Goal: Task Accomplishment & Management: Manage account settings

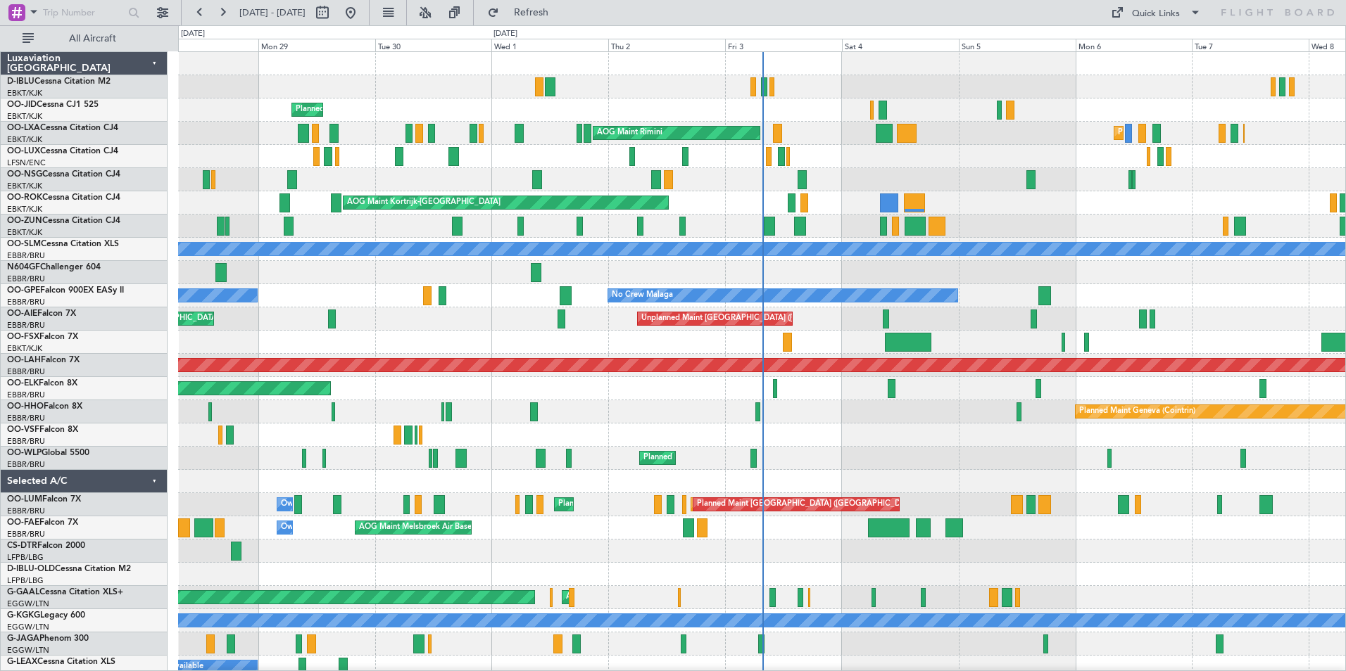
click at [846, 433] on div at bounding box center [761, 435] width 1167 height 23
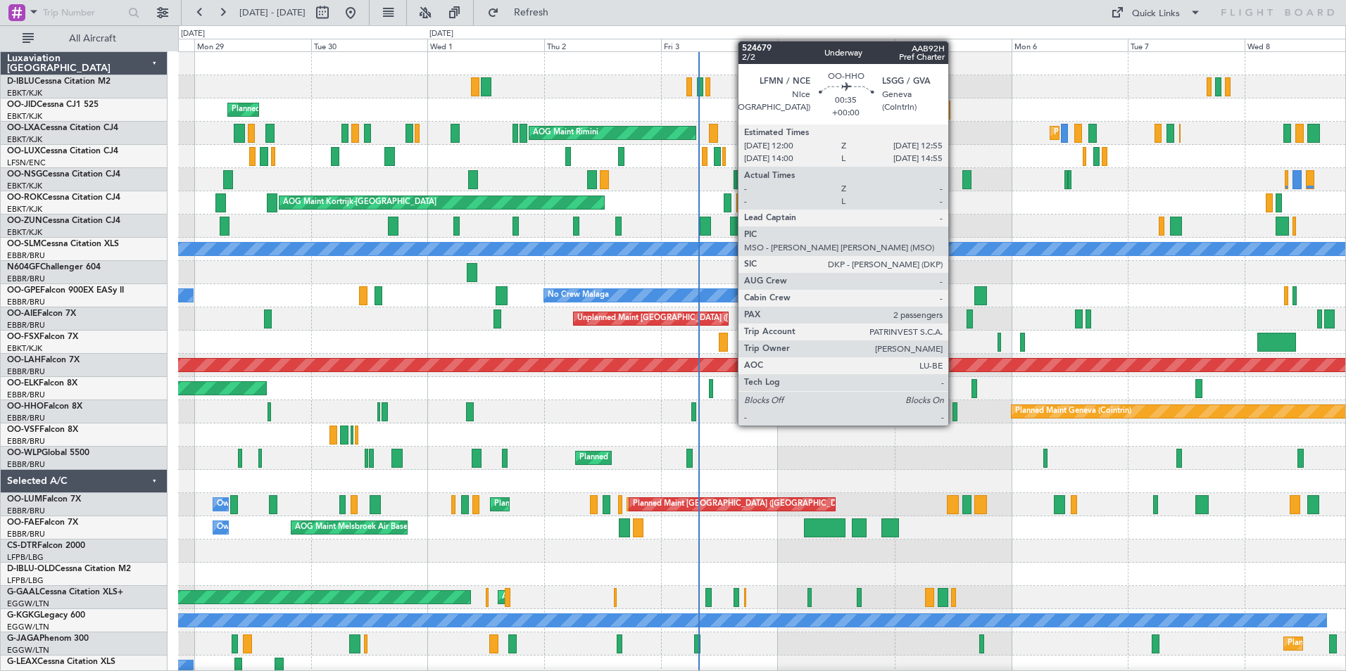
click at [954, 412] on div at bounding box center [954, 412] width 5 height 19
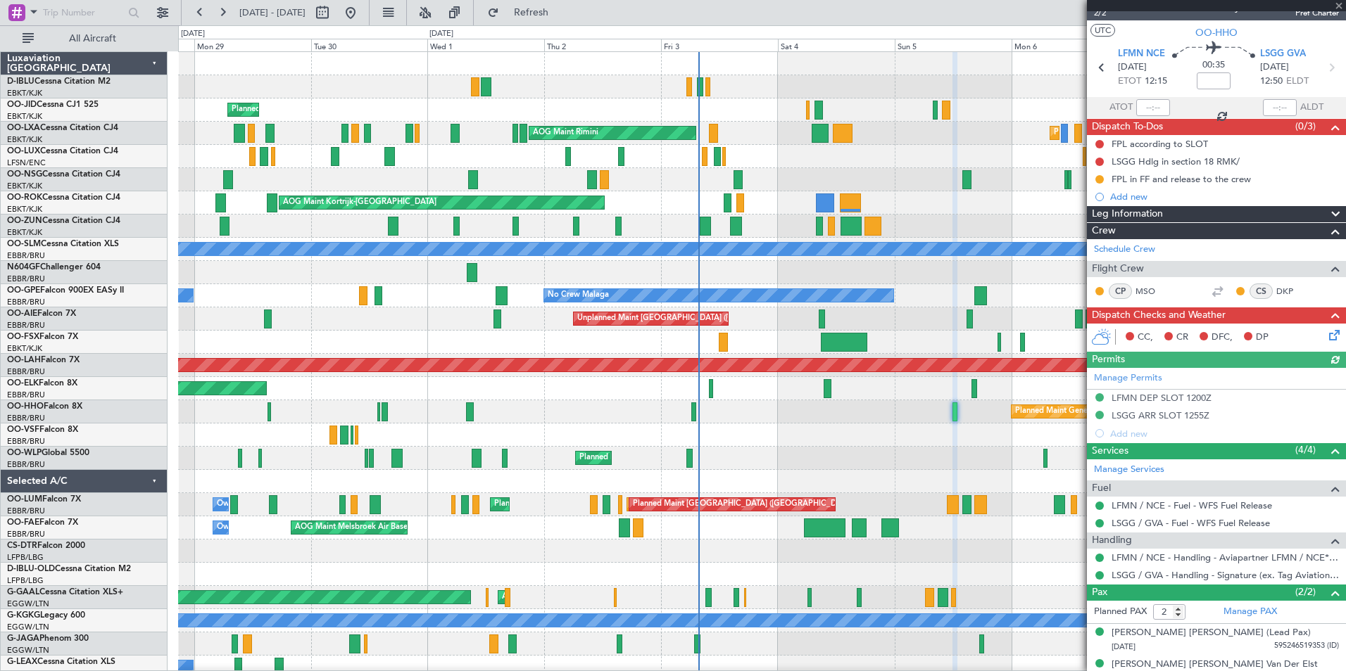
scroll to position [34, 0]
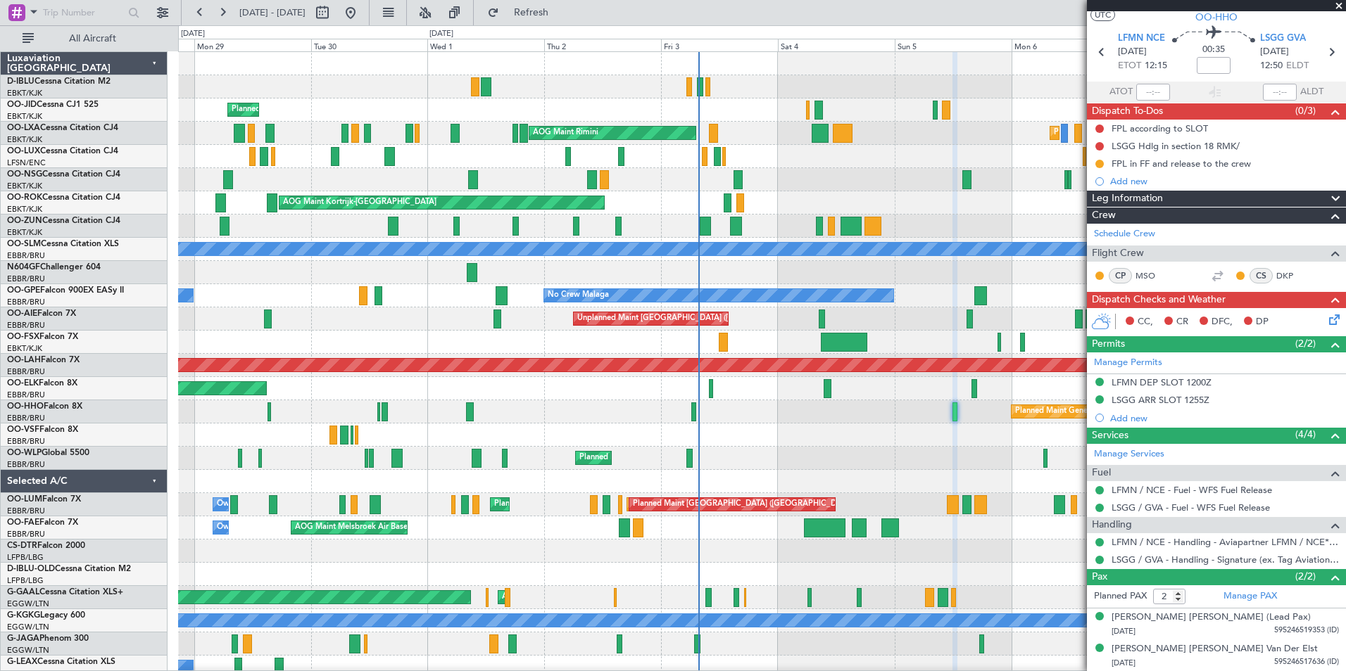
click at [569, 504] on div "A/C Unavailable Kortrijk-Wevelgem A/C Unavailable Brussels (Brussels National) …" at bounding box center [761, 493] width 1167 height 883
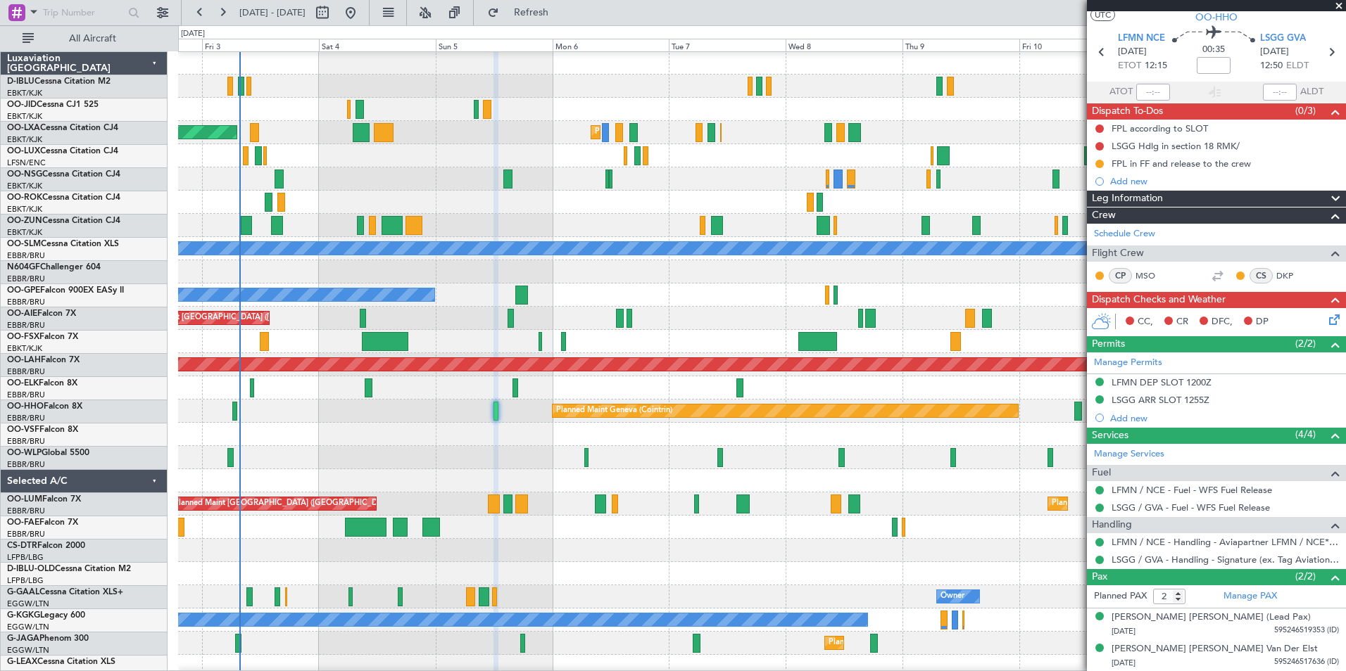
scroll to position [1, 0]
click at [686, 536] on div "Owner Melsbroek Air Base Planned Maint Melsbroek Air Base AOG Maint Melsbroek A…" at bounding box center [761, 527] width 1167 height 23
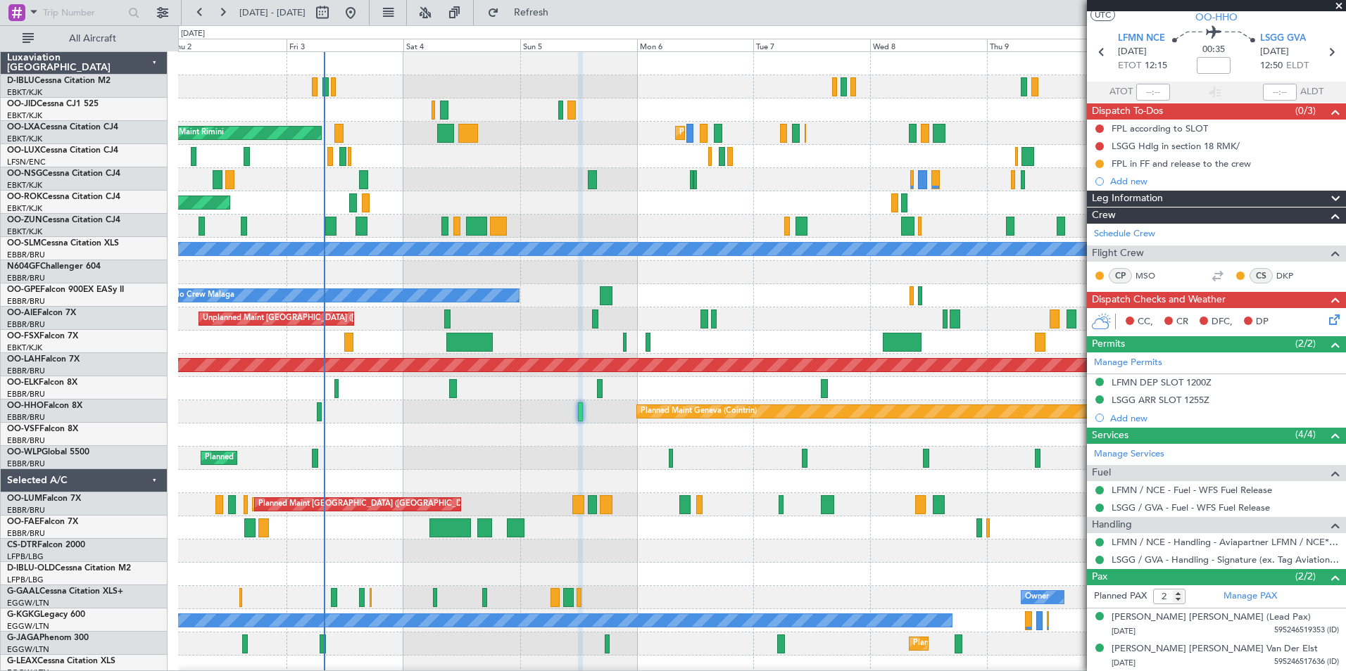
scroll to position [0, 0]
click at [462, 178] on div at bounding box center [761, 179] width 1167 height 23
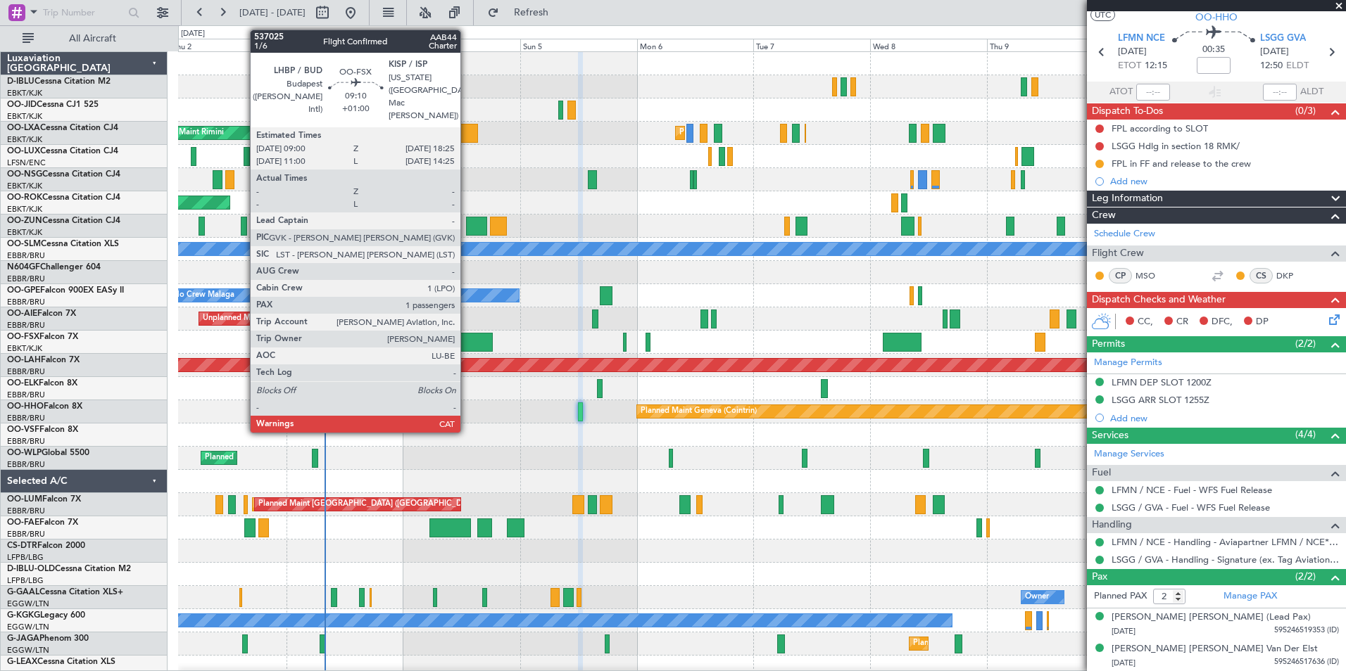
click at [467, 338] on div at bounding box center [469, 342] width 46 height 19
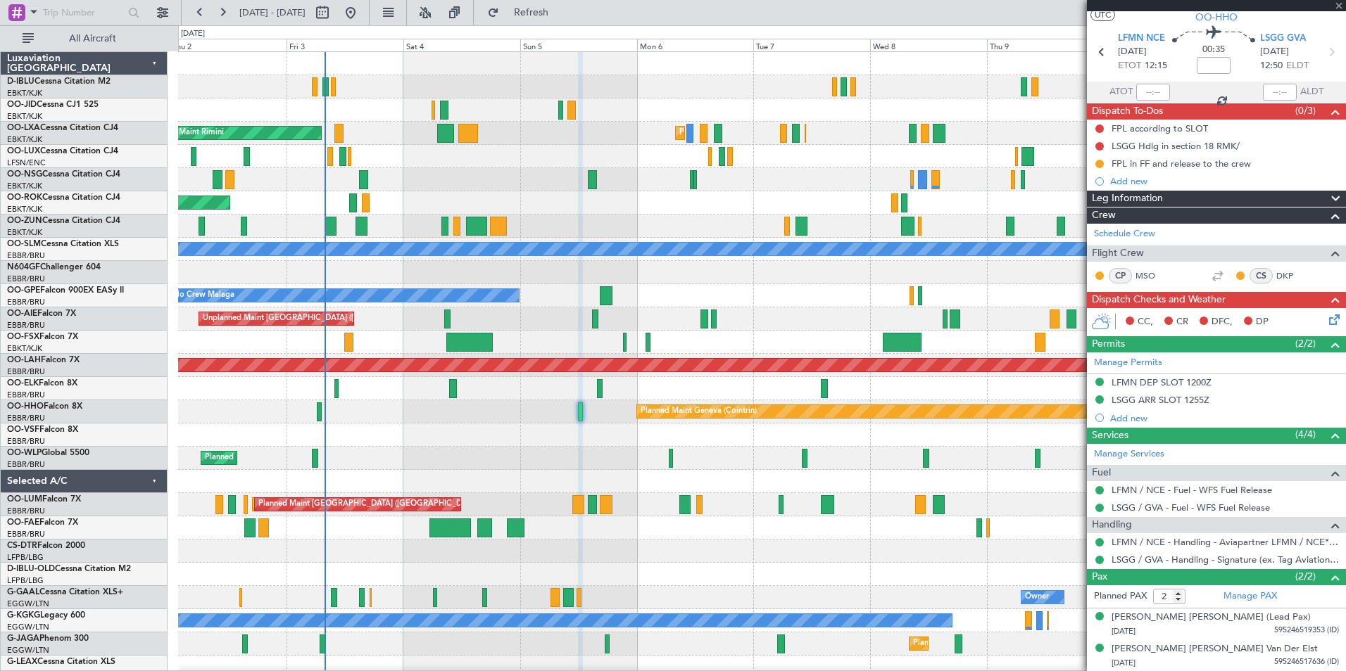
type input "+01:00"
type input "1"
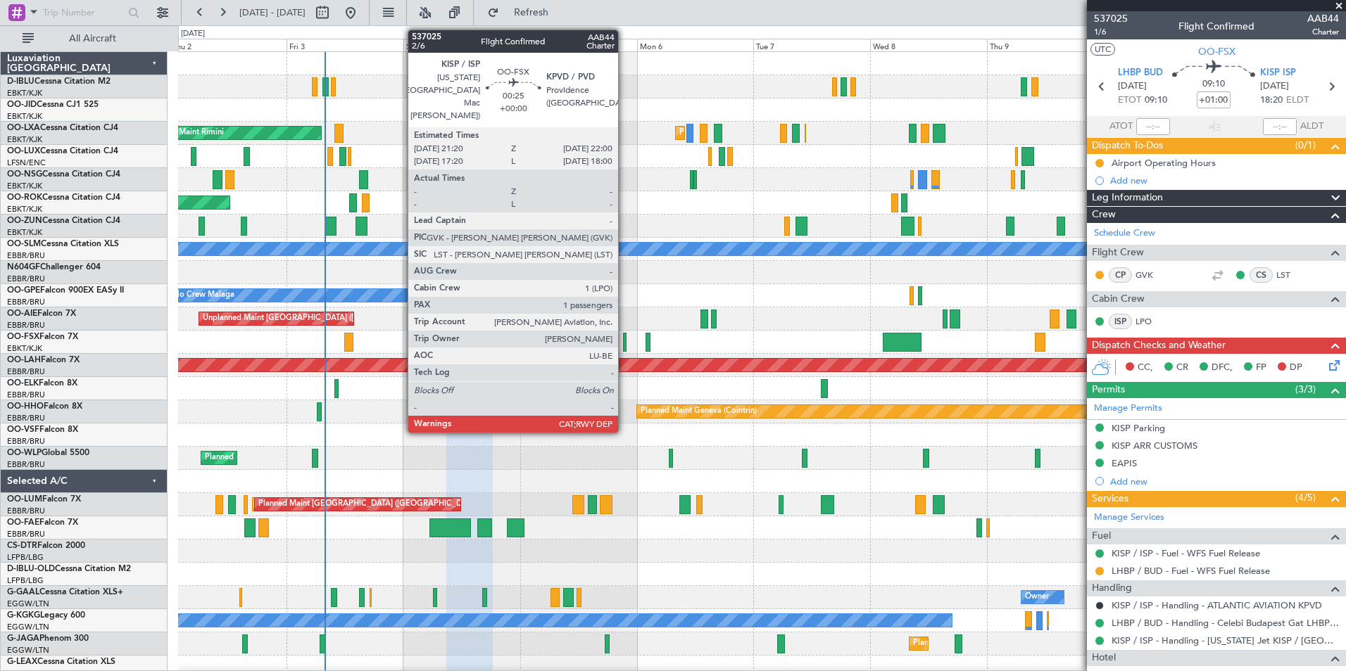
click at [624, 346] on div at bounding box center [625, 342] width 4 height 19
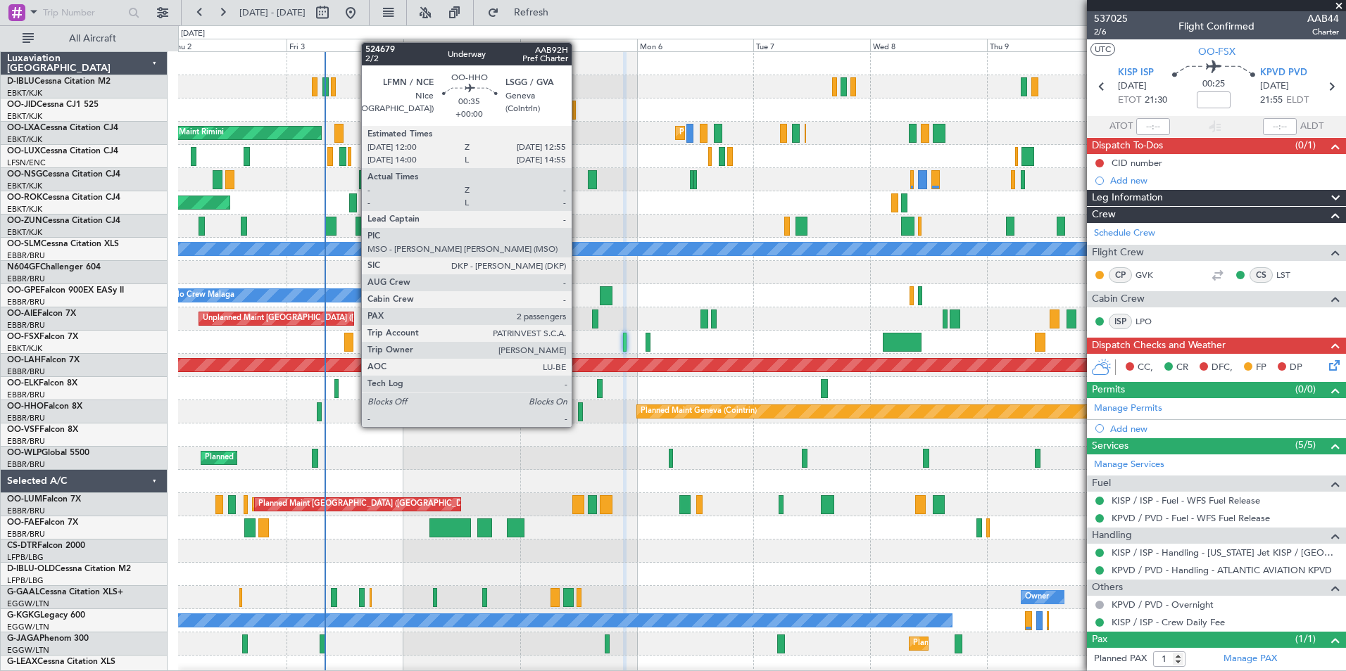
click at [578, 413] on div at bounding box center [580, 412] width 5 height 19
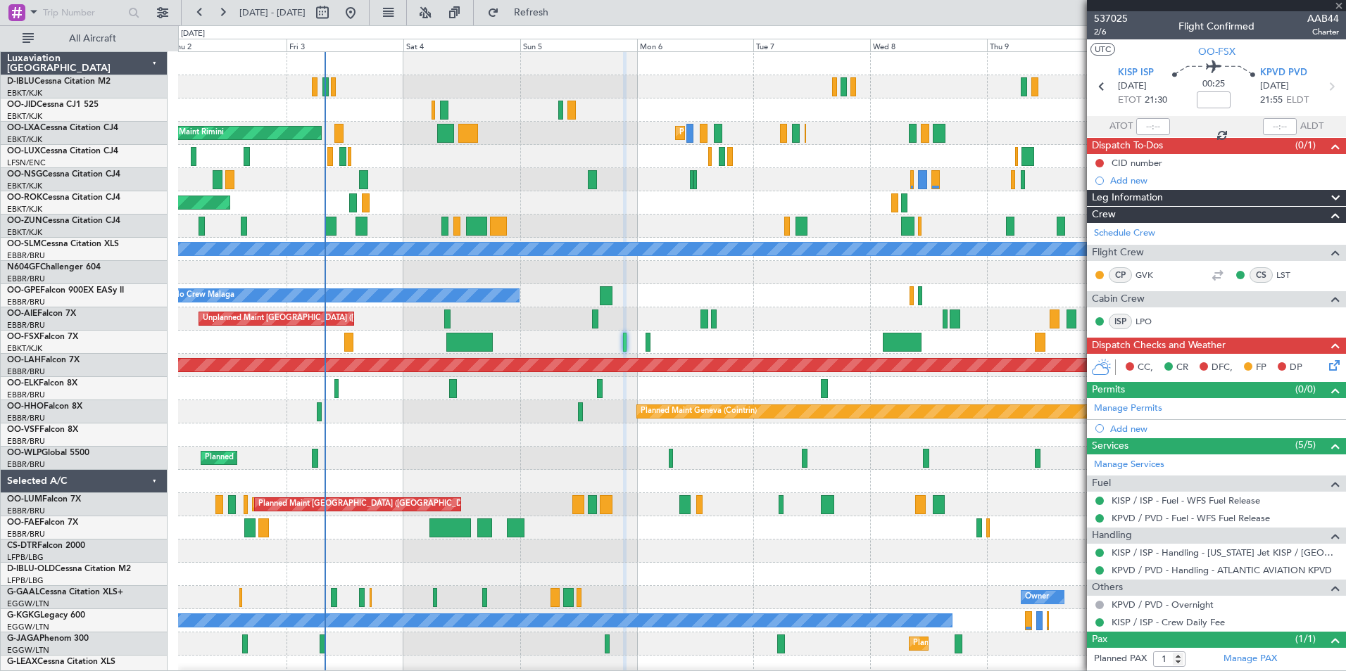
type input "2"
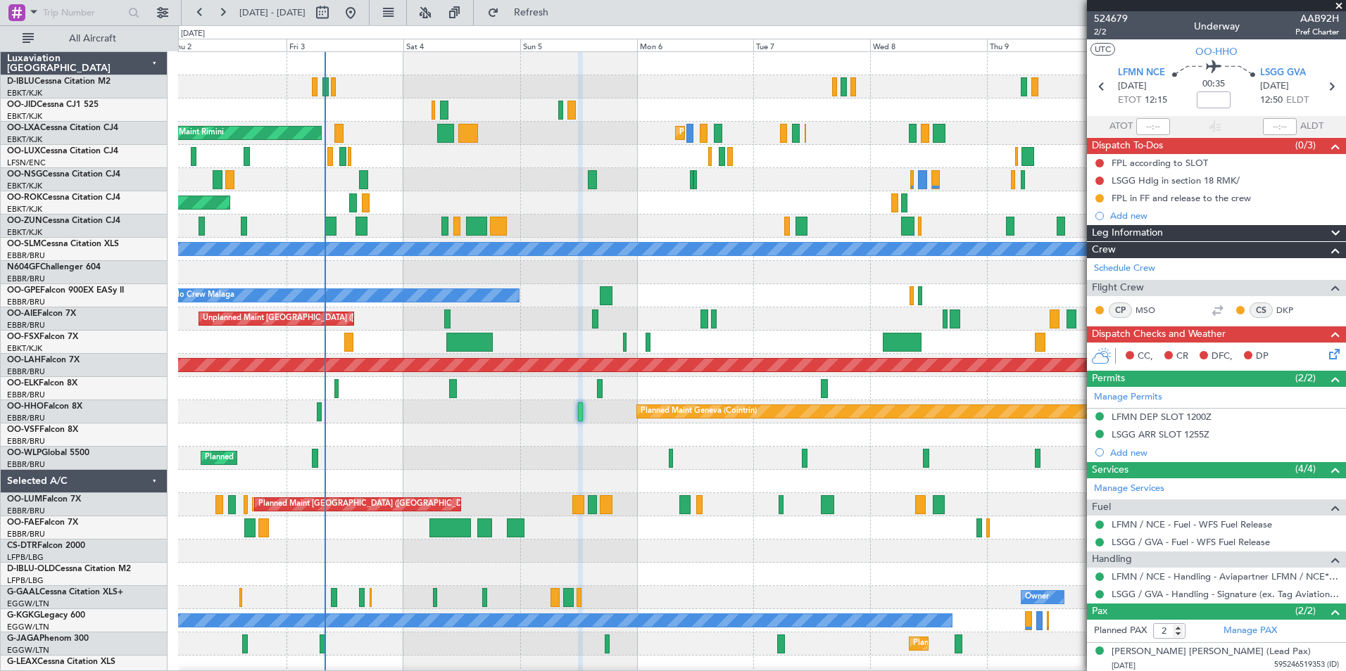
click at [428, 555] on div at bounding box center [761, 551] width 1167 height 23
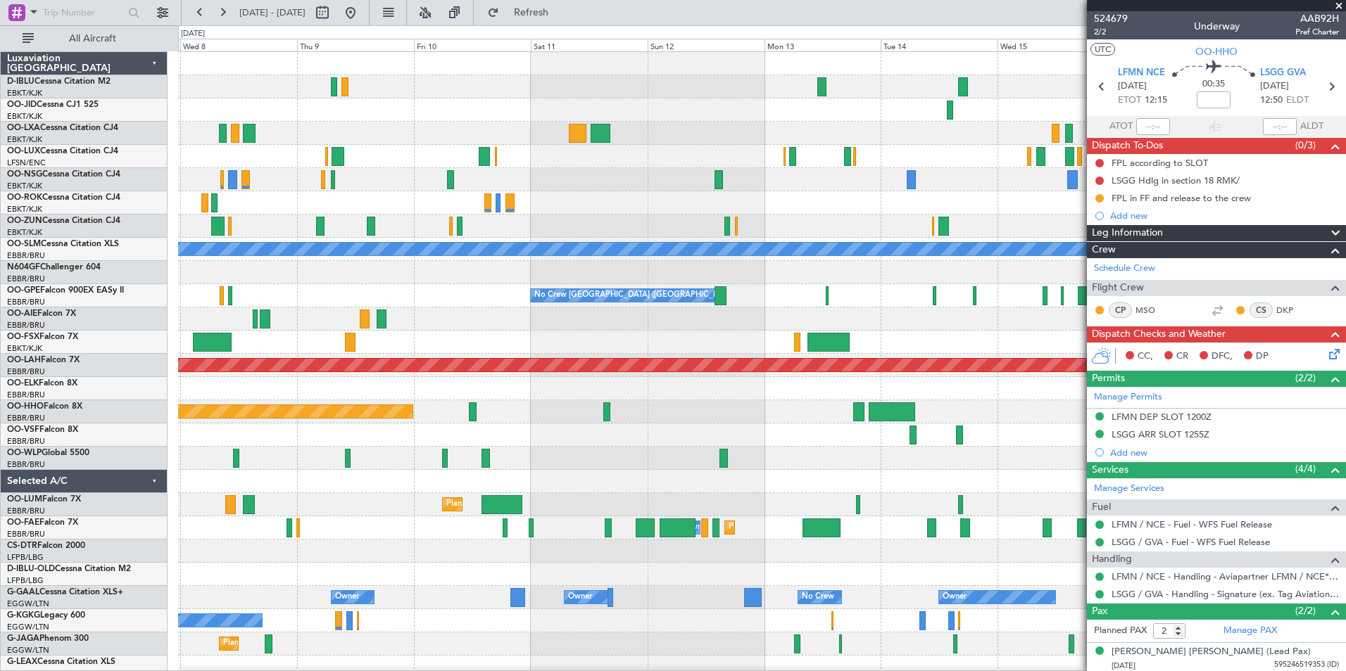
click at [425, 536] on div "Owner Melsbroek Air Base Planned Maint Melsbroek Air Base Planned Maint Brussel…" at bounding box center [761, 528] width 1167 height 23
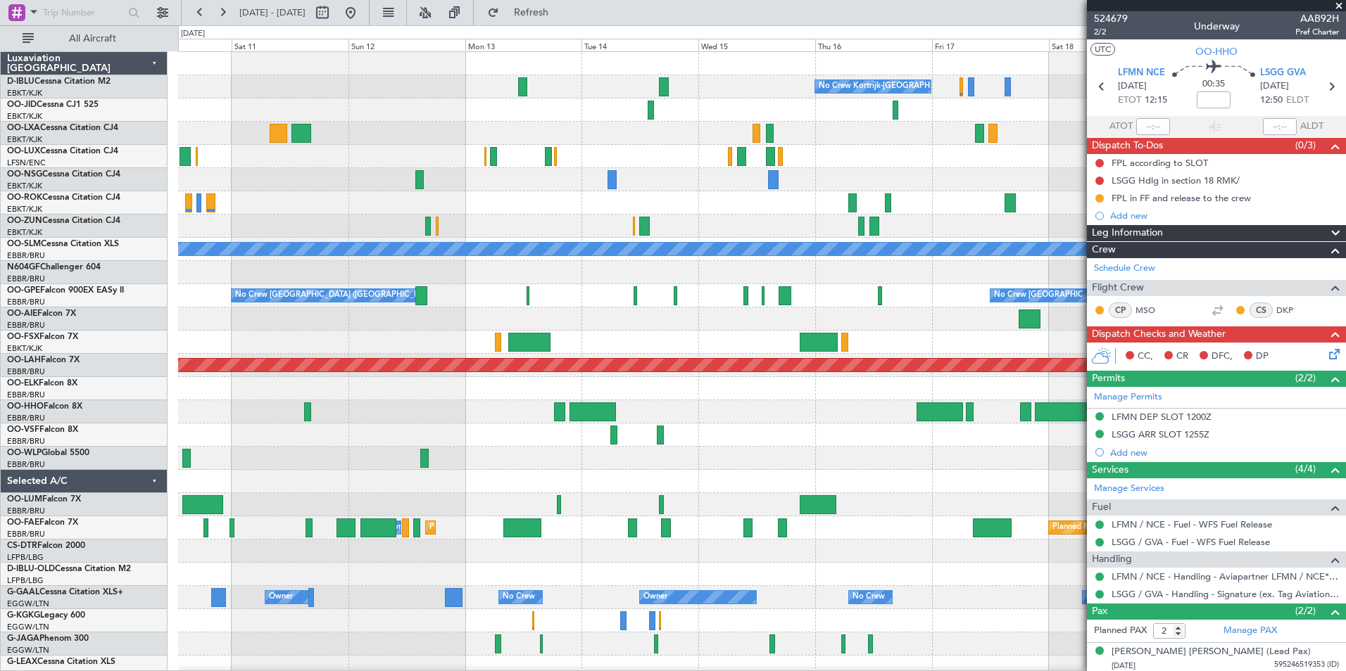
click at [607, 453] on div "No Crew Kortrijk-[GEOGRAPHIC_DATA] A/C Unavailable [GEOGRAPHIC_DATA] No Crew [G…" at bounding box center [761, 528] width 1167 height 952
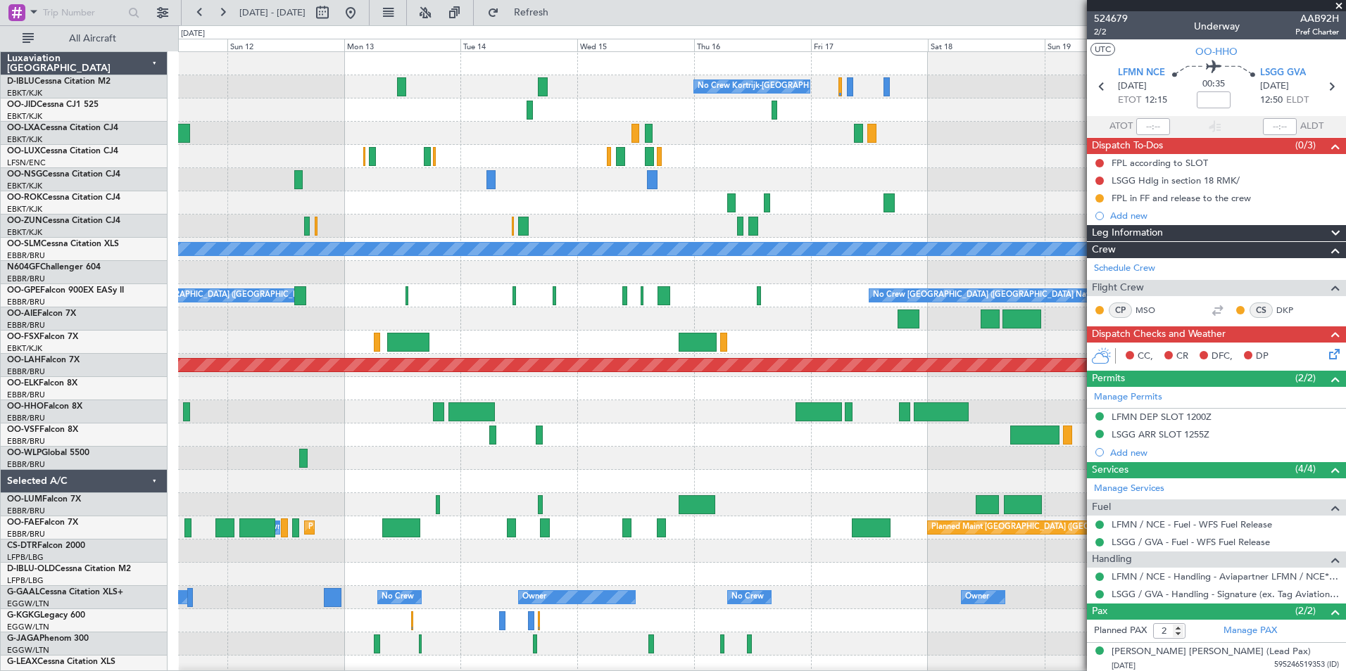
click at [723, 450] on div at bounding box center [761, 458] width 1167 height 23
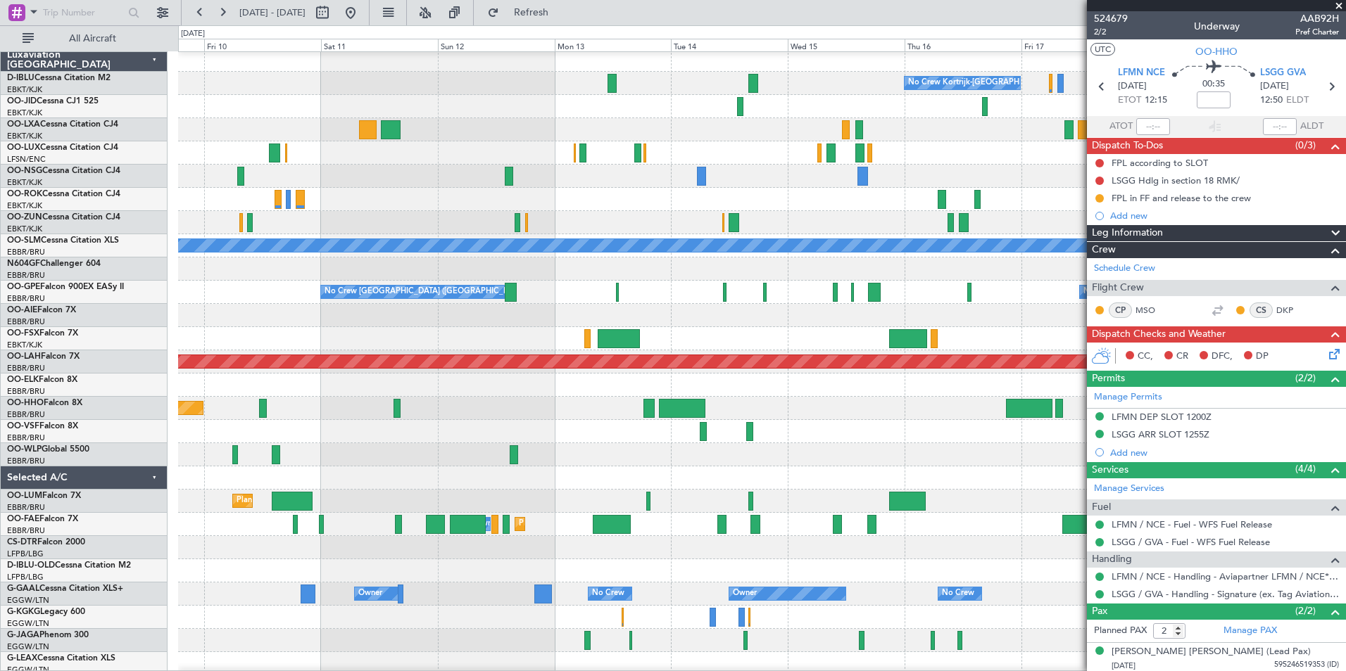
click at [874, 445] on div at bounding box center [761, 454] width 1167 height 23
click at [724, 431] on div "No Crew Kortrijk-Wevelgem A/C Unavailable Monchengladbach No Crew Brussels (Bru…" at bounding box center [761, 525] width 1167 height 952
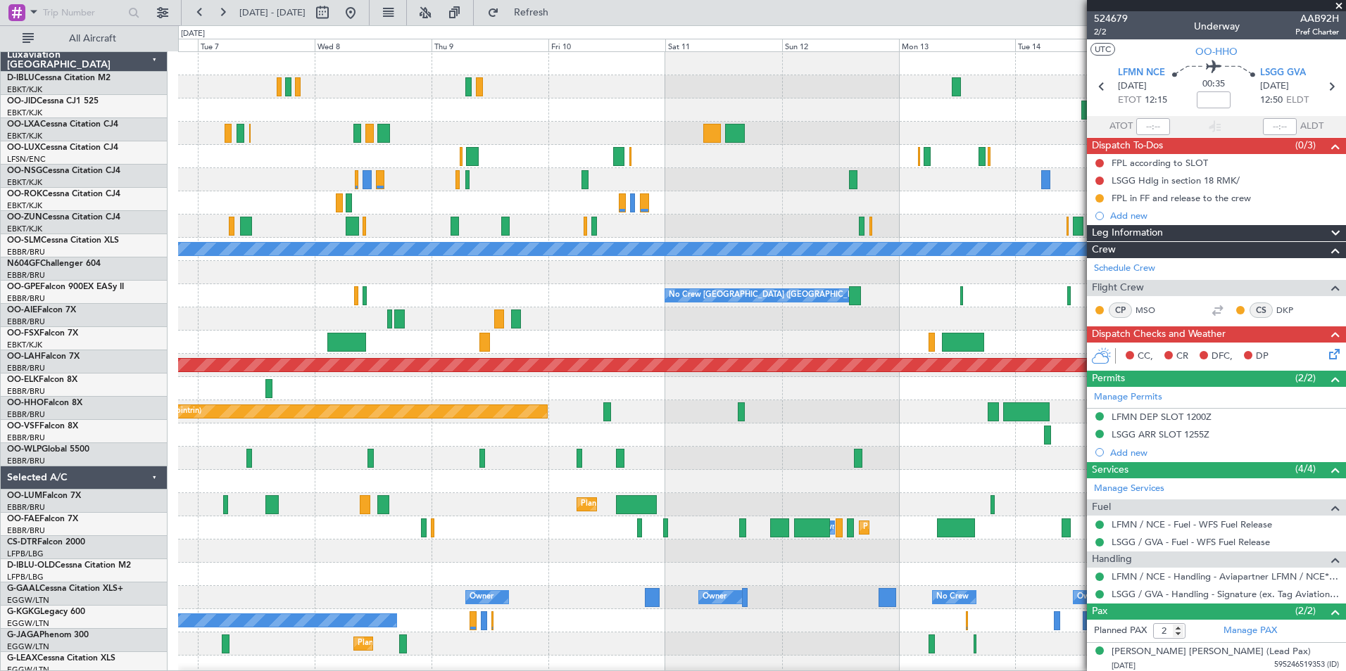
scroll to position [0, 0]
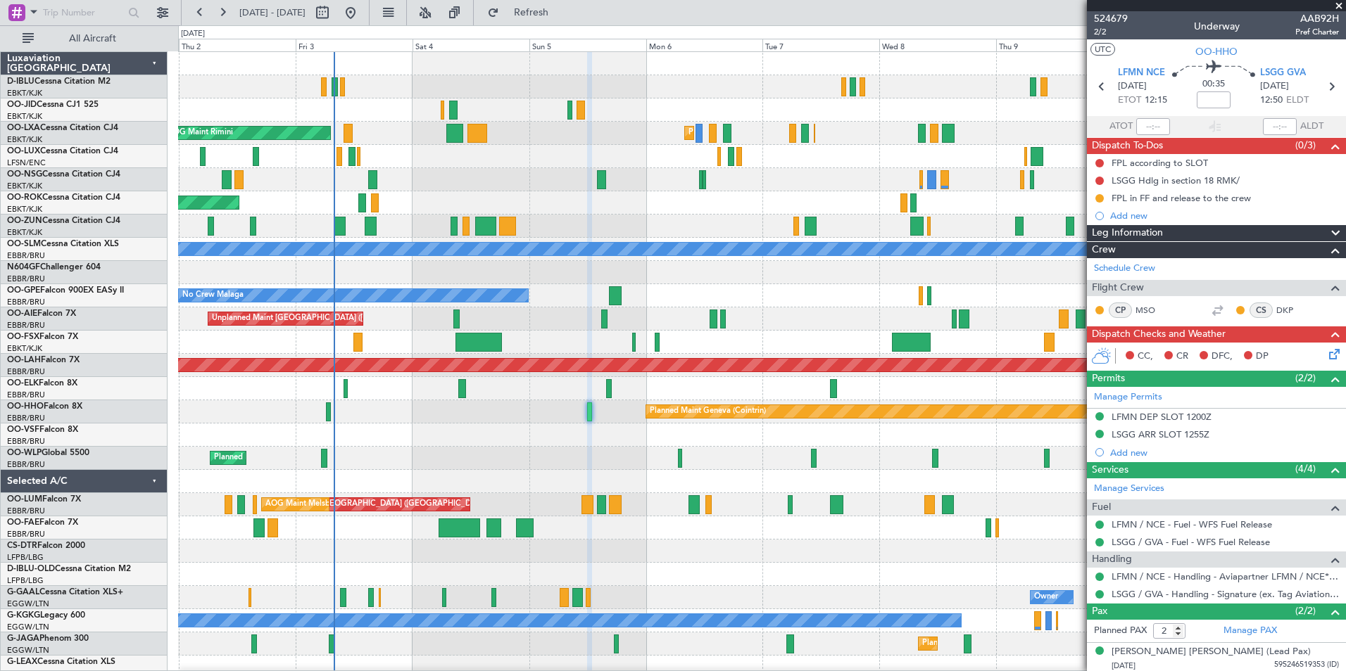
click at [1079, 453] on div "Planned Maint Kortrijk-[GEOGRAPHIC_DATA] Planned Maint [GEOGRAPHIC_DATA]-[GEOGR…" at bounding box center [761, 528] width 1167 height 952
click at [171, 536] on div "Planned Maint Kortrijk-Wevelgem Planned Maint Kortrijk-Wevelgem AOG Maint Rimin…" at bounding box center [673, 348] width 1346 height 646
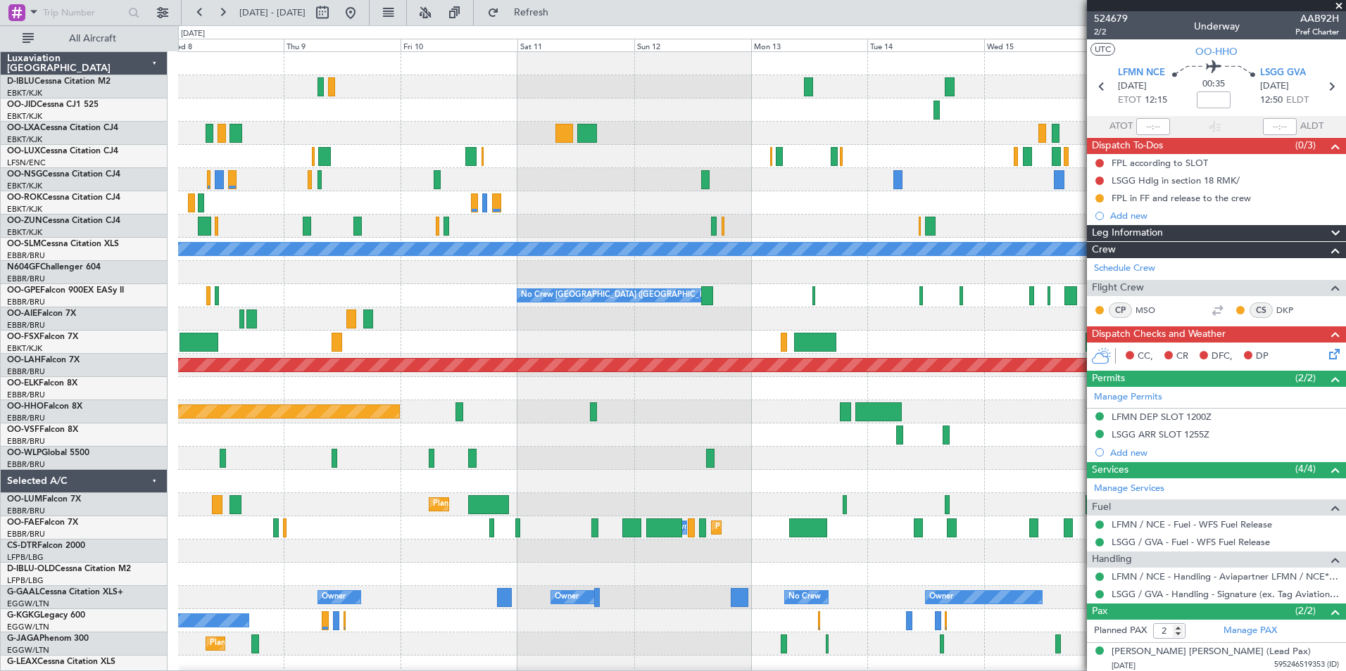
click at [391, 525] on div "No Crew Kortrijk-Wevelgem Planned Maint Kortrijk-Wevelgem A/C Unavailable Monch…" at bounding box center [761, 493] width 1167 height 883
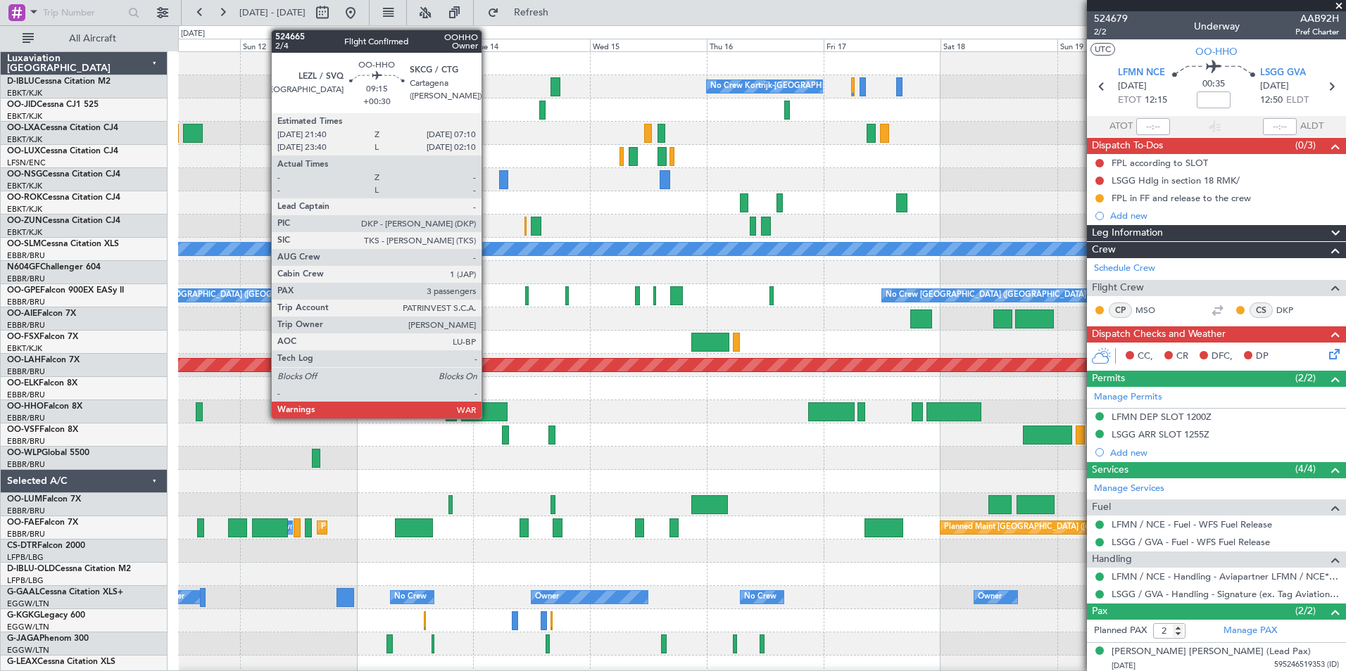
click at [488, 406] on div at bounding box center [484, 412] width 46 height 19
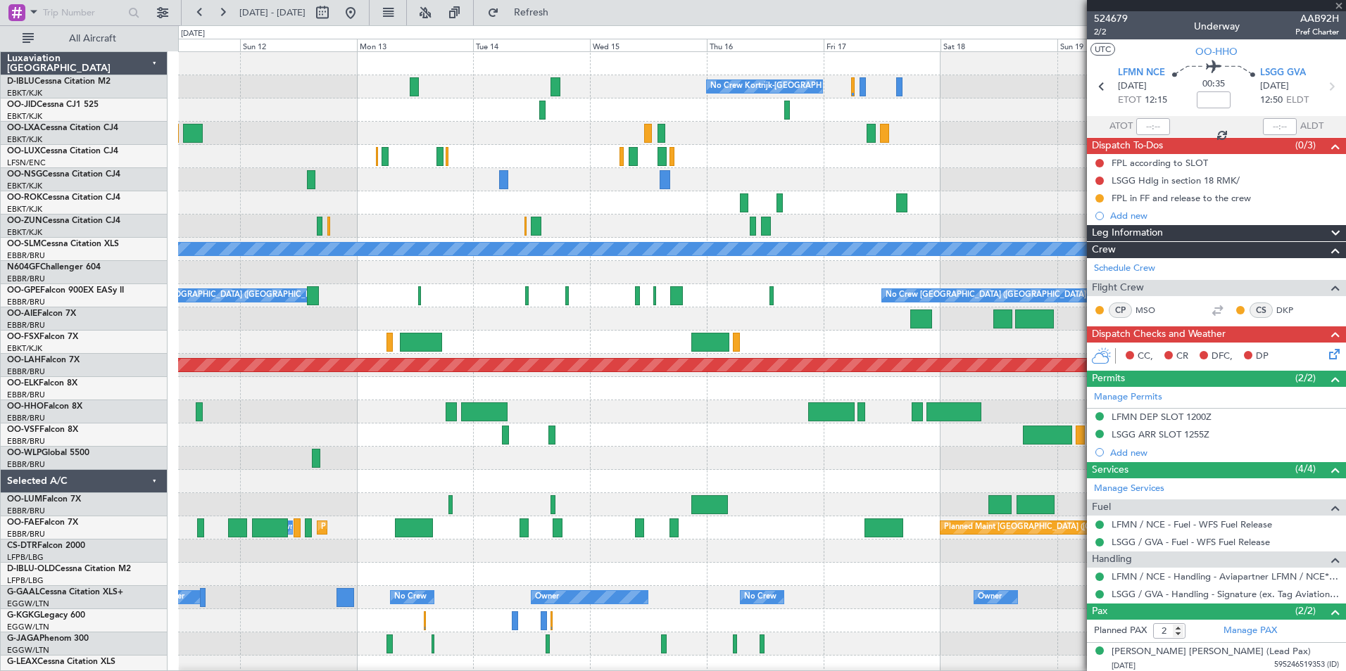
type input "+00:30"
type input "3"
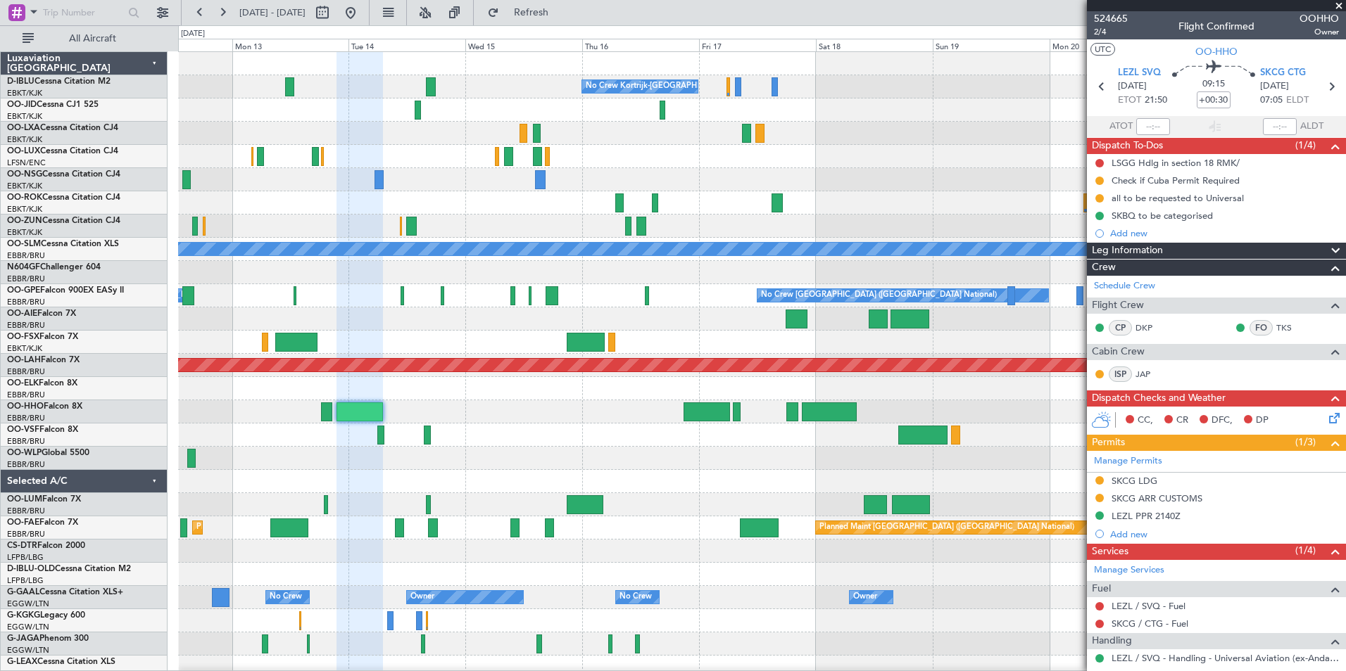
click at [732, 478] on div at bounding box center [761, 481] width 1167 height 23
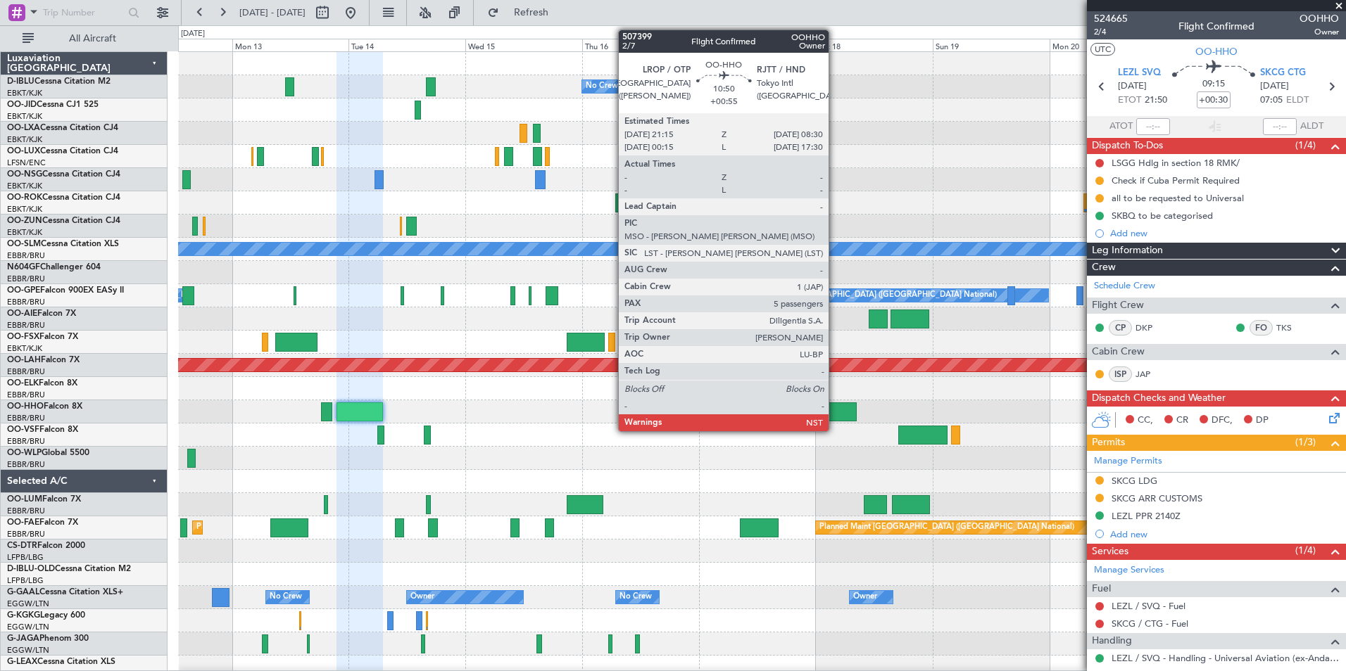
click at [835, 417] on div at bounding box center [829, 412] width 55 height 19
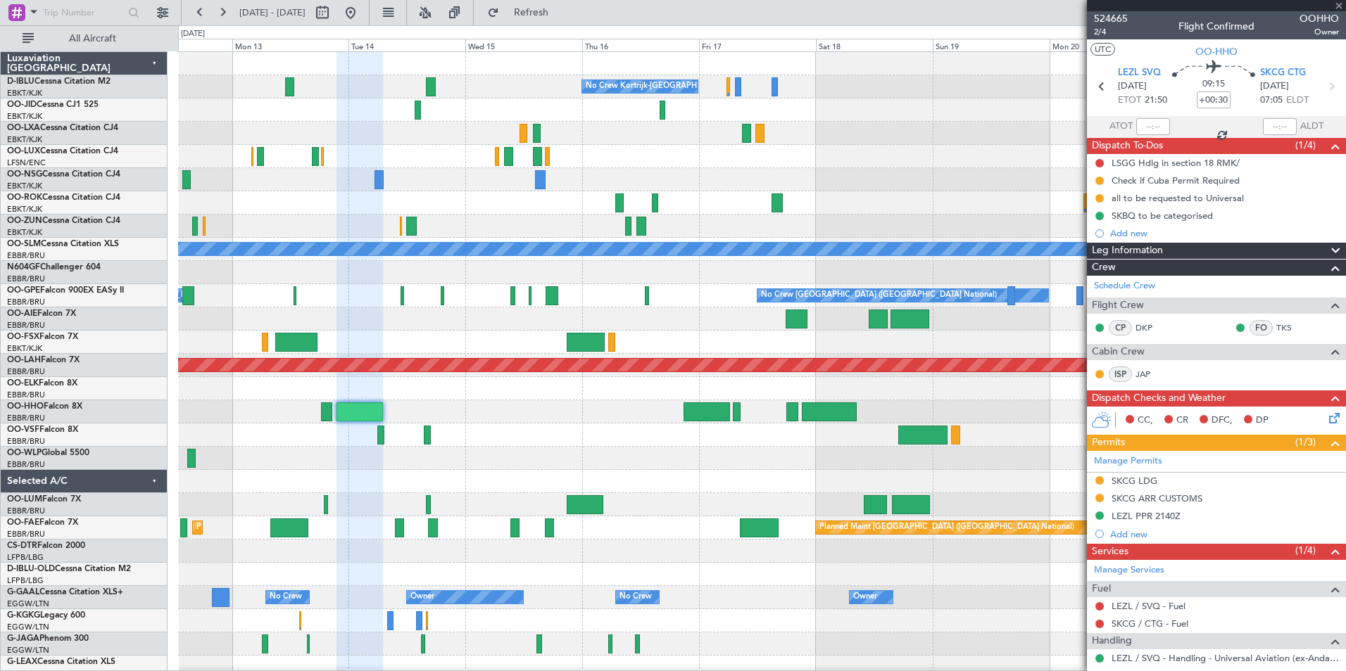
type input "+00:55"
type input "5"
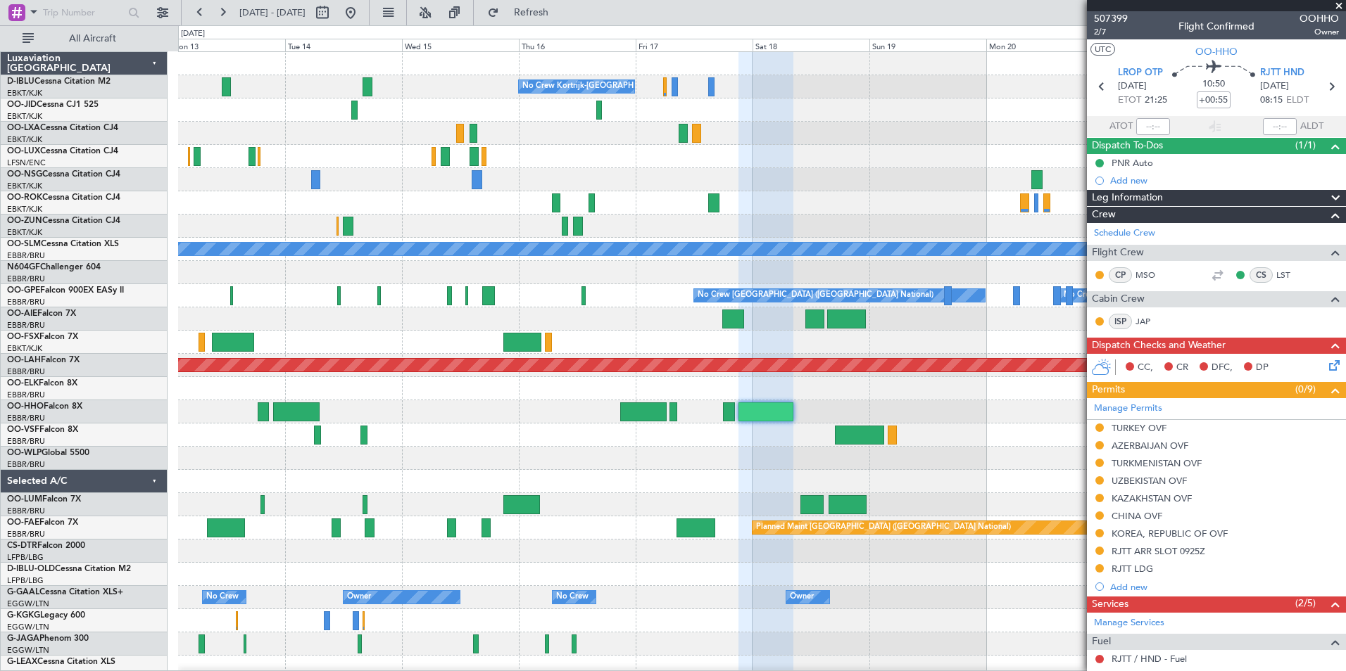
click at [757, 453] on div at bounding box center [761, 458] width 1167 height 23
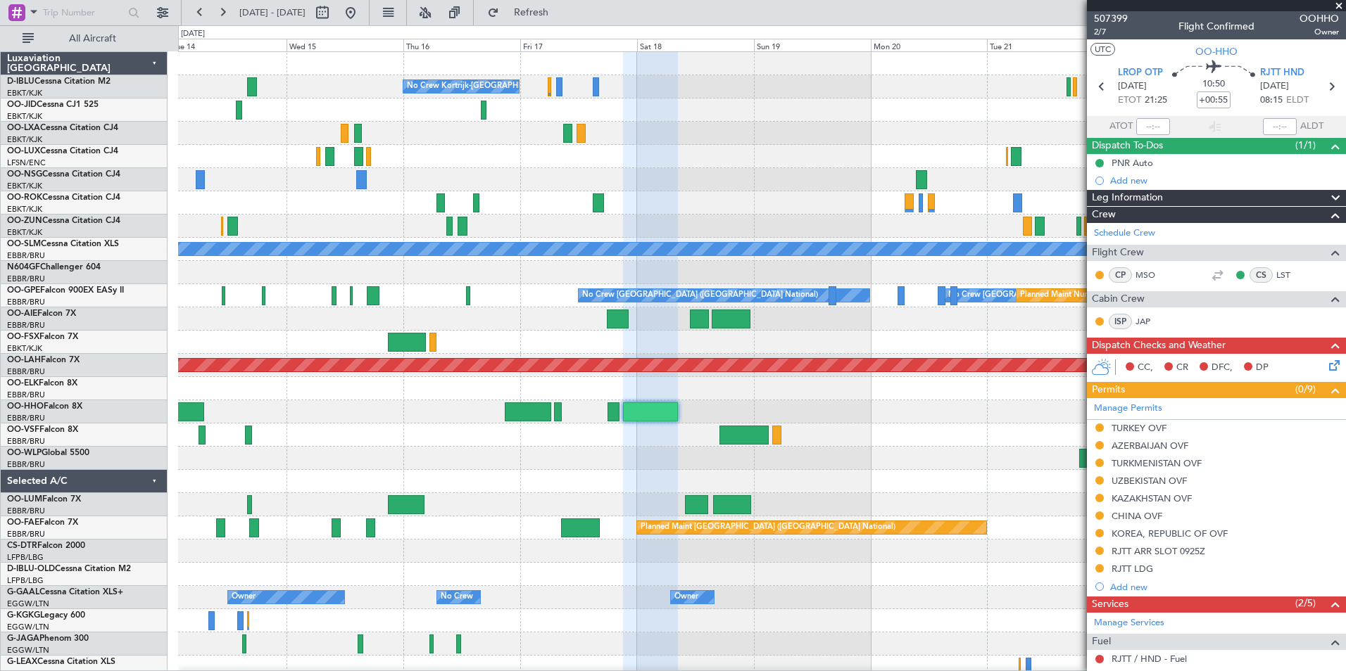
click at [807, 475] on div "No Crew Kortrijk-Wevelgem No Crew No Crew A/C Unavailable Monchengladbach No Cr…" at bounding box center [761, 528] width 1167 height 952
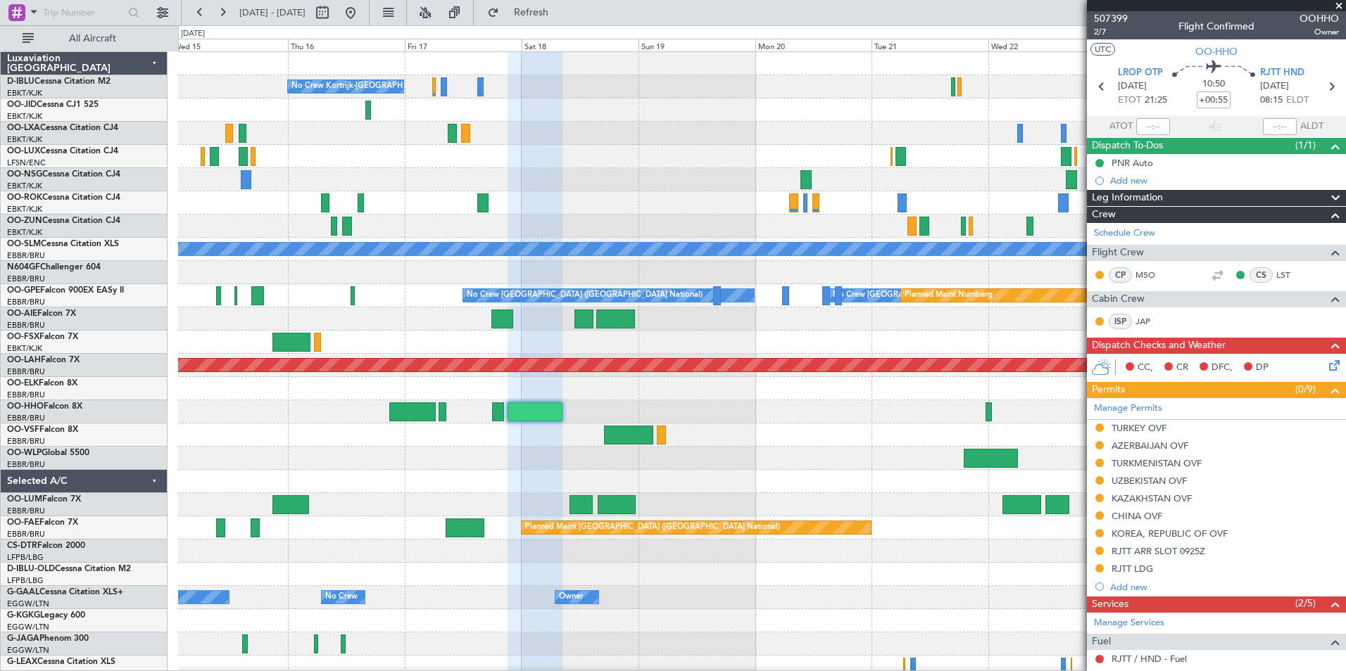
click at [567, 446] on div at bounding box center [761, 435] width 1167 height 23
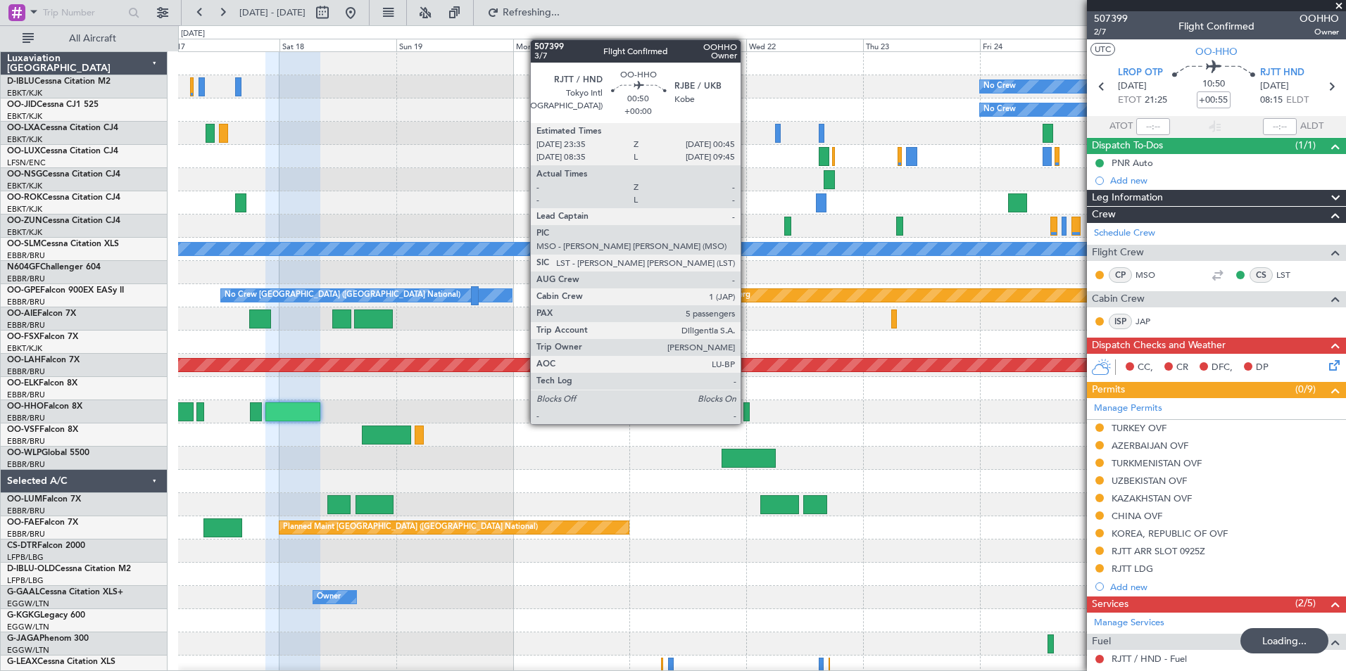
click at [747, 410] on div at bounding box center [746, 412] width 6 height 19
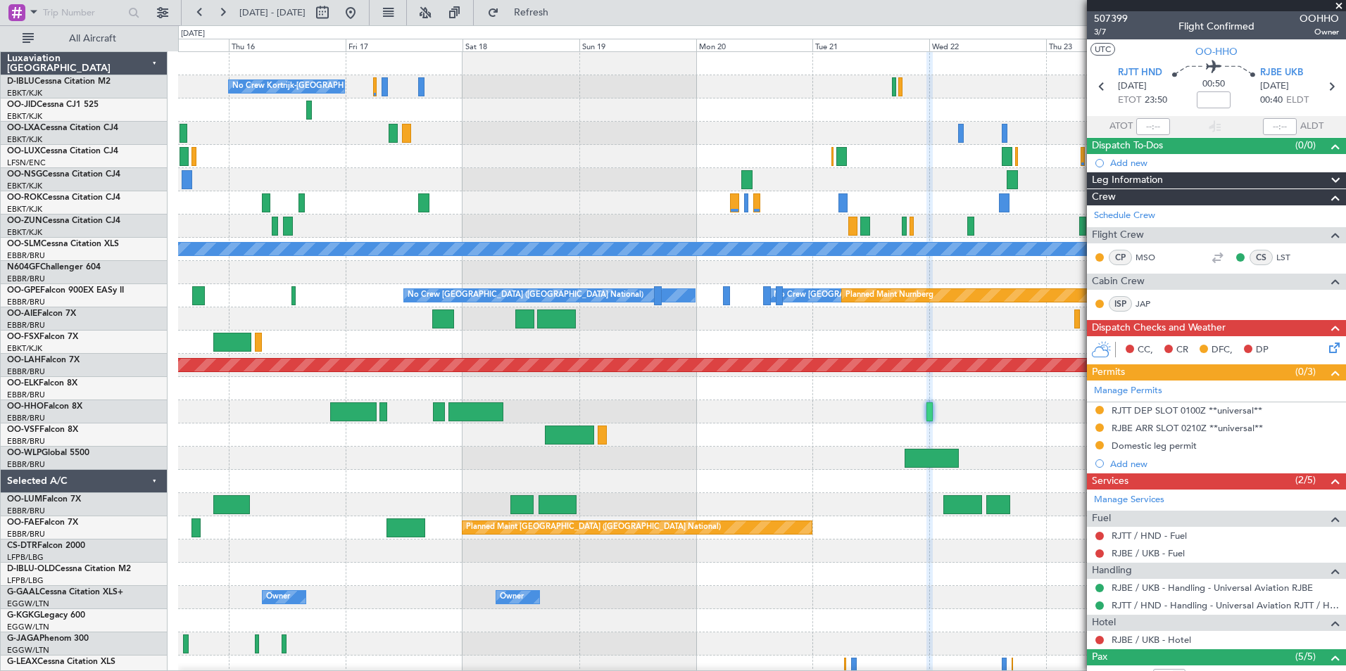
click at [881, 448] on div "No Crew No Crew Kortrijk-Wevelgem No Crew A/C Unavailable Monchengladbach No Cr…" at bounding box center [761, 493] width 1167 height 883
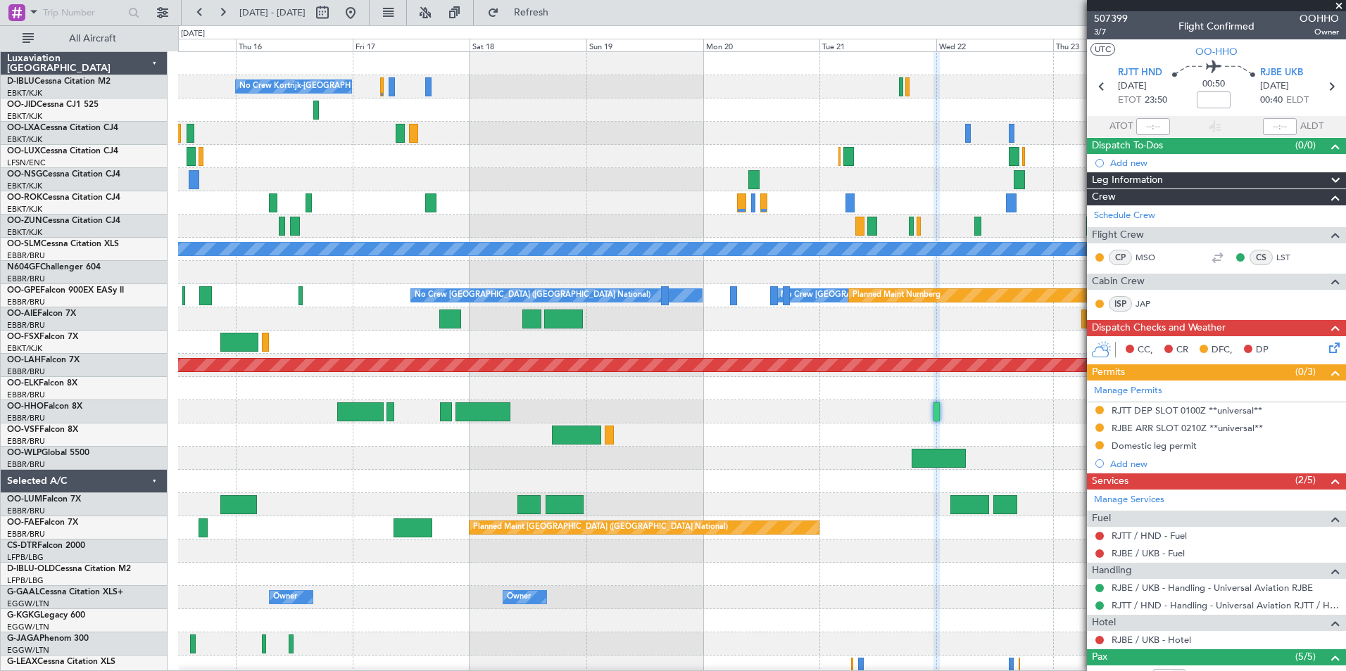
click at [820, 458] on div at bounding box center [761, 458] width 1167 height 23
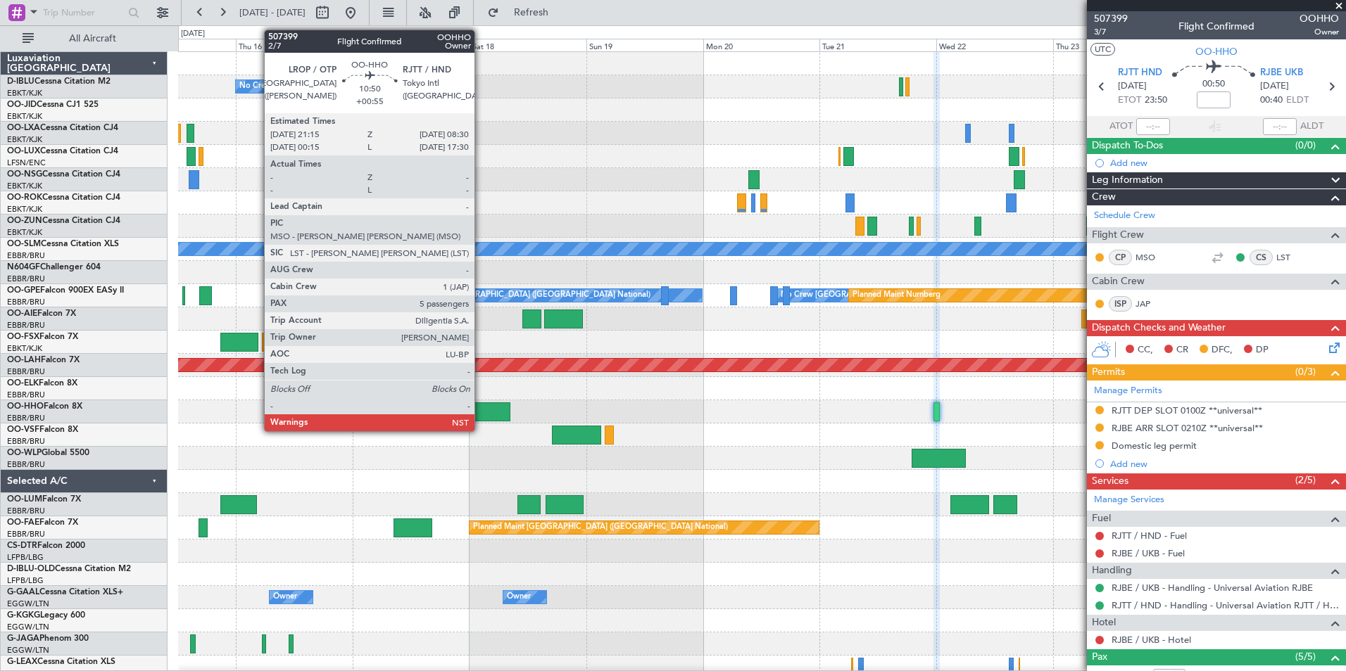
click at [481, 416] on div at bounding box center [482, 412] width 55 height 19
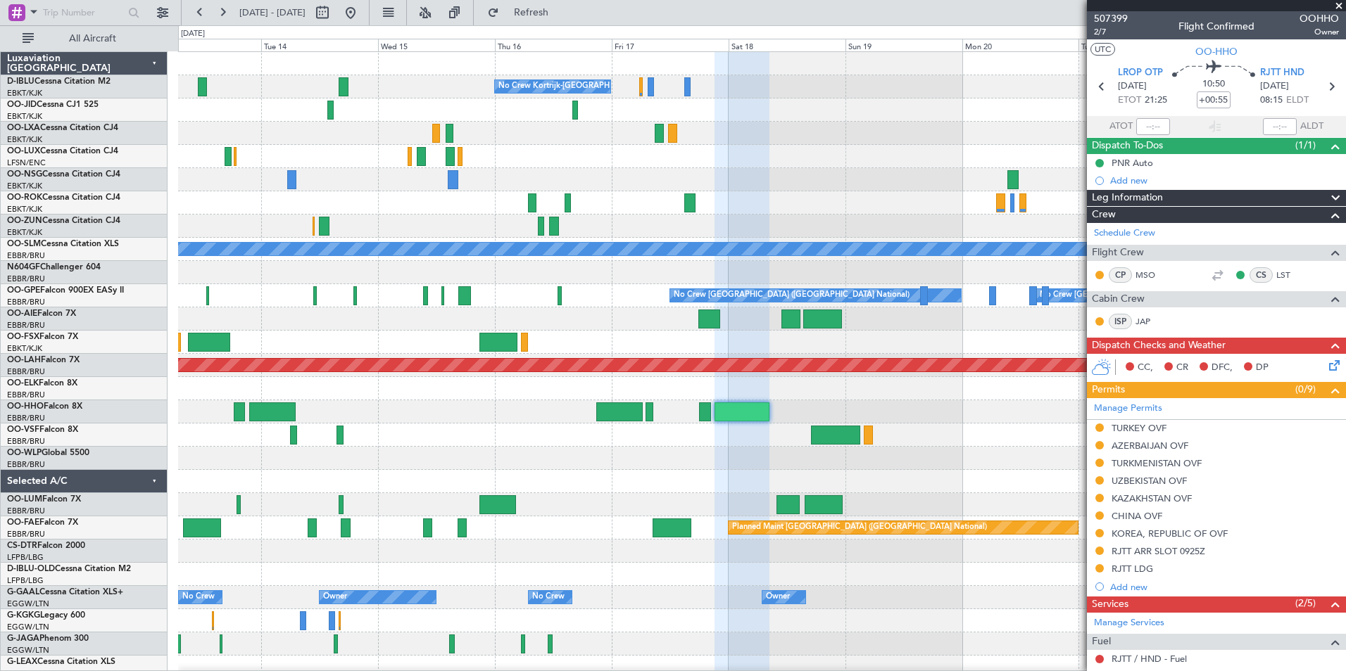
click at [643, 464] on div at bounding box center [761, 458] width 1167 height 23
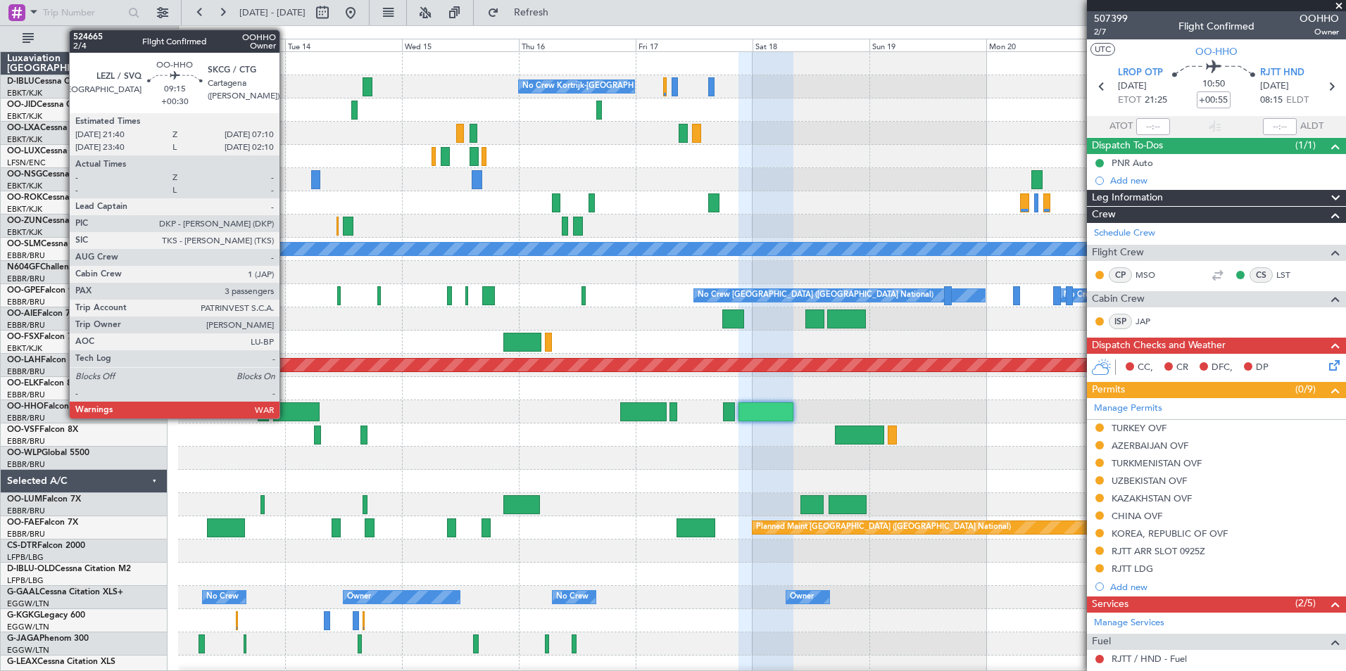
click at [286, 416] on div at bounding box center [296, 412] width 46 height 19
click at [285, 415] on div at bounding box center [296, 412] width 46 height 19
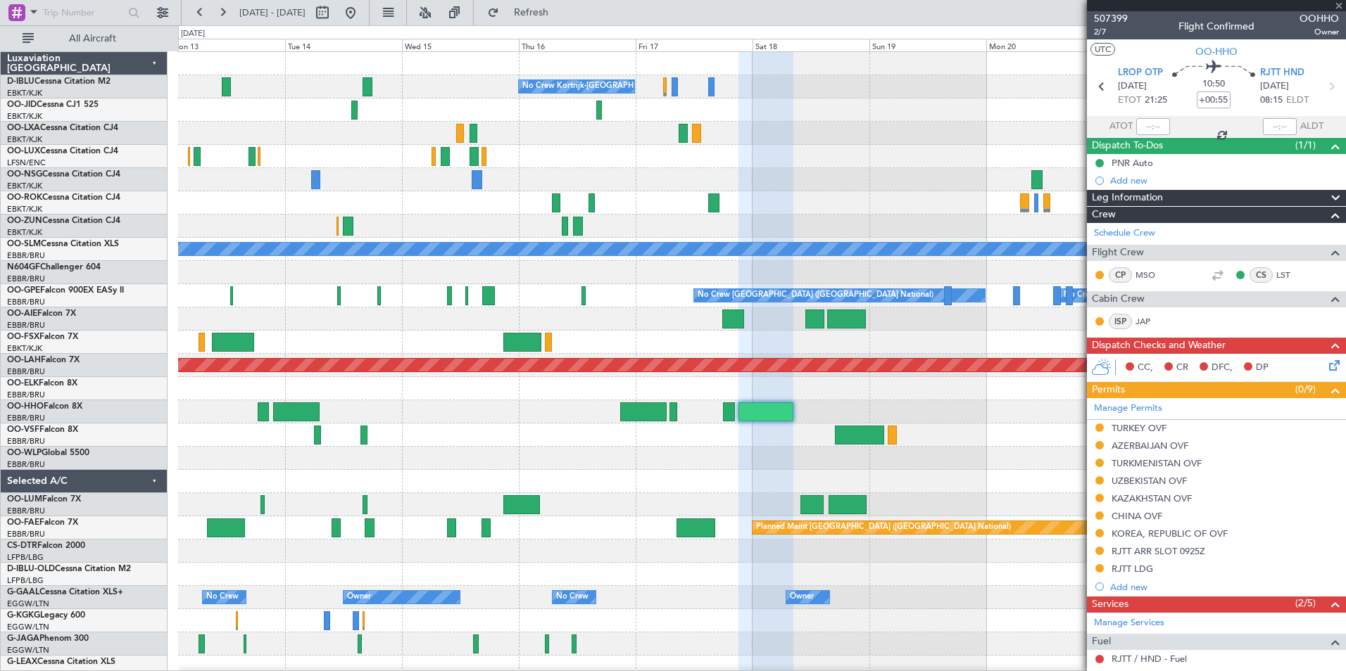
type input "+00:30"
type input "3"
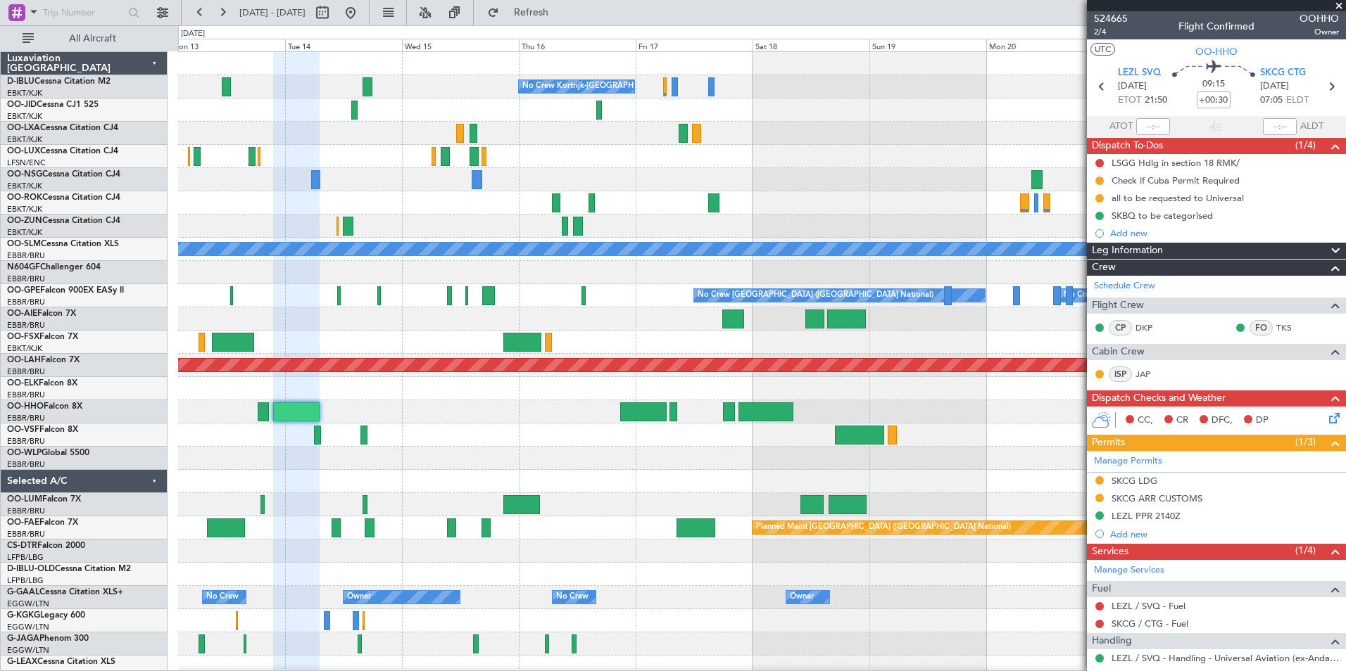
click at [591, 476] on div "No Crew Kortrijk-Wevelgem No Crew No Crew A/C Unavailable Monchengladbach No Cr…" at bounding box center [761, 528] width 1167 height 952
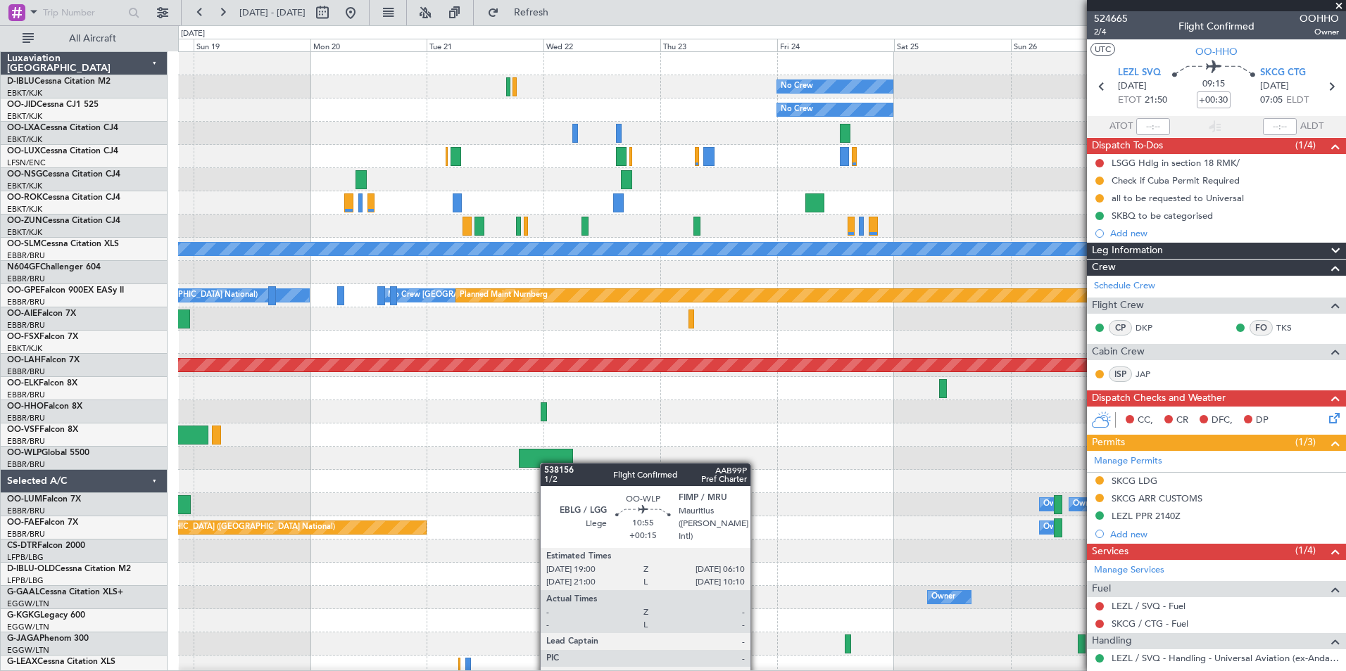
click at [547, 463] on div "No Crew No Crew Kortrijk-Wevelgem No Crew Planned Maint Paris (Le Bourget) A/C …" at bounding box center [761, 528] width 1167 height 952
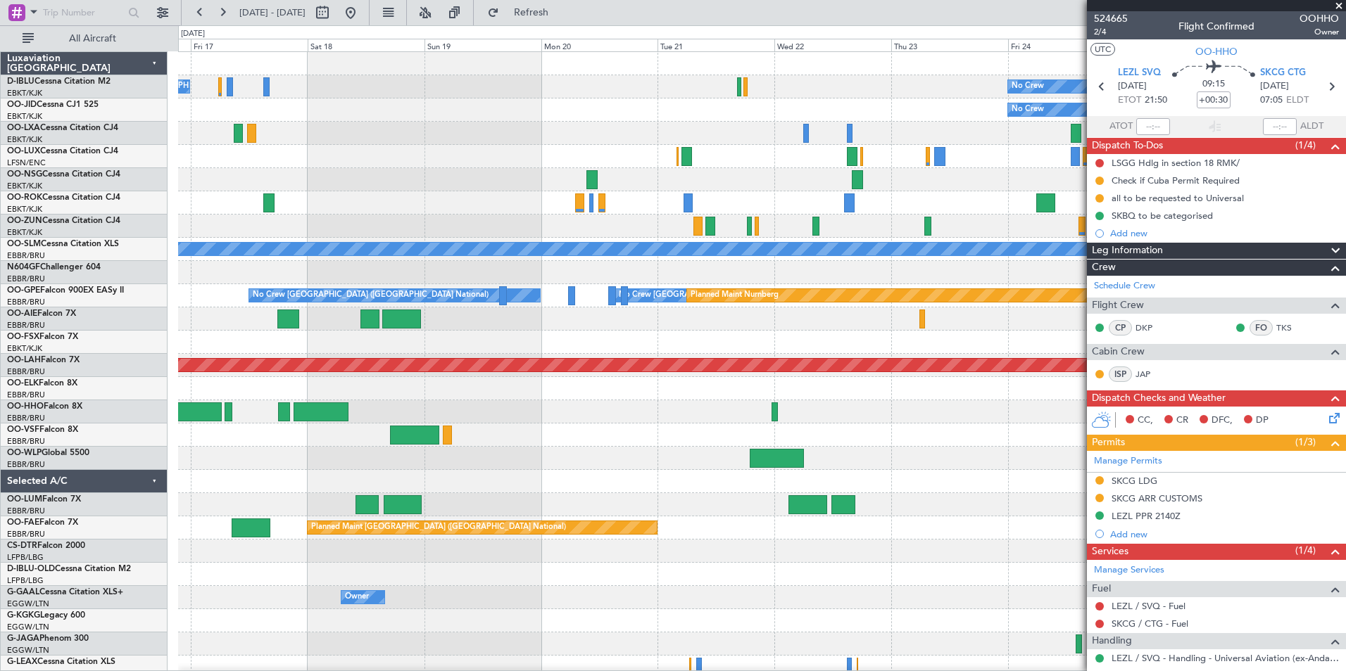
click at [964, 465] on div "No Crew No Crew Kortrijk-Wevelgem No Crew Planned Maint Paris (Le Bourget) A/C …" at bounding box center [761, 528] width 1167 height 952
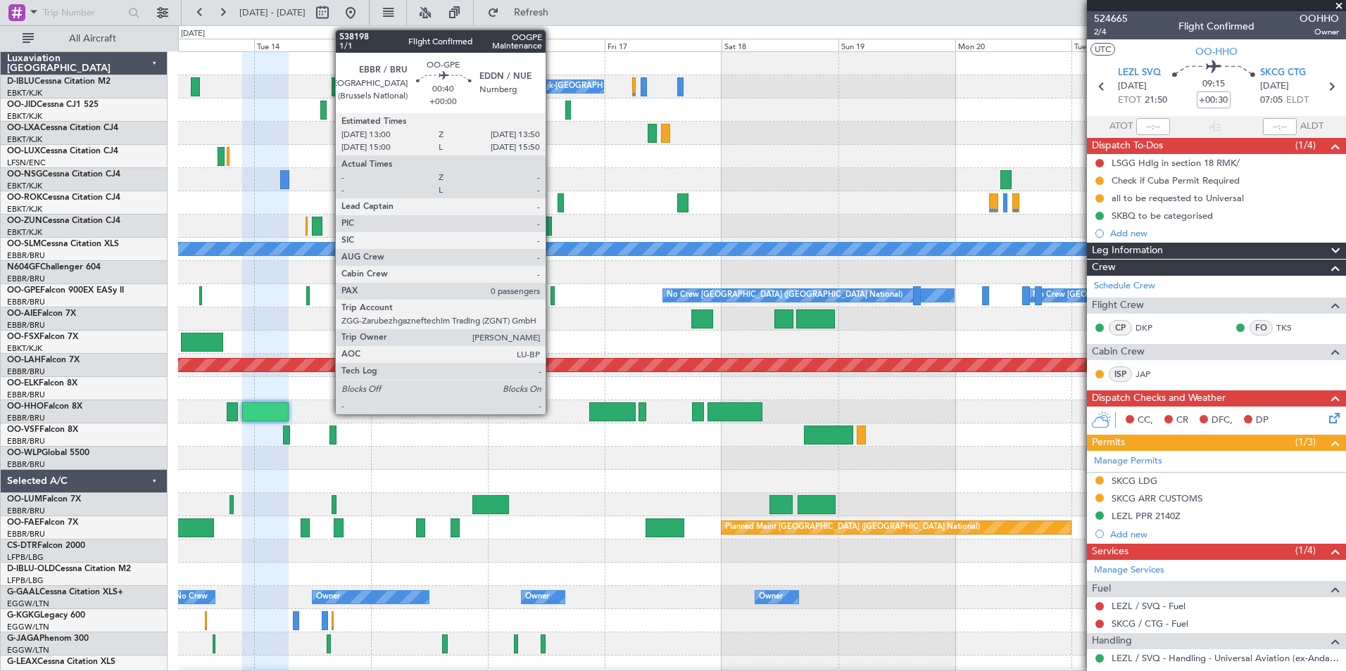
click at [552, 296] on div at bounding box center [552, 295] width 4 height 19
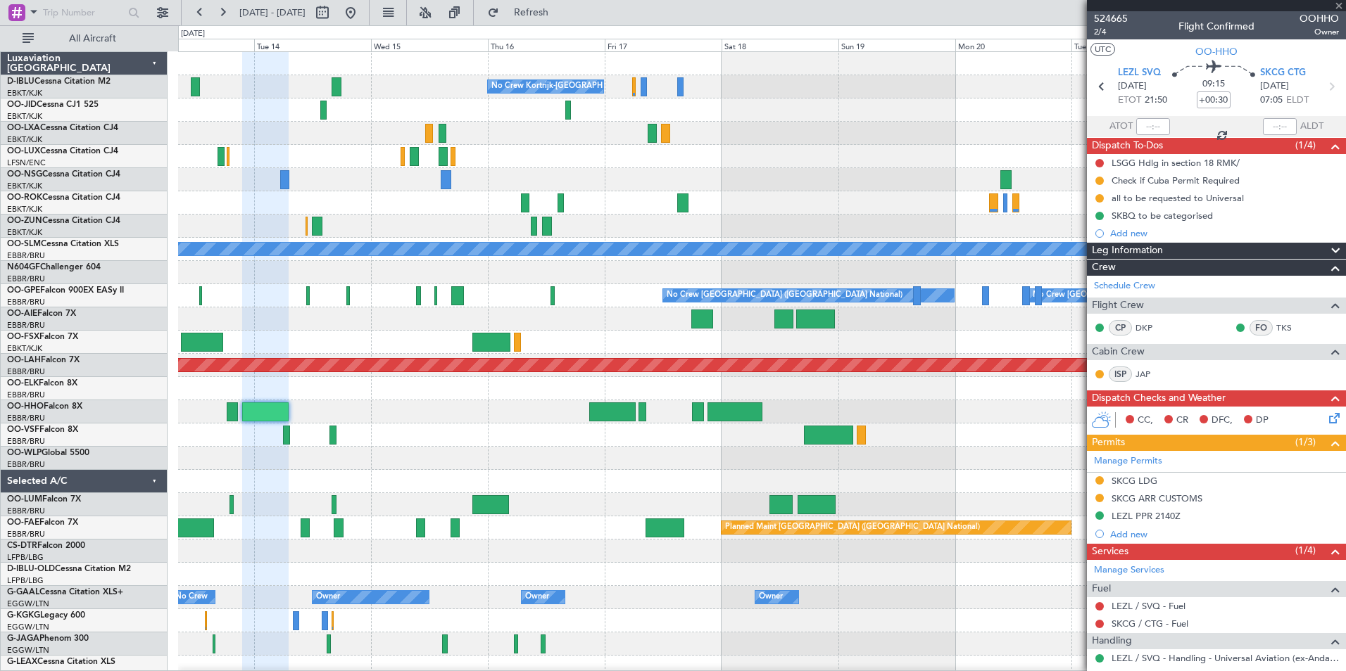
type input "0"
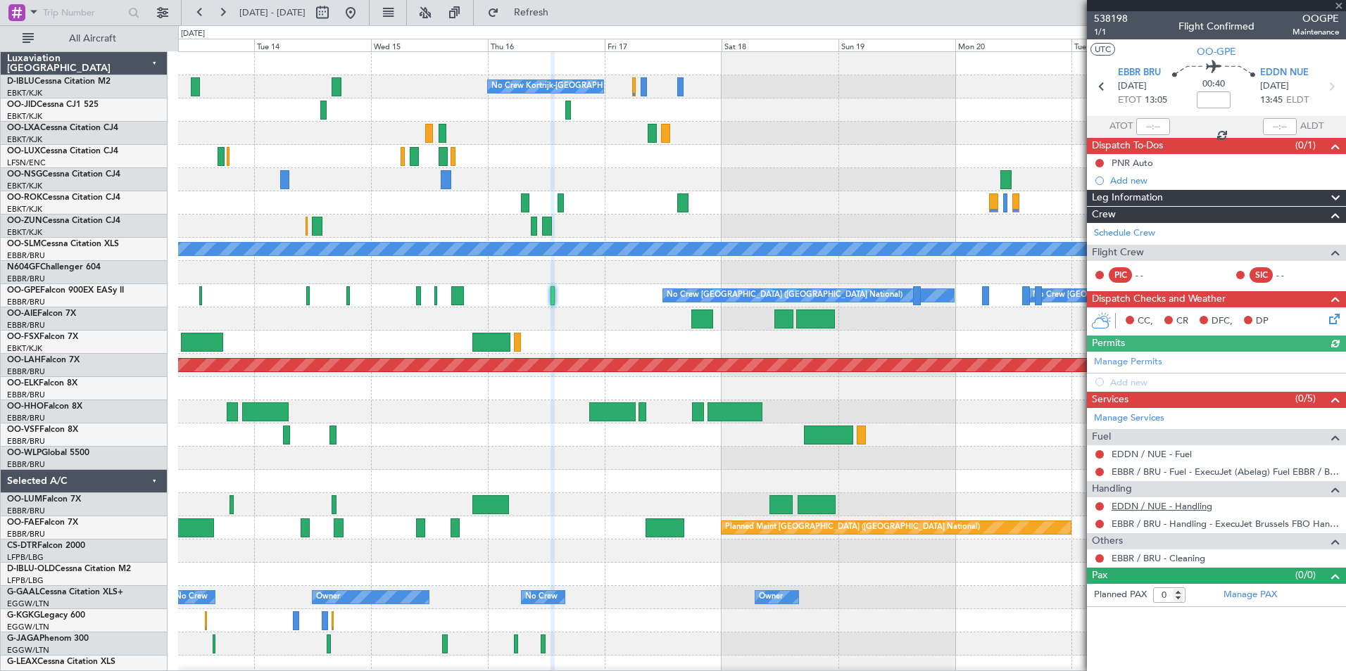
click at [1169, 505] on link "EDDN / NUE - Handling" at bounding box center [1161, 506] width 101 height 12
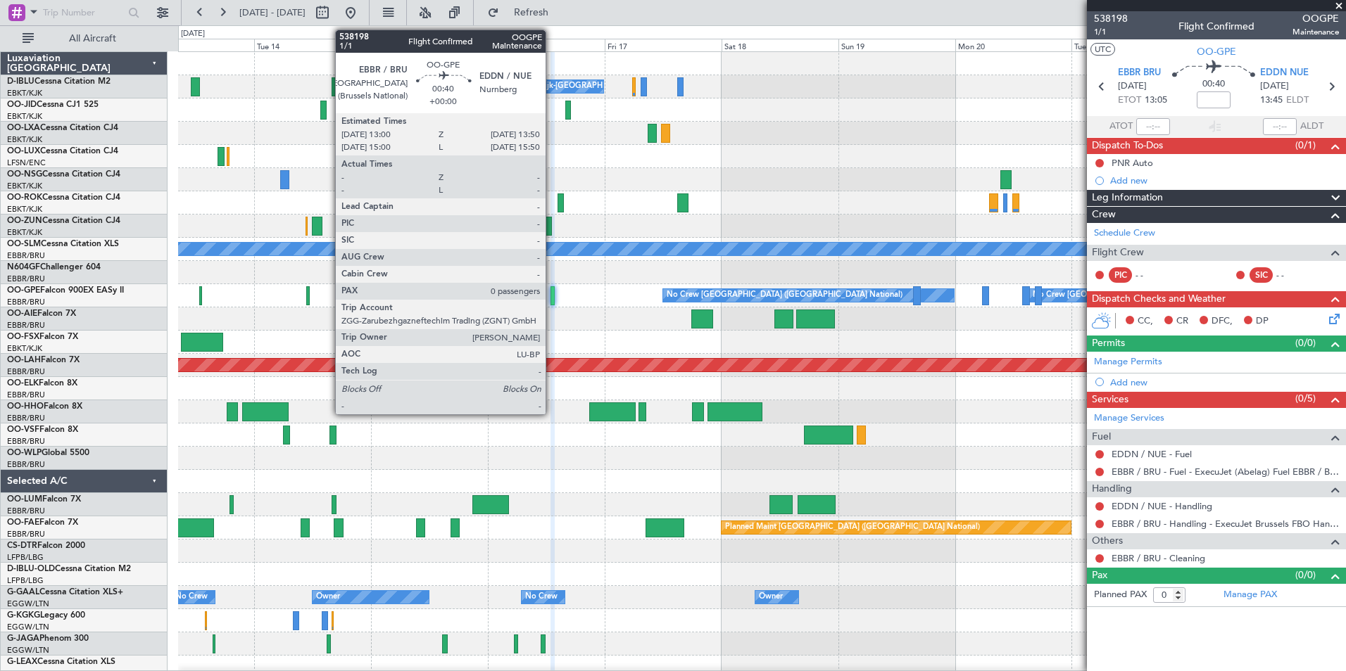
click at [552, 301] on div at bounding box center [552, 295] width 4 height 19
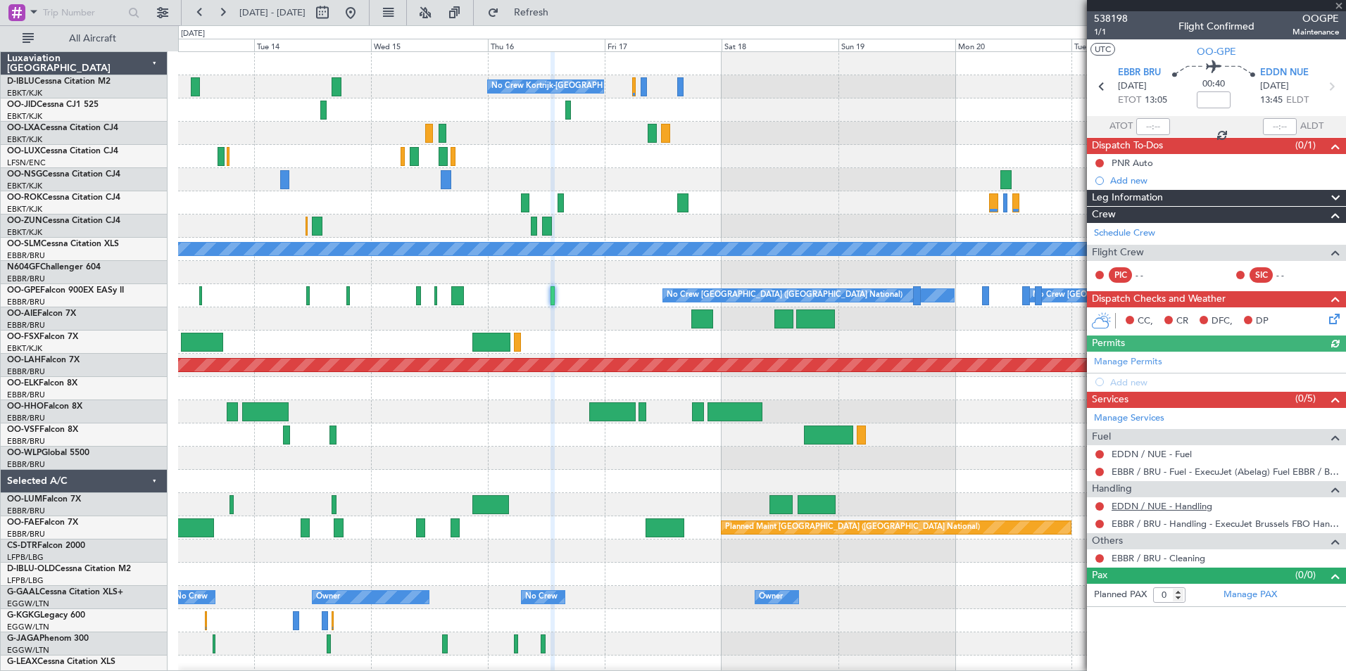
click at [1161, 505] on link "EDDN / NUE - Handling" at bounding box center [1161, 506] width 101 height 12
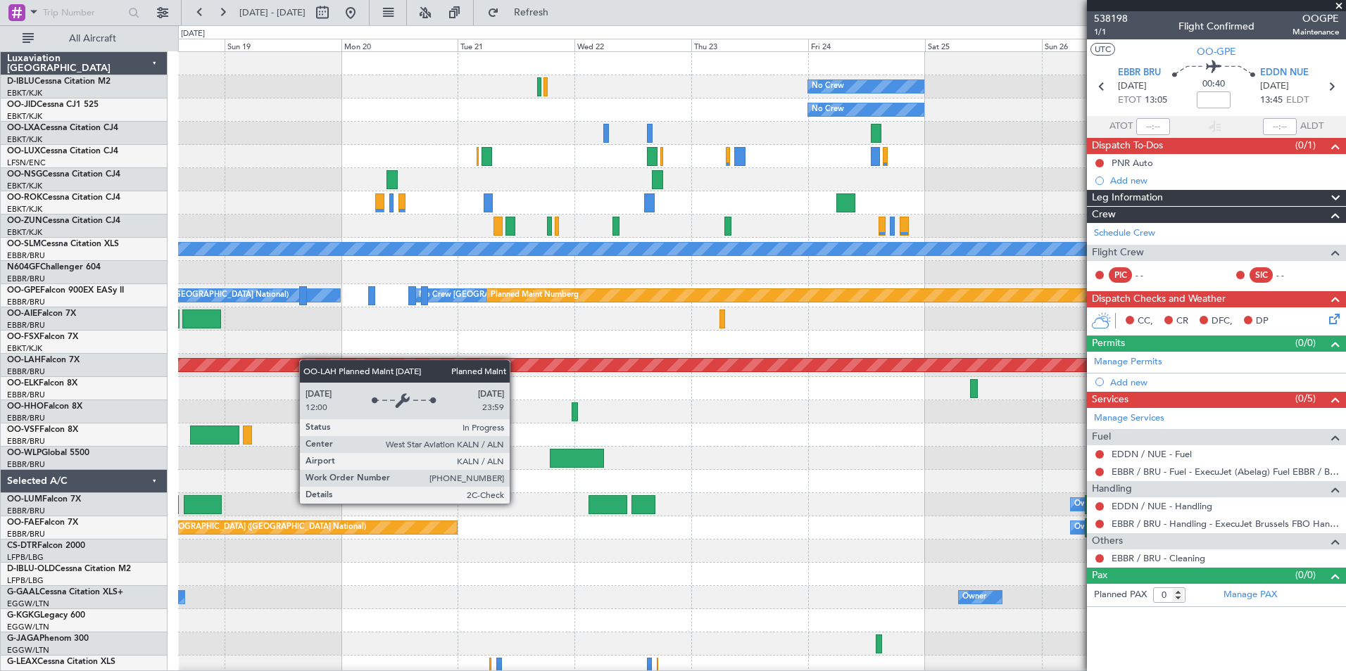
click at [157, 358] on div "No Crew No Crew Kortrijk-Wevelgem No Crew Planned Maint Paris (Le Bourget) A/C …" at bounding box center [673, 348] width 1346 height 646
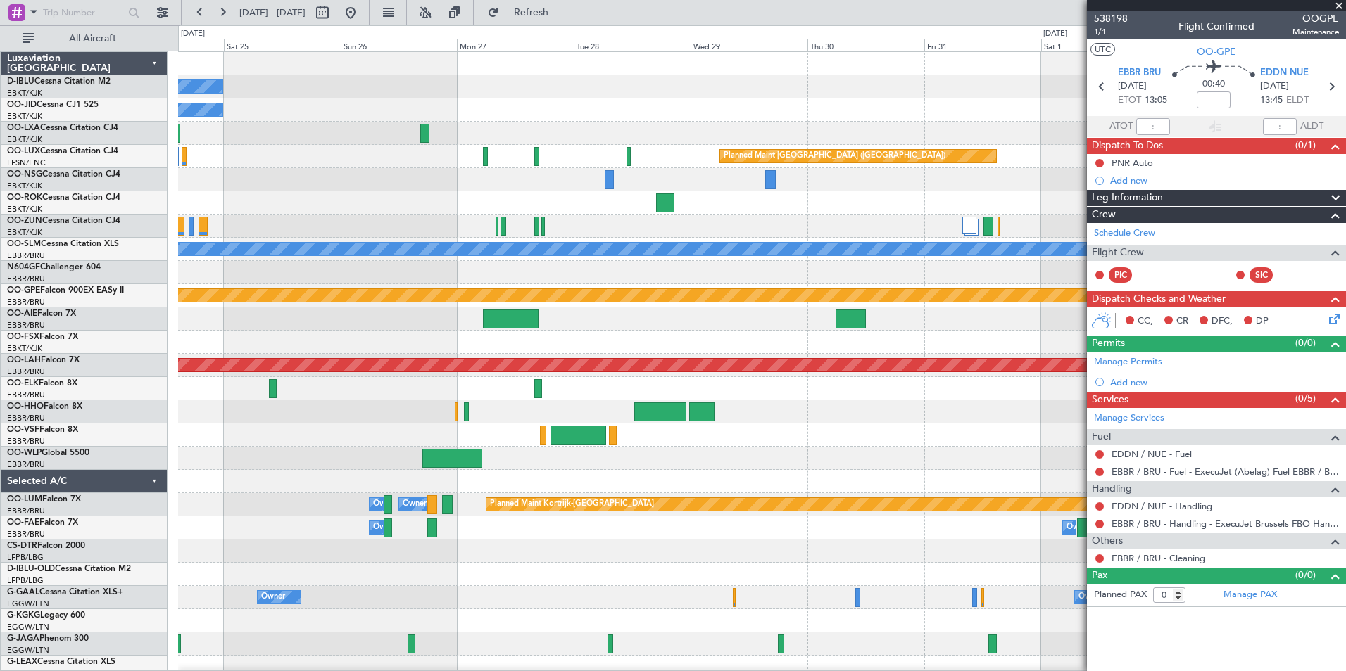
click at [0, 391] on html "13 Oct 2025 - 23 Oct 2025 Refresh Quick Links All Aircraft No Crew No Crew Plan…" at bounding box center [673, 335] width 1346 height 671
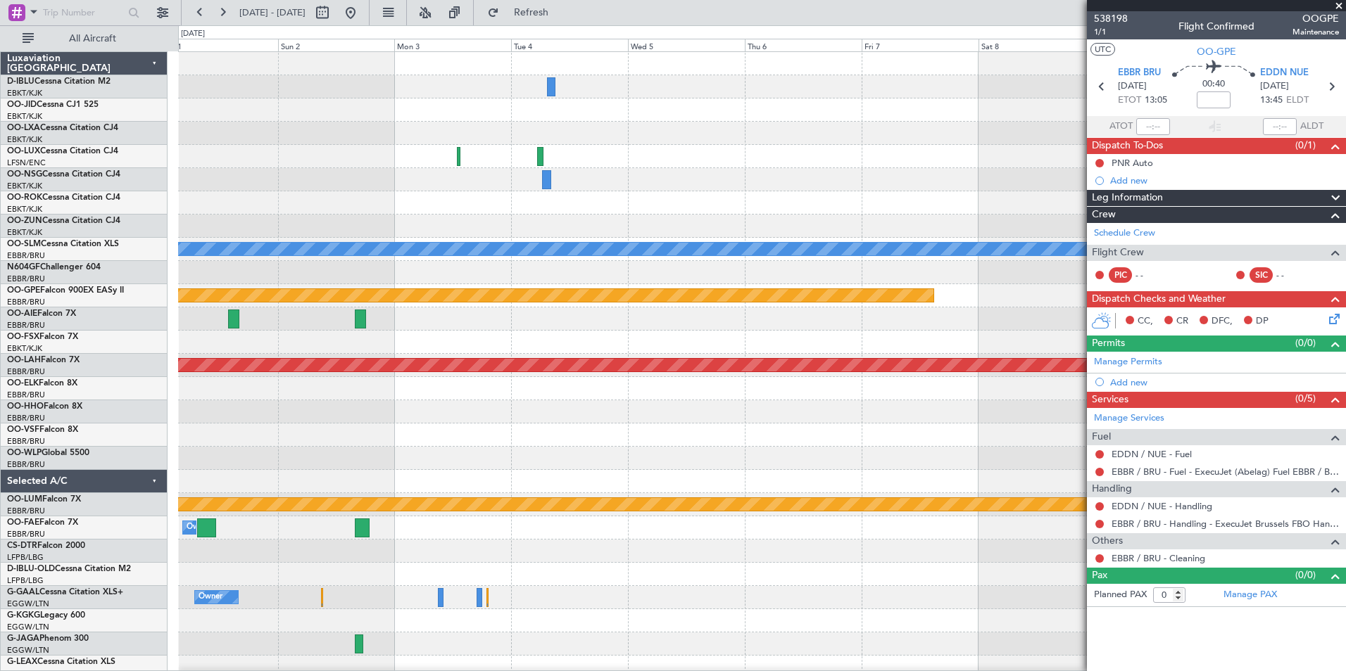
click at [18, 405] on div "Planned Maint Paris (Le Bourget) A/C Unavailable Monchengladbach Planned Maint …" at bounding box center [673, 348] width 1346 height 646
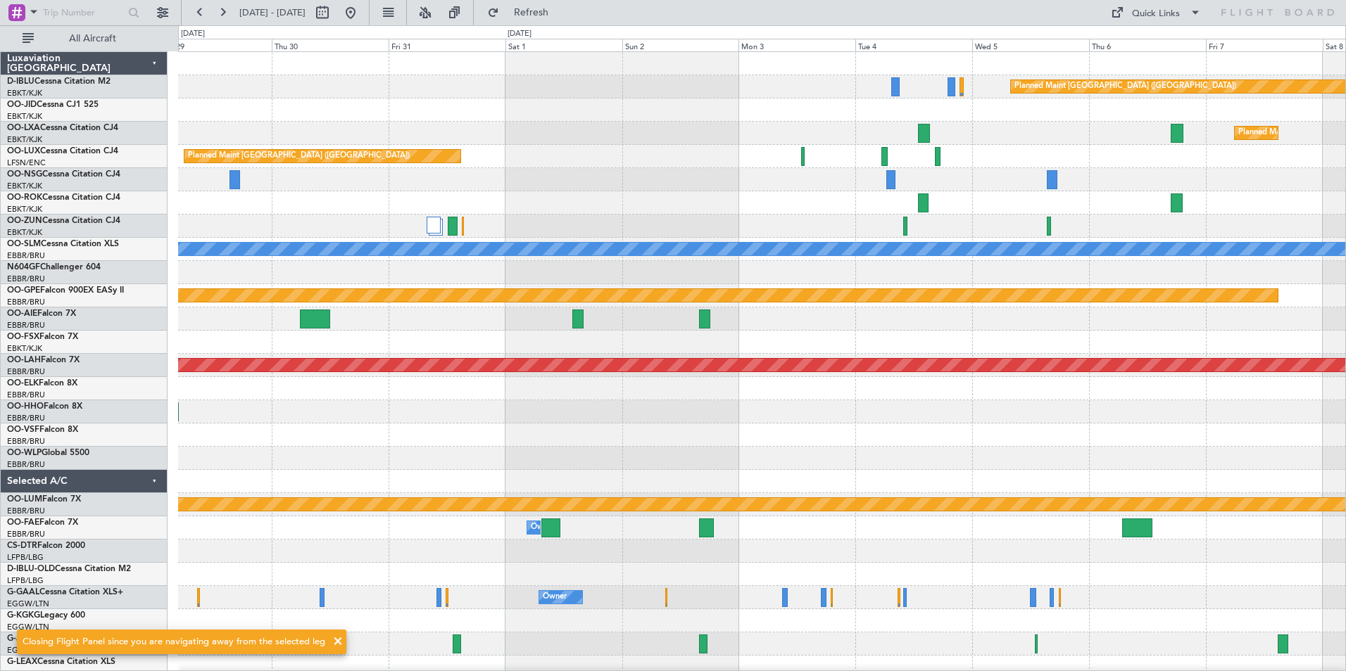
click at [1207, 324] on div at bounding box center [761, 319] width 1167 height 23
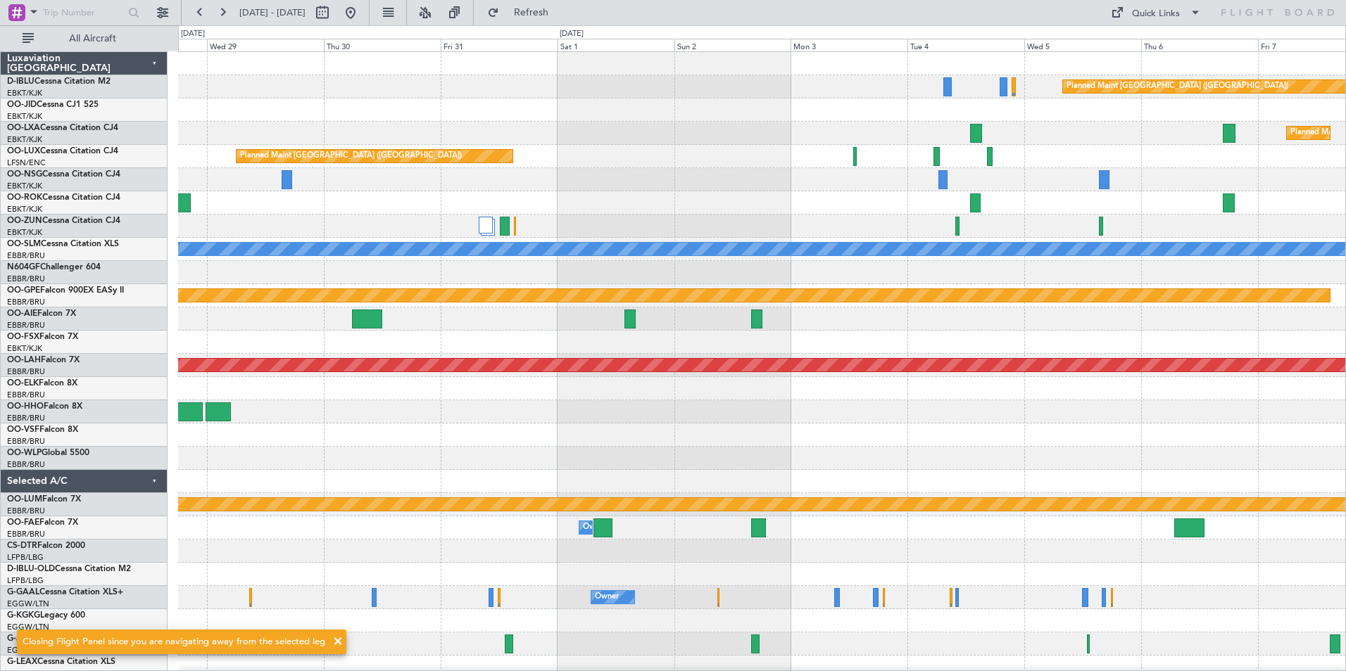
click at [1345, 365] on html "02 Nov 2025 - 12 Nov 2025 Refresh Quick Links All Aircraft Planned Maint Paris …" at bounding box center [673, 335] width 1346 height 671
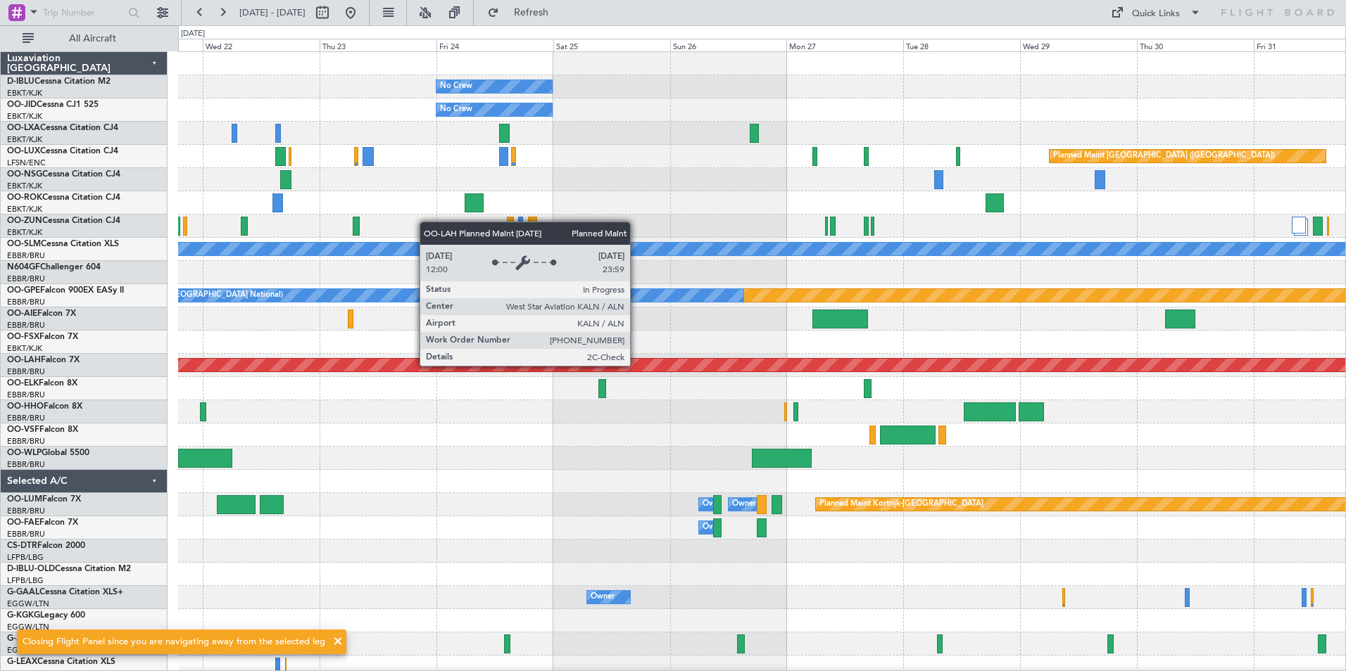
click at [1297, 387] on div "No Crew No Crew Planned Maint Paris (Le Bourget) A/C Unavailable Monchengladbac…" at bounding box center [761, 516] width 1167 height 929
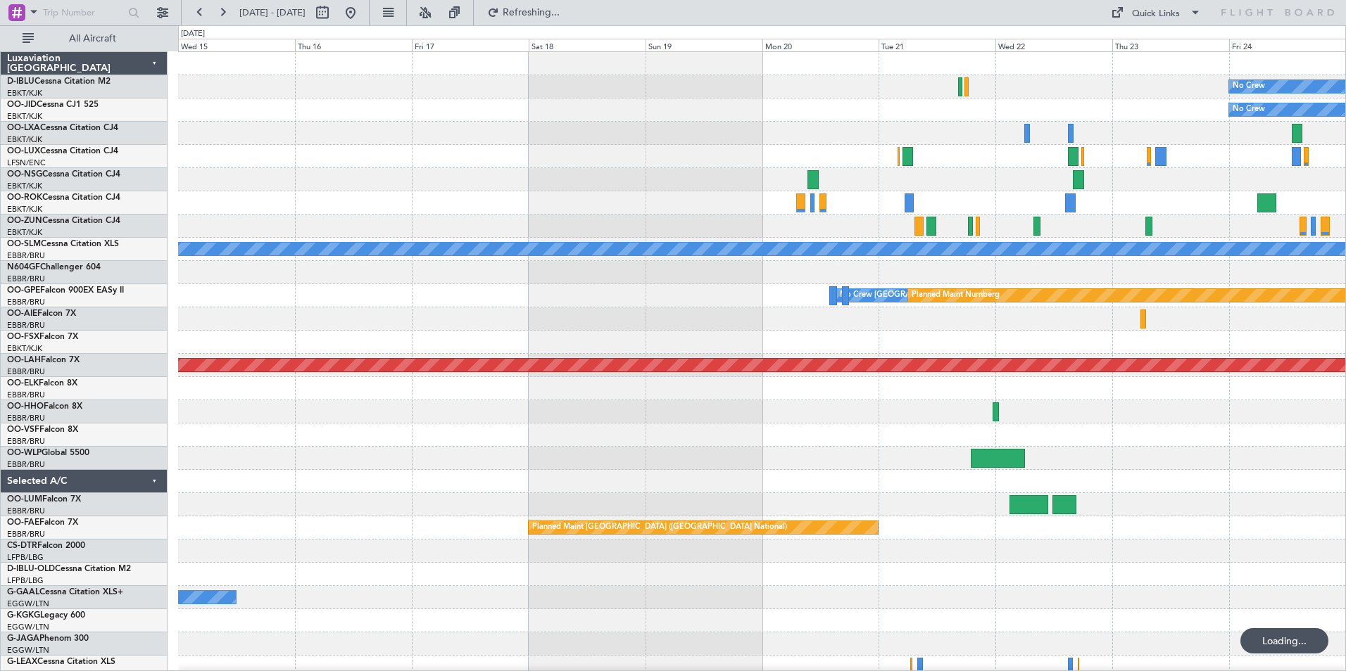
click at [654, 332] on div "No Crew No Crew A/C Unavailable Monchengladbach No Crew Brussels (Brussels Nati…" at bounding box center [761, 493] width 1167 height 883
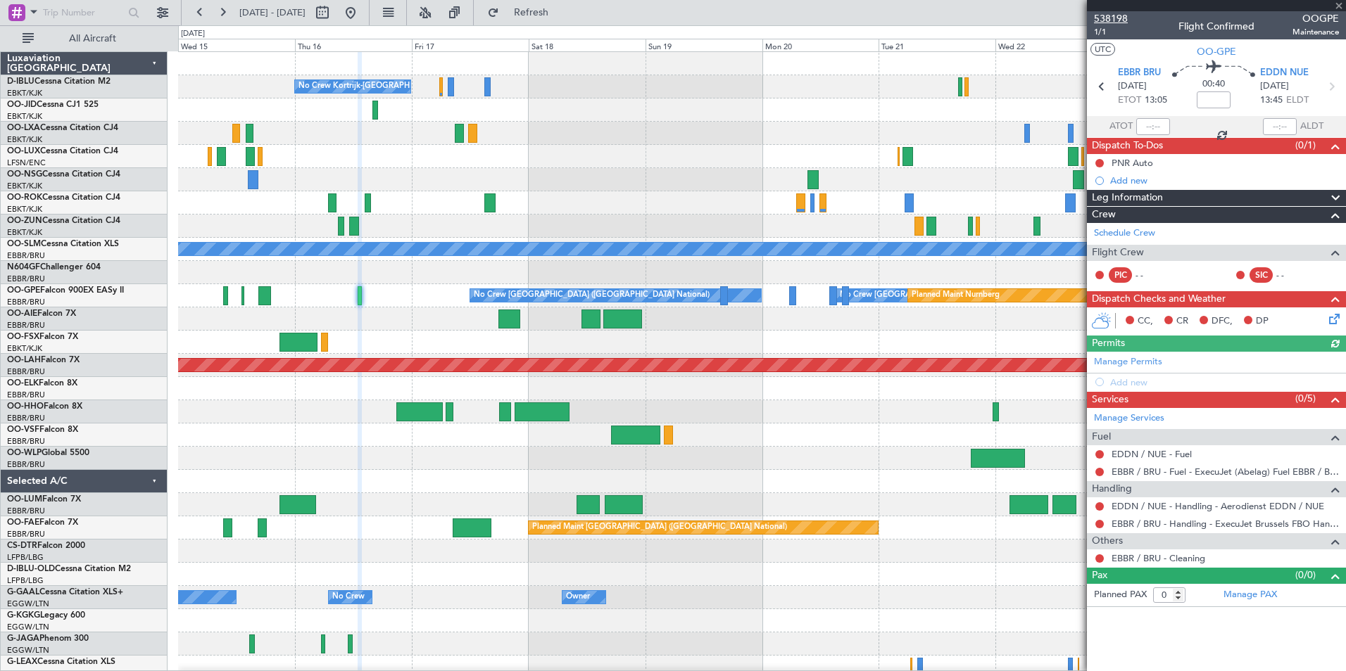
click at [1121, 15] on span "538198" at bounding box center [1111, 18] width 34 height 15
click at [263, 420] on div "No Crew No Crew Kortrijk-Wevelgem No Crew A/C Unavailable Monchengladbach No Cr…" at bounding box center [761, 528] width 1167 height 952
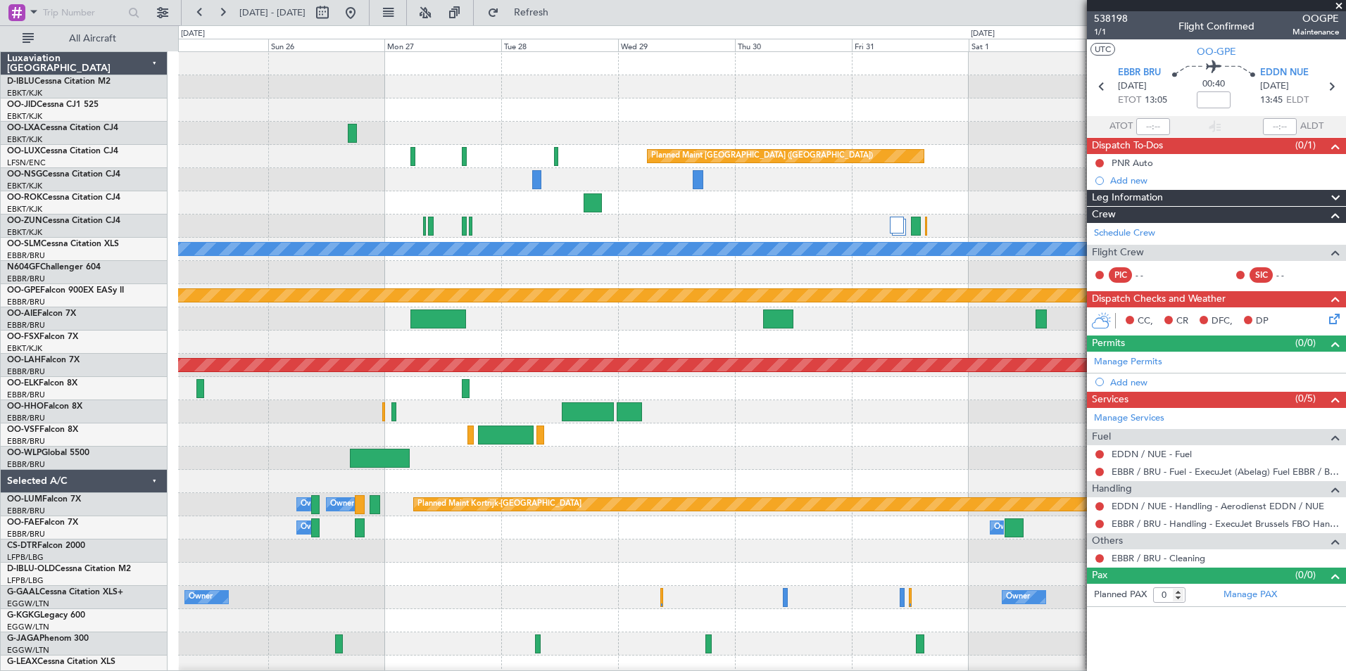
click at [131, 451] on div "No Crew Planned Maint Paris (Le Bourget) No Crew Planned Maint Paris (Le Bourge…" at bounding box center [673, 348] width 1346 height 646
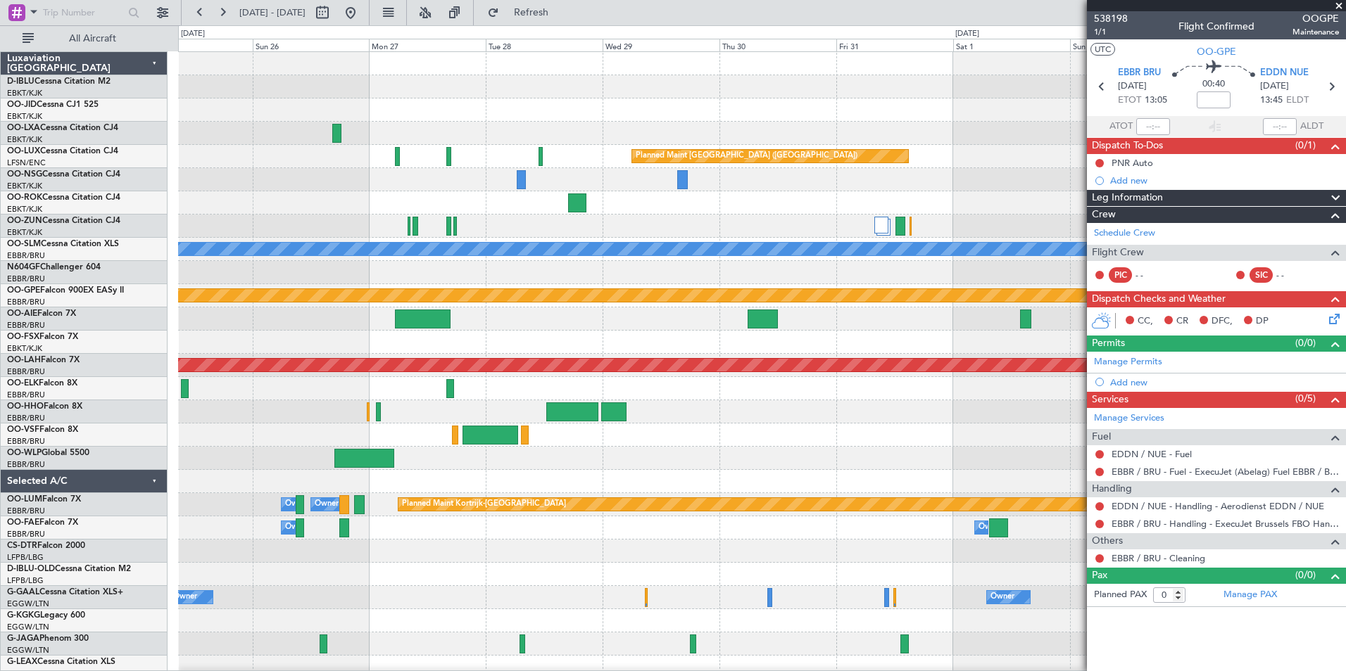
click at [364, 487] on div "No Crew Planned Maint Paris (Le Bourget) No Crew Planned Maint Paris (Le Bourge…" at bounding box center [761, 528] width 1167 height 952
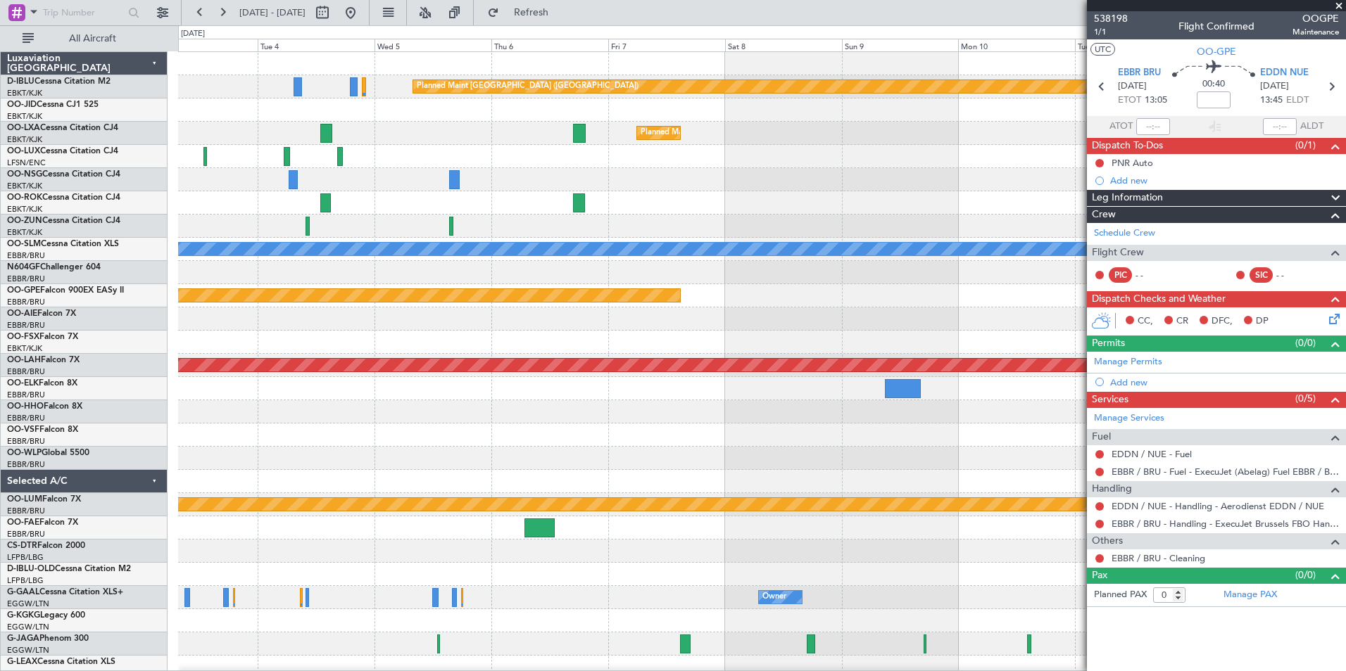
click at [1029, 414] on div at bounding box center [761, 411] width 1167 height 23
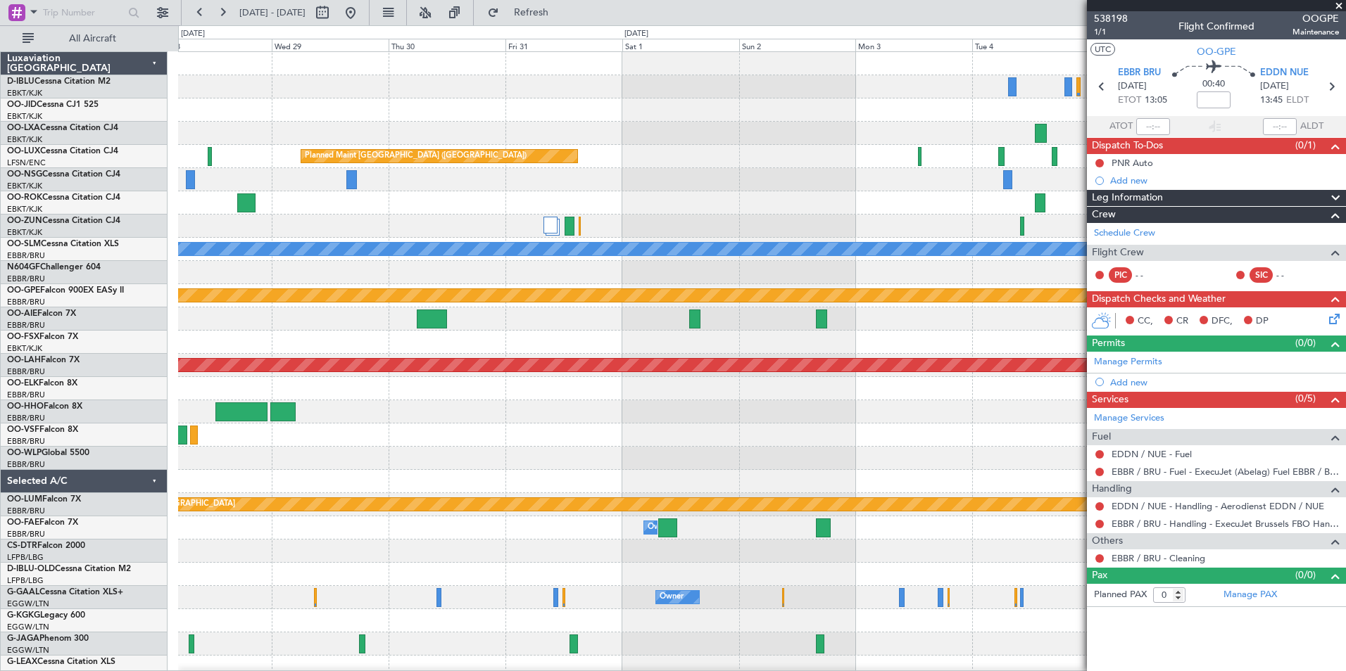
click at [1140, 438] on fb-app "03 Nov 2025 - 13 Nov 2025 Refresh Quick Links All Aircraft Planned Maint Paris …" at bounding box center [673, 341] width 1346 height 661
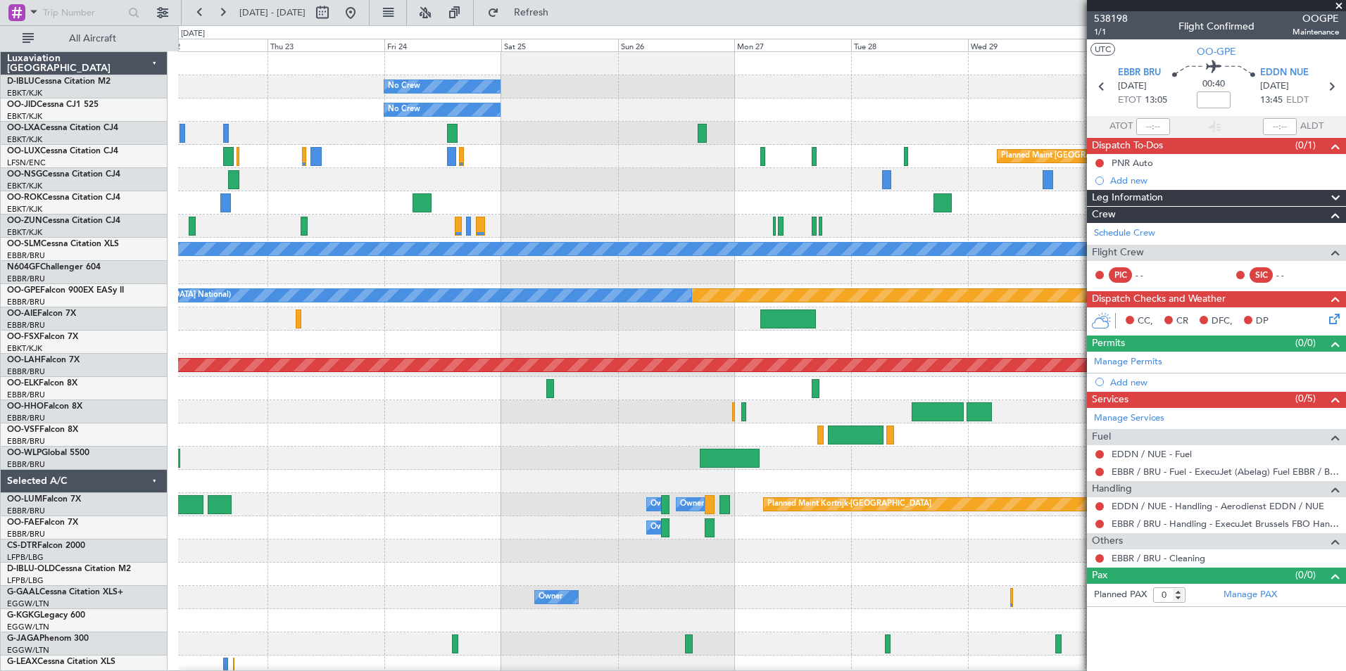
click at [1030, 454] on div at bounding box center [761, 458] width 1167 height 23
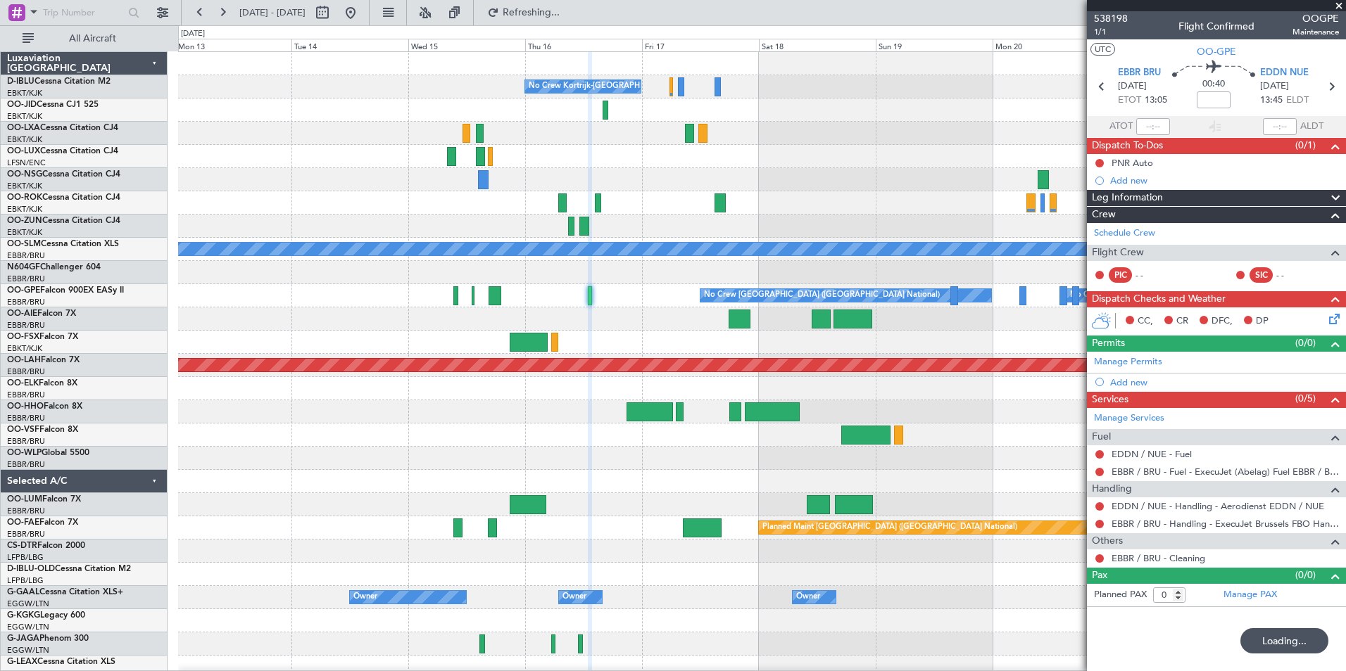
click at [1055, 439] on div at bounding box center [761, 435] width 1167 height 23
click at [396, 459] on div at bounding box center [761, 458] width 1167 height 23
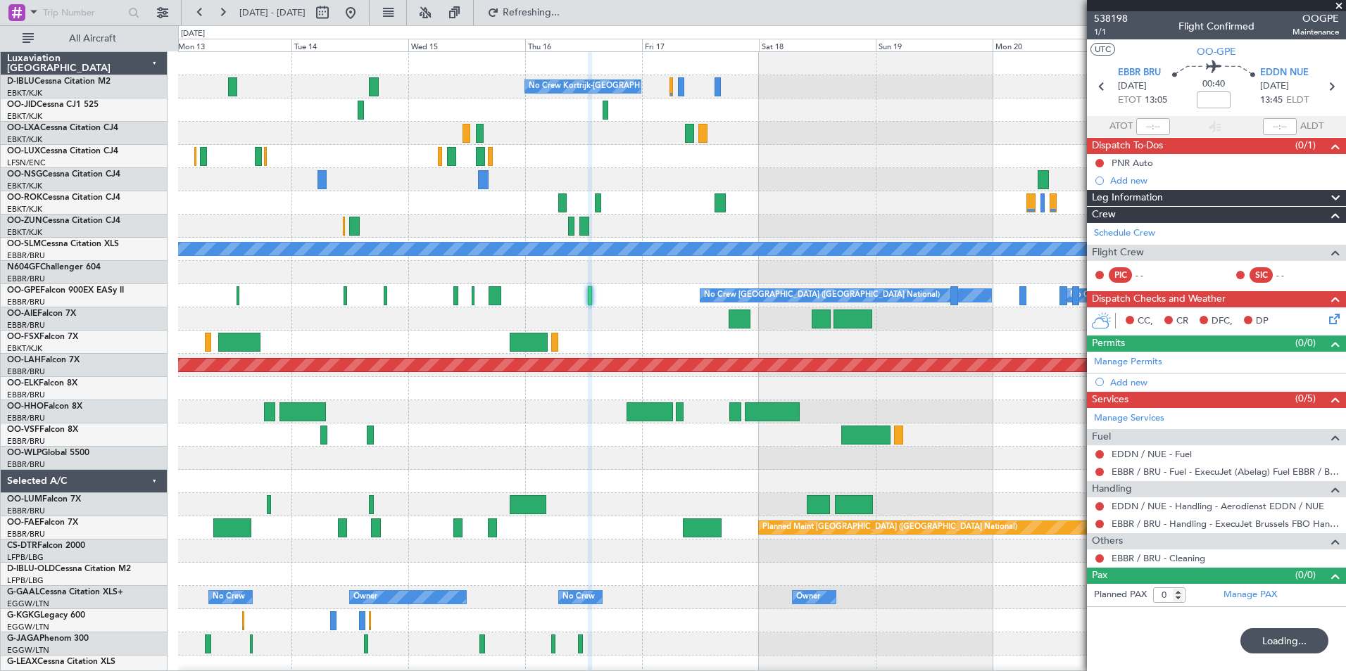
click at [881, 453] on div "No Crew Kortrijk-Wevelgem No Crew No Crew A/C Unavailable Monchengladbach No Cr…" at bounding box center [761, 528] width 1167 height 952
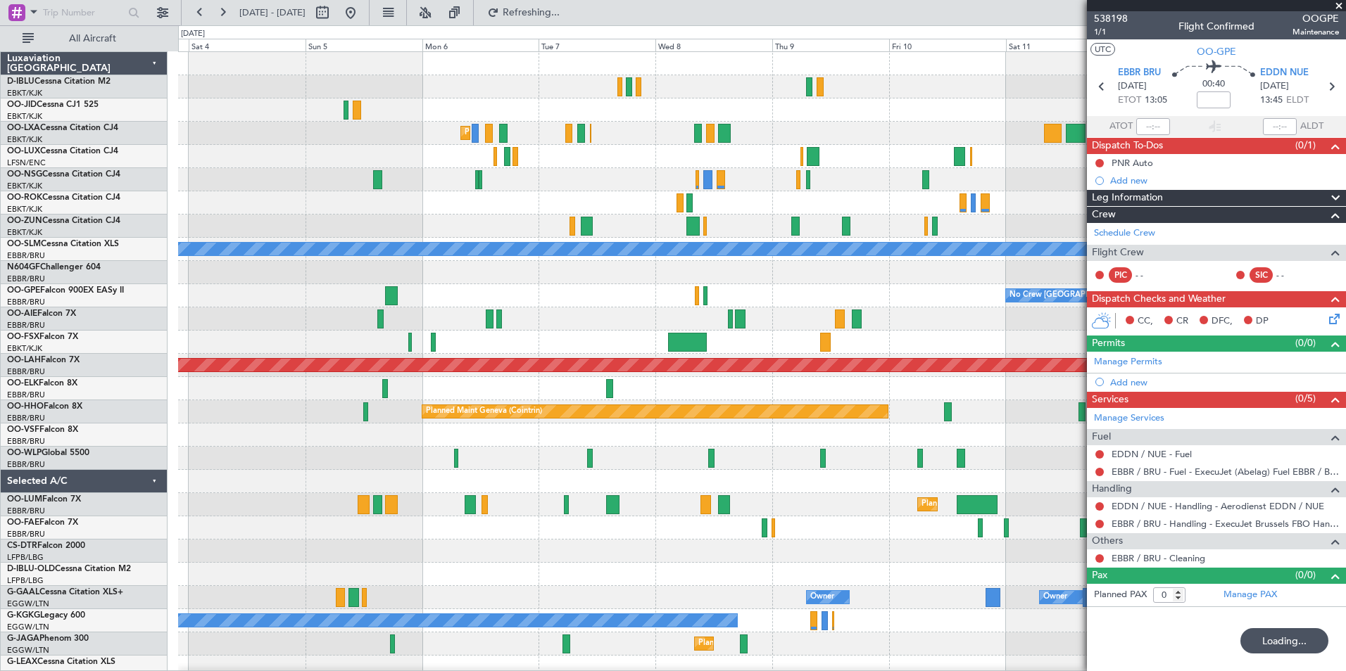
click at [1057, 464] on div "No Crew Kortrijk-Wevelgem Planned Maint Kortrijk-Wevelgem AOG Maint Kortrijk-We…" at bounding box center [761, 528] width 1167 height 952
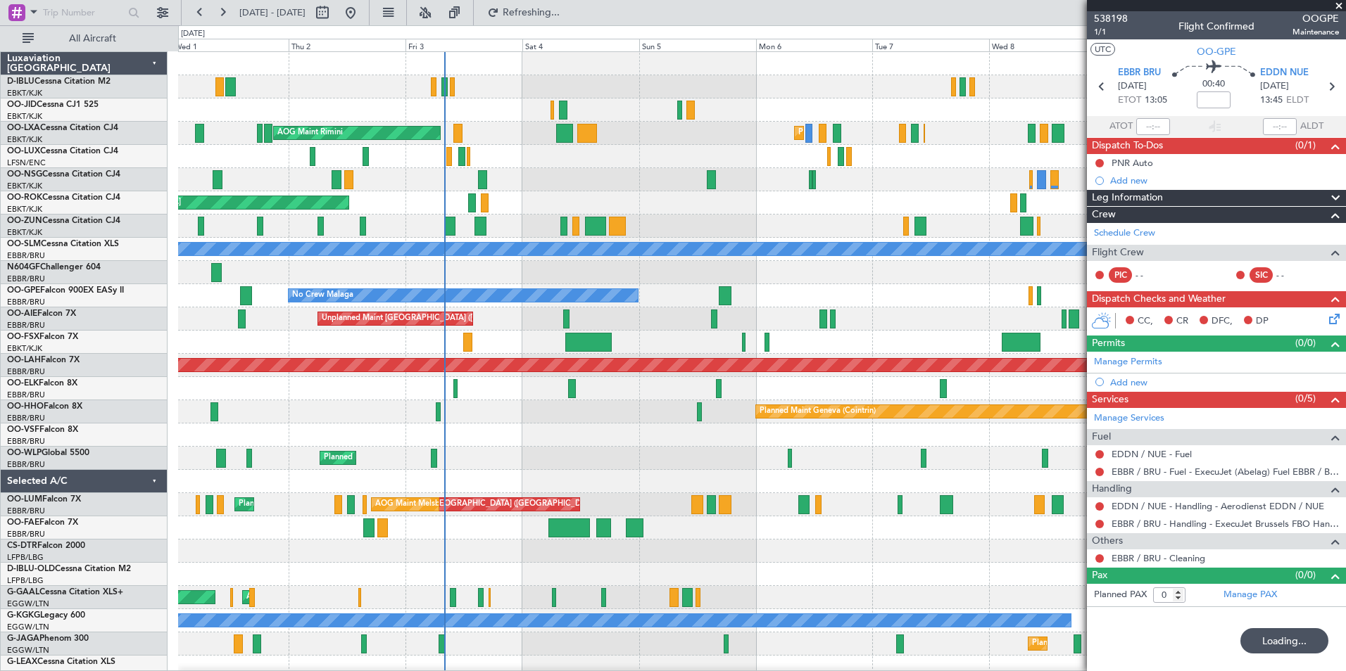
click at [802, 471] on div "Planned Maint Kortrijk-Wevelgem AOG Maint Rimini AOG Maint Kortrijk-Wevelgem A/…" at bounding box center [761, 493] width 1167 height 883
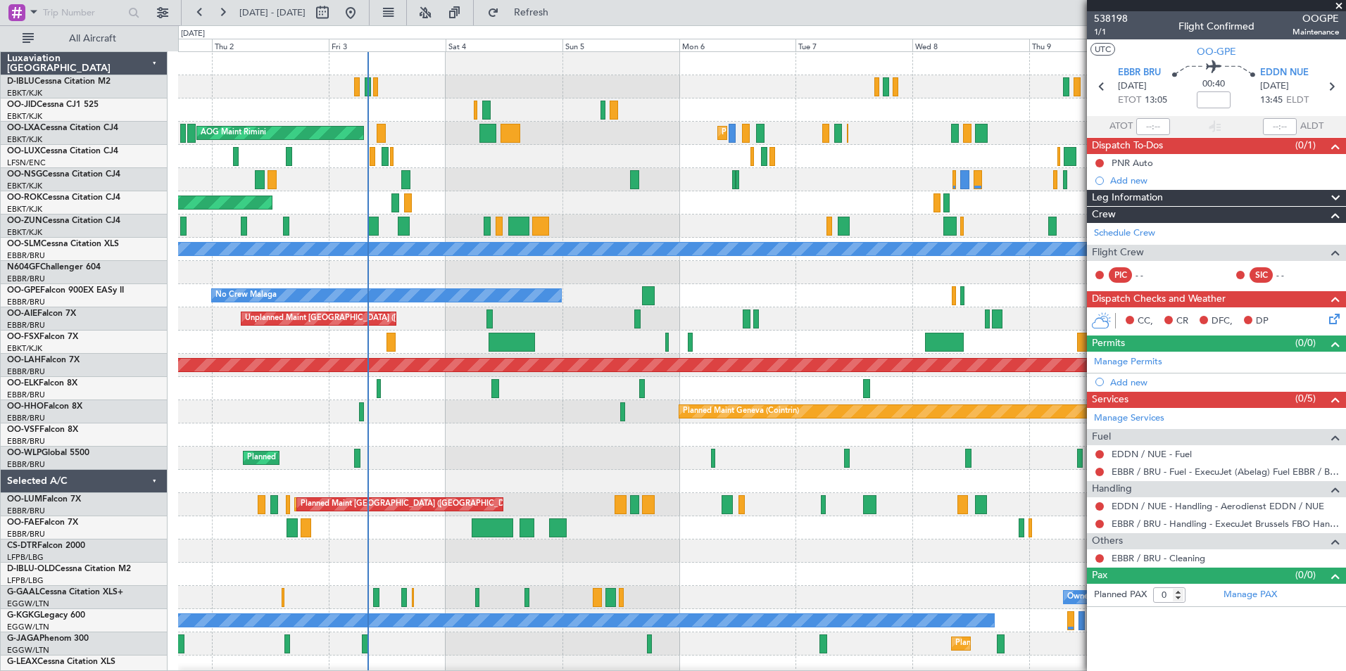
click at [772, 203] on div "AOG Maint Kortrijk-[GEOGRAPHIC_DATA]" at bounding box center [761, 202] width 1167 height 23
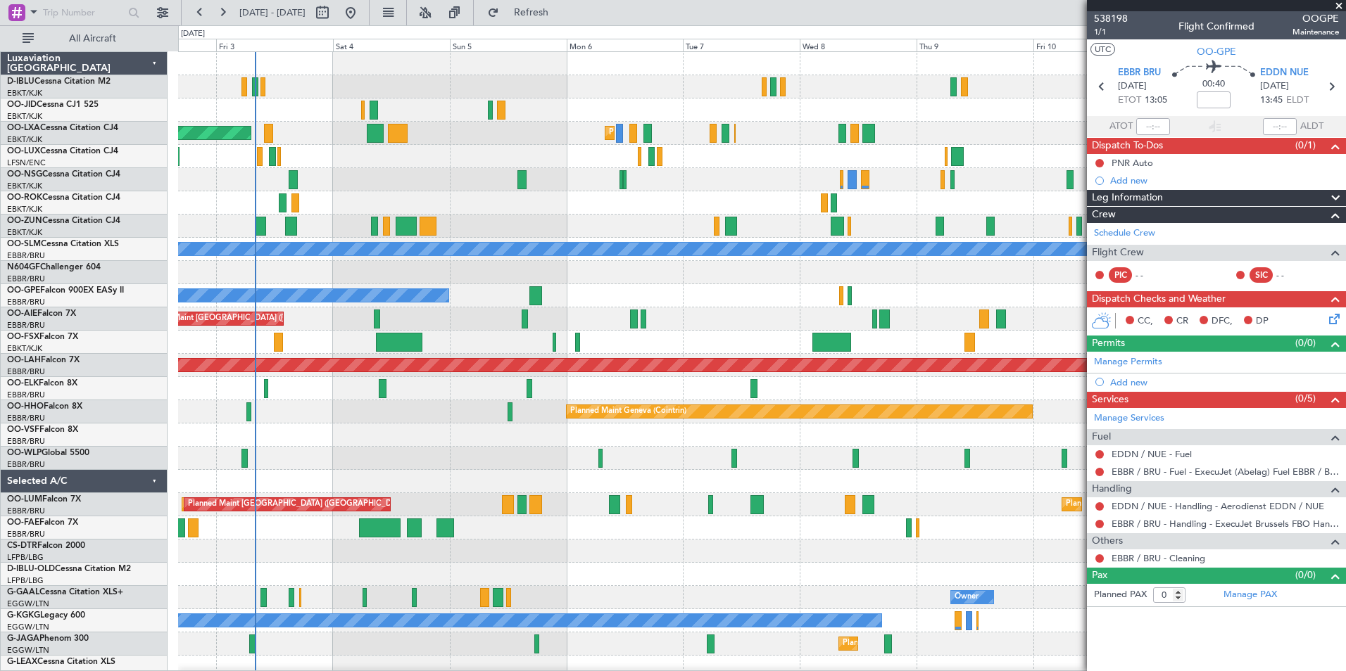
click at [535, 201] on div "Planned Maint Kortrijk-Wevelgem AOG Maint Rimini AOG Maint Kortrijk-Wevelgem A/…" at bounding box center [761, 493] width 1167 height 883
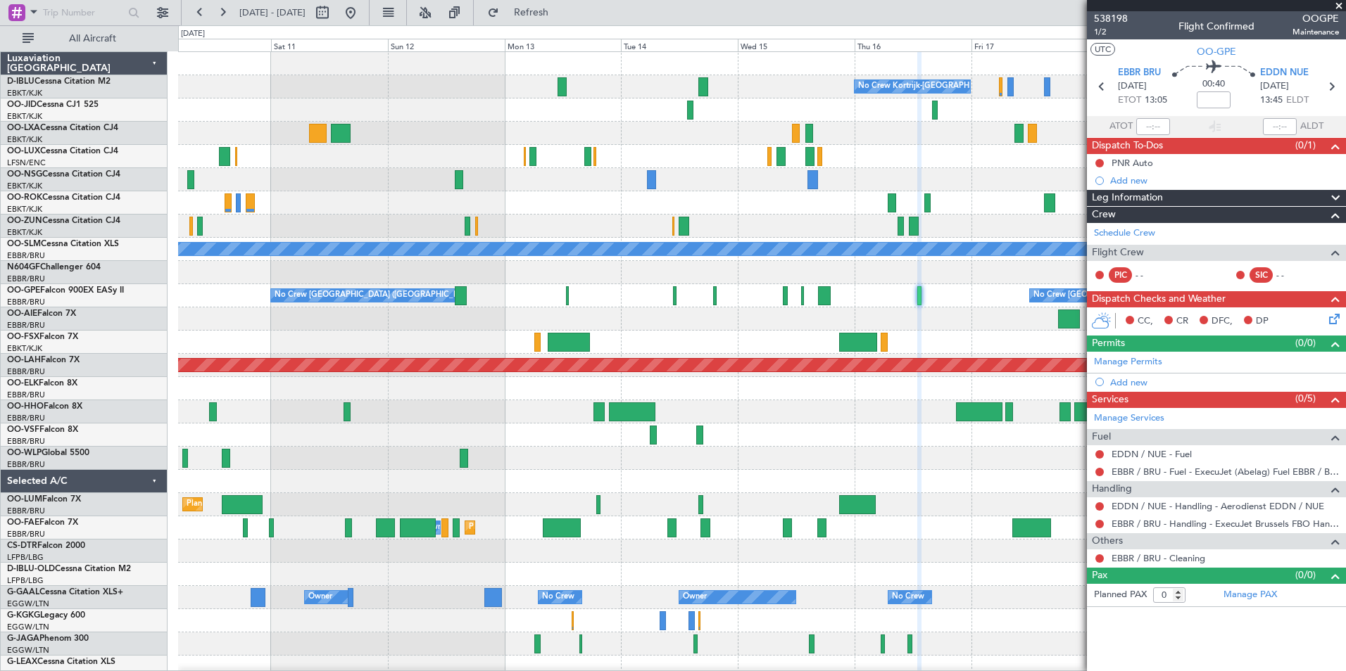
click at [0, 377] on html "02 Oct 2025 - 12 Oct 2025 Refresh Quick Links All Aircraft No Crew Kortrijk-Wev…" at bounding box center [673, 335] width 1346 height 671
drag, startPoint x: 850, startPoint y: 412, endPoint x: 460, endPoint y: 429, distance: 390.3
click at [472, 429] on fb-app "02 Oct 2025 - 12 Oct 2025 Refresh Quick Links All Aircraft No Crew Kortrijk-Wev…" at bounding box center [673, 341] width 1346 height 661
click at [132, 478] on div "No Crew Kortrijk-Wevelgem A/C Unavailable Monchengladbach No Crew Brussels (Bru…" at bounding box center [673, 348] width 1346 height 646
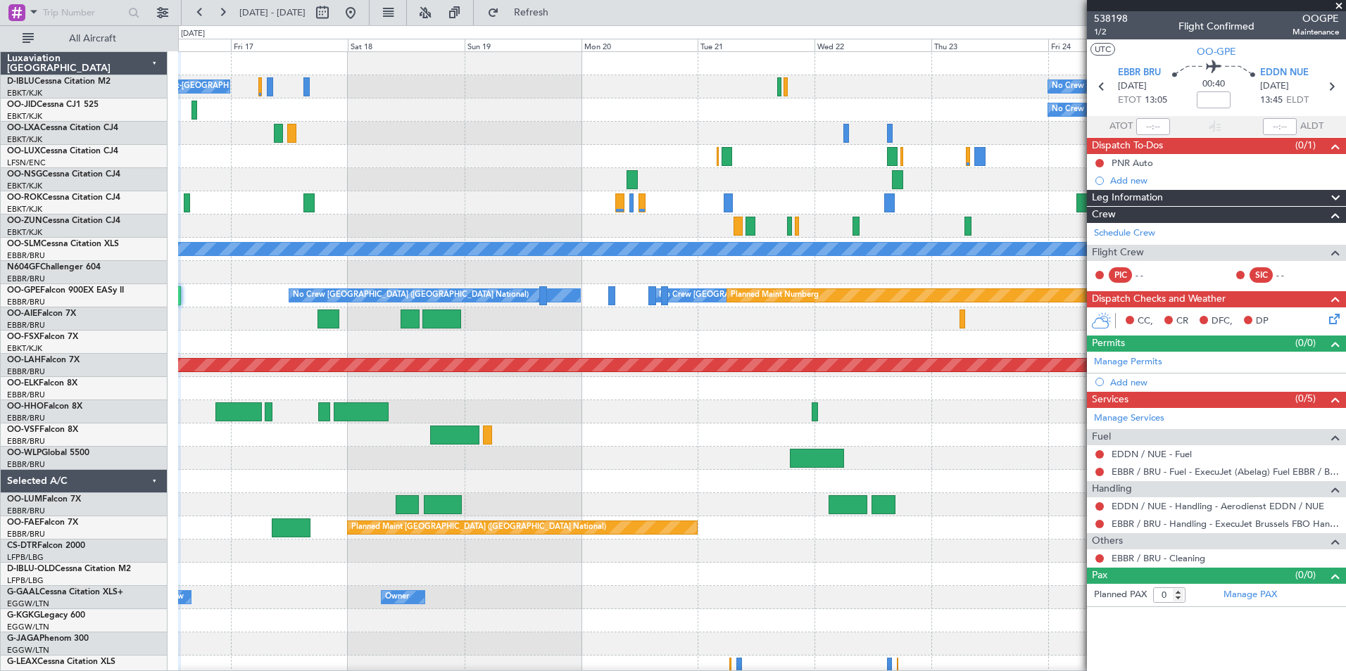
click at [63, 500] on div "No Crew Kortrijk-Wevelgem No Crew No Crew A/C Unavailable Monchengladbach No Cr…" at bounding box center [673, 348] width 1346 height 646
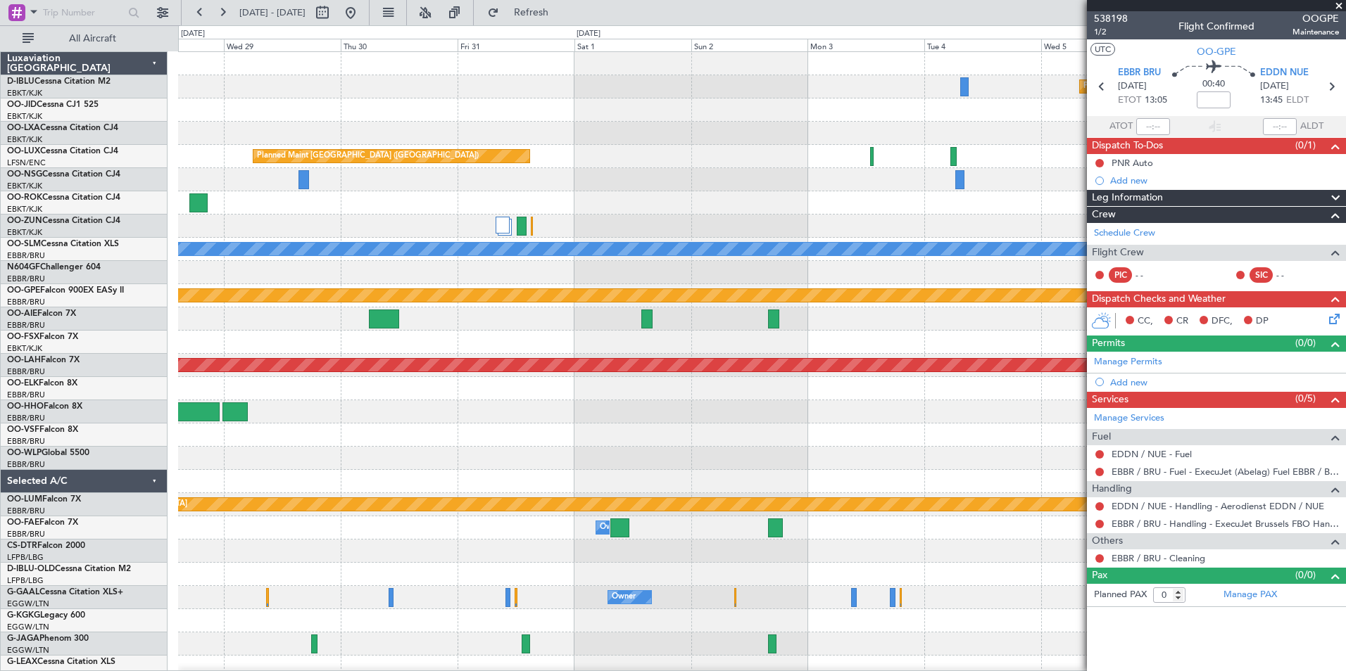
click at [10, 531] on div "Planned Maint Paris (Le Bourget) Planned Maint Paris (Le Bourget) A/C Unavailab…" at bounding box center [673, 348] width 1346 height 646
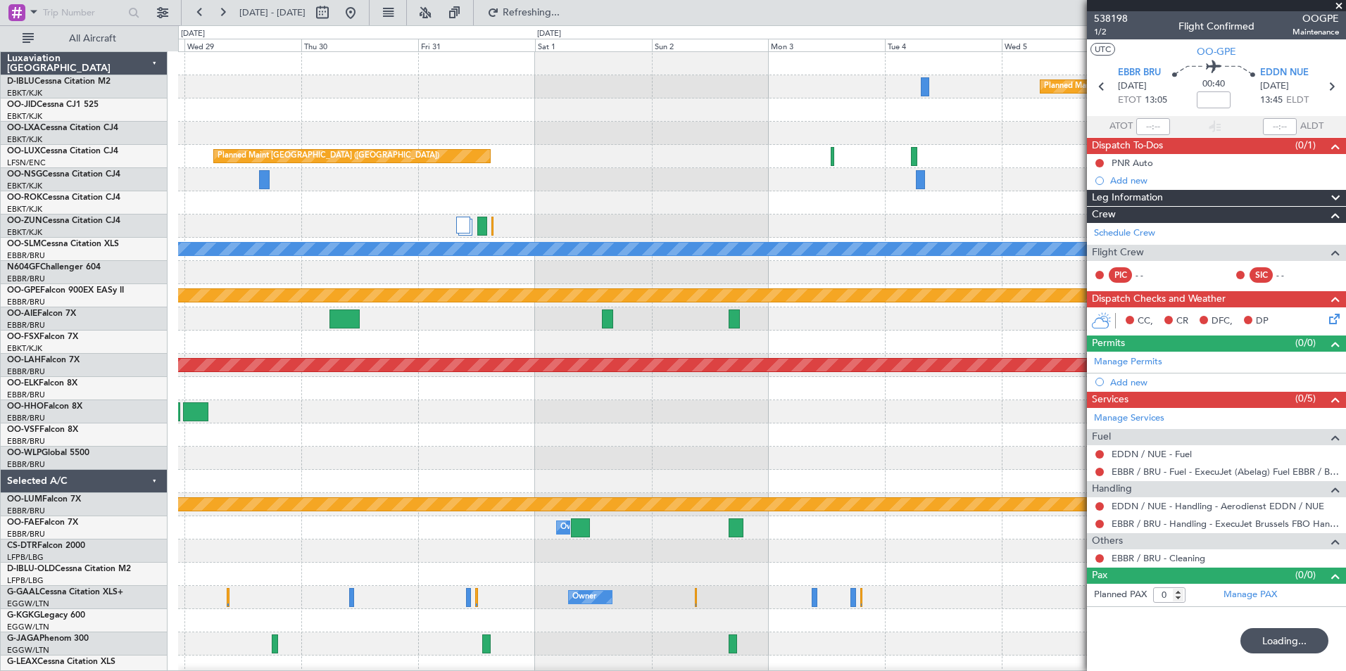
click at [256, 498] on div "Planned Maint Paris (Le Bourget) Planned Maint Paris (Le Bourget) A/C Unavailab…" at bounding box center [761, 516] width 1167 height 929
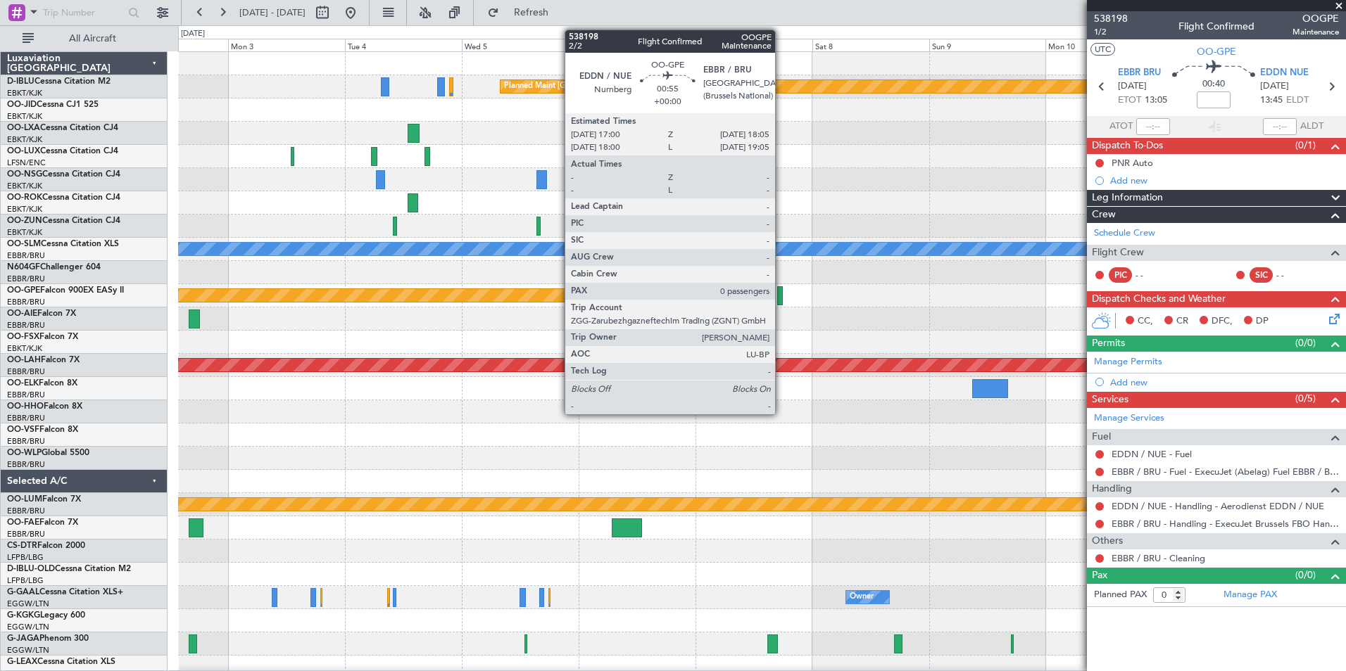
click at [781, 296] on div at bounding box center [780, 295] width 6 height 19
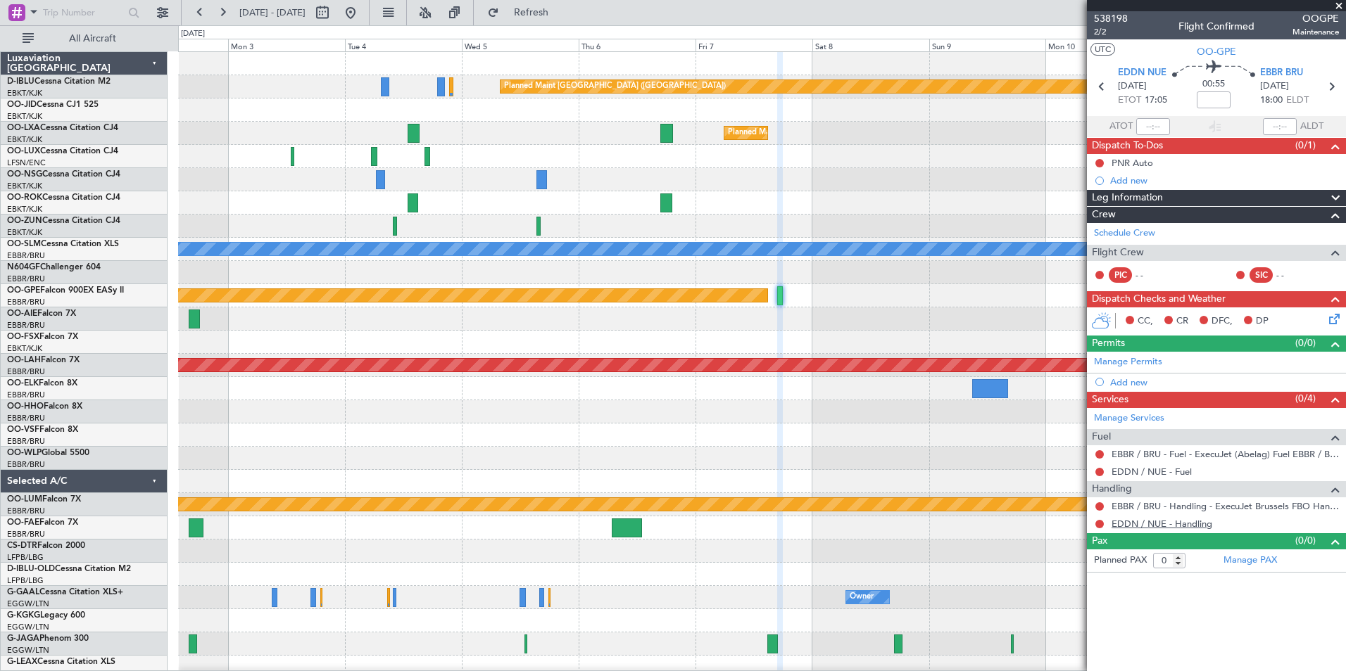
click at [1130, 518] on link "EDDN / NUE - Handling" at bounding box center [1161, 524] width 101 height 12
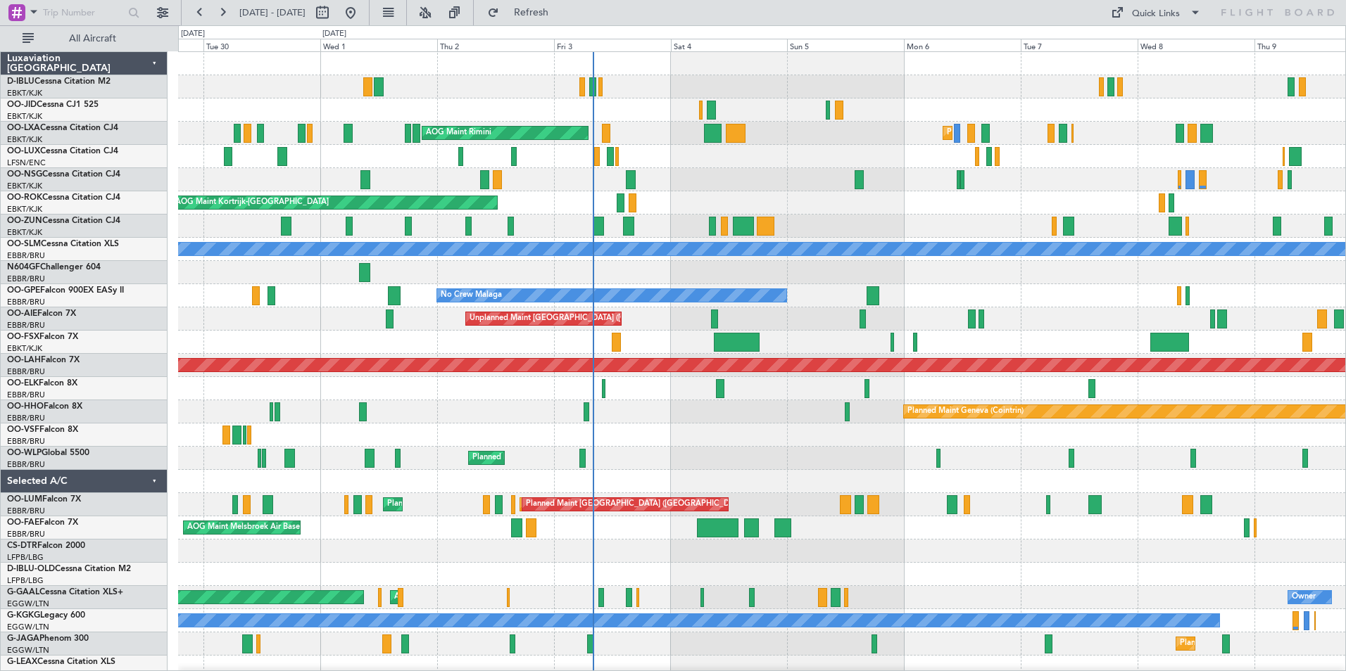
click at [819, 310] on div "A/C Unavailable [GEOGRAPHIC_DATA]-[GEOGRAPHIC_DATA] Planned Maint [GEOGRAPHIC_D…" at bounding box center [761, 493] width 1167 height 883
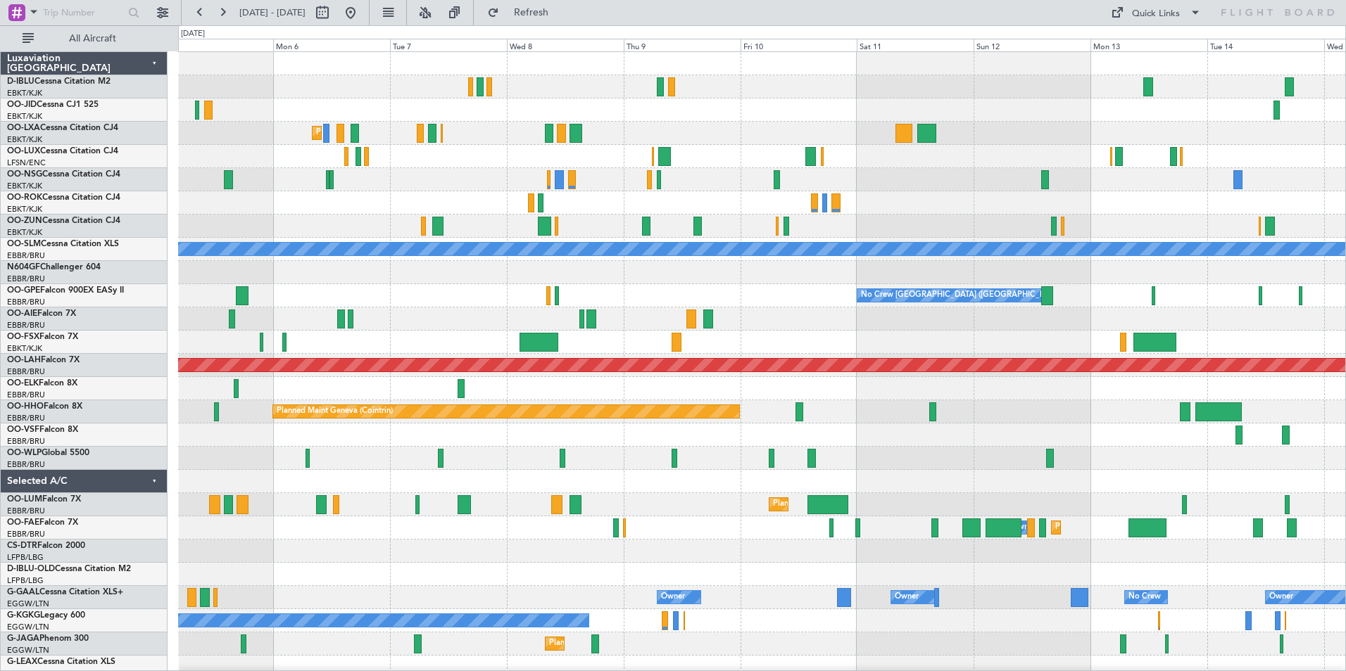
click at [358, 348] on div "Planned Maint Kortrijk-[GEOGRAPHIC_DATA] AOG Maint [GEOGRAPHIC_DATA] A/C Unavai…" at bounding box center [761, 493] width 1167 height 883
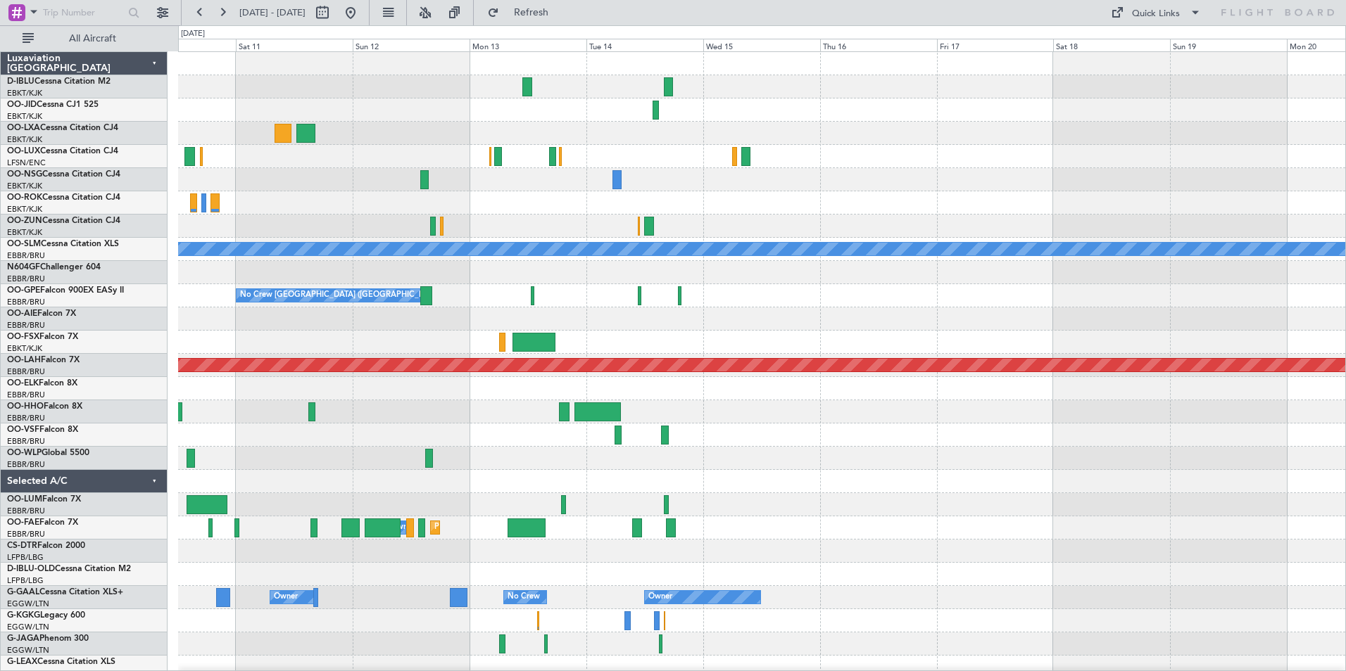
click at [380, 351] on div "A/C Unavailable [GEOGRAPHIC_DATA] No Crew [GEOGRAPHIC_DATA] (Brussels National)…" at bounding box center [761, 493] width 1167 height 883
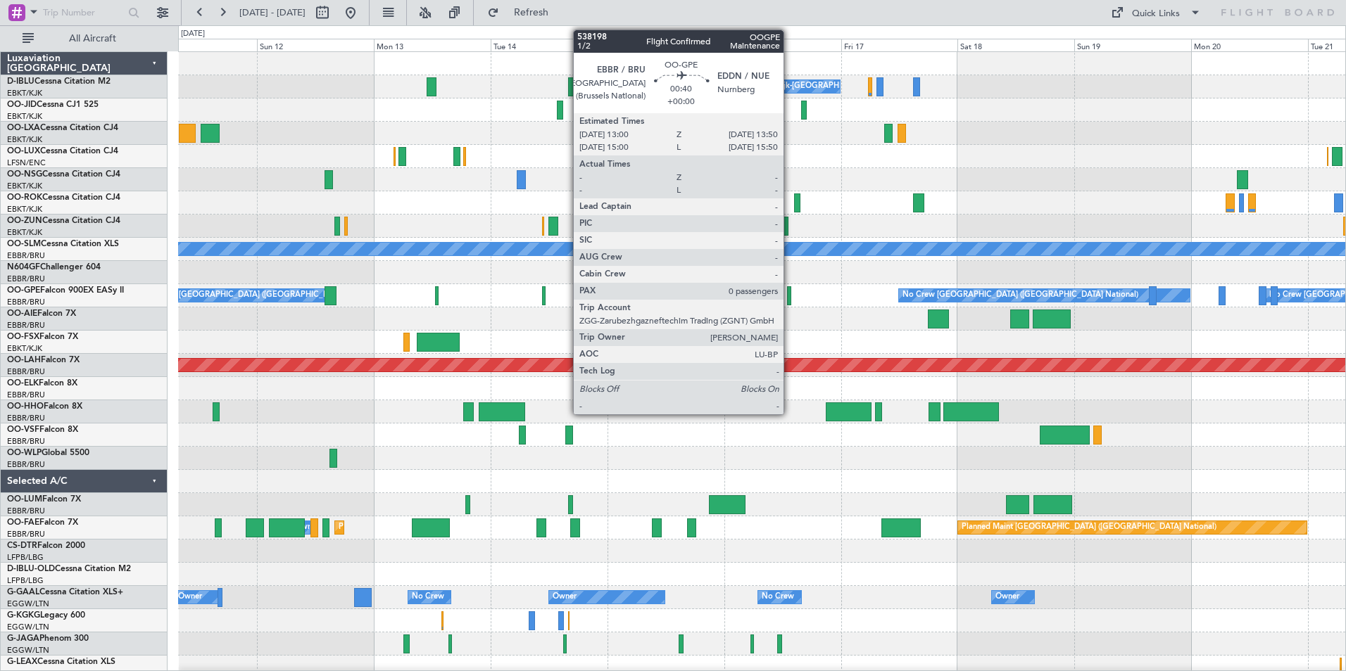
click at [790, 297] on div at bounding box center [789, 295] width 4 height 19
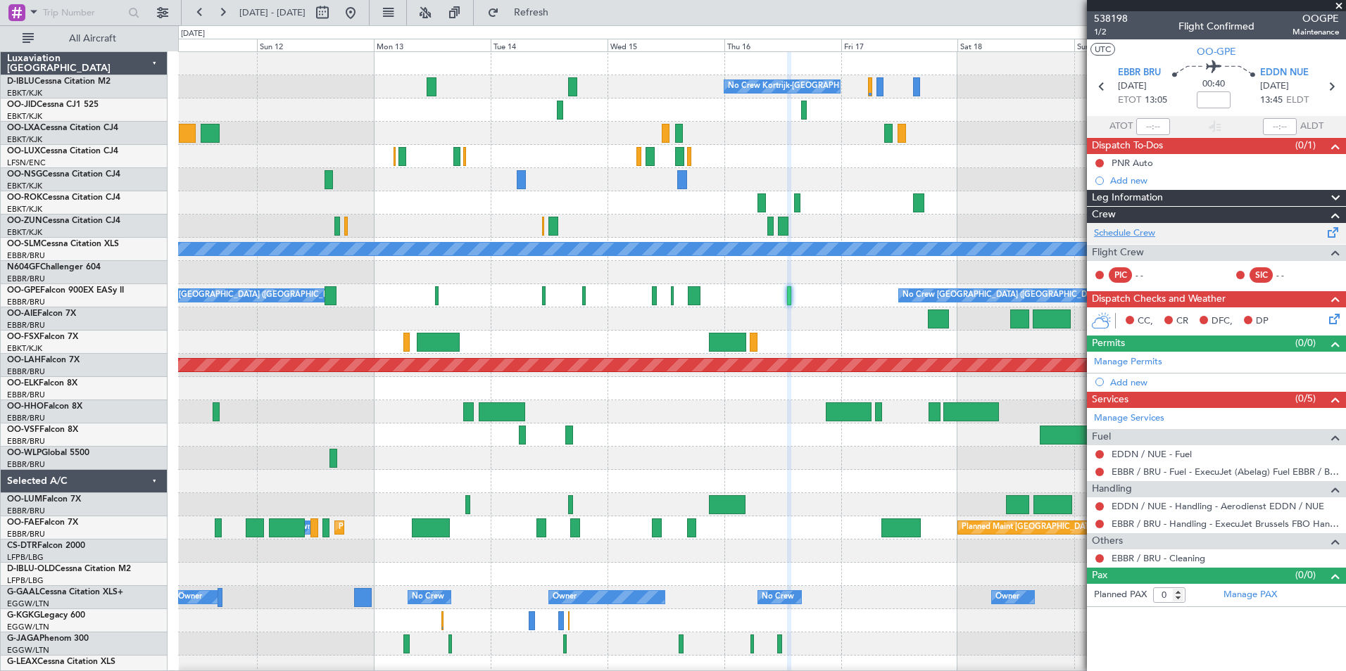
click at [1152, 232] on link "Schedule Crew" at bounding box center [1124, 234] width 61 height 14
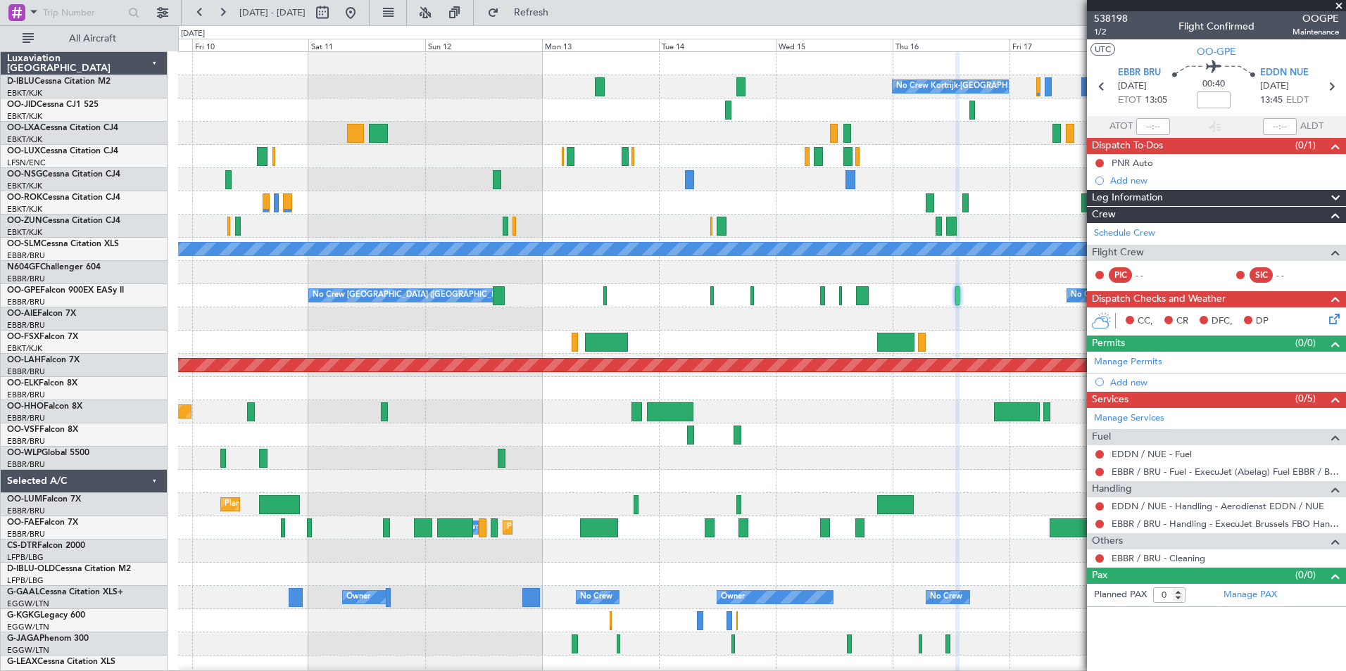
click at [704, 439] on div "No Crew Kortrijk-[GEOGRAPHIC_DATA] A/C Unavailable [GEOGRAPHIC_DATA] No Crew [G…" at bounding box center [761, 528] width 1167 height 952
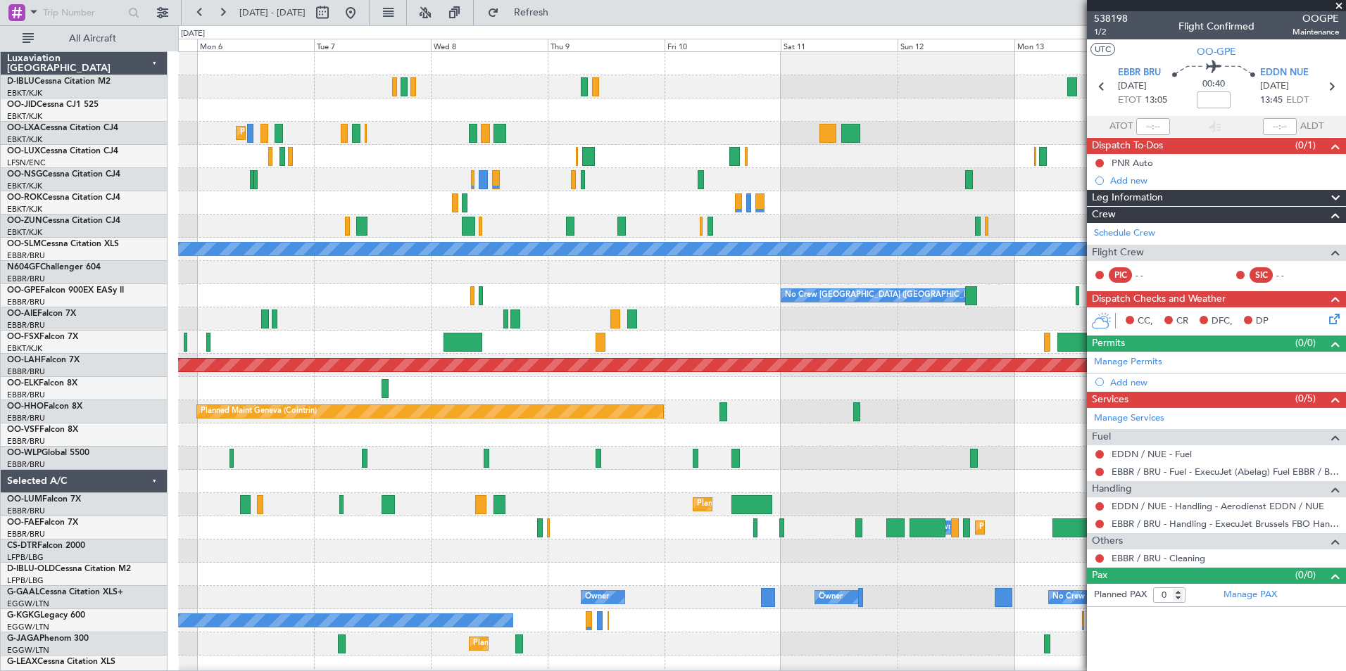
click at [945, 348] on div "No Crew Kortrijk-[GEOGRAPHIC_DATA] Planned Maint [GEOGRAPHIC_DATA]-[GEOGRAPHIC_…" at bounding box center [761, 528] width 1167 height 952
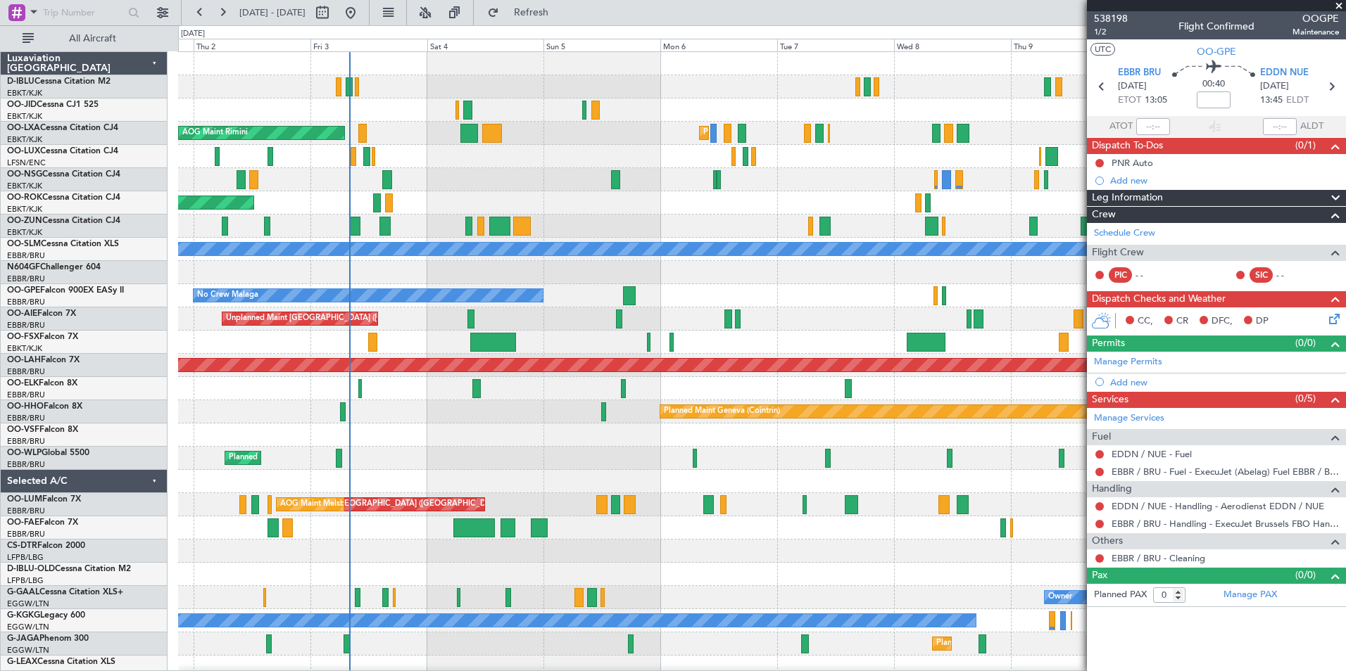
click at [944, 332] on div "Planned Maint Kortrijk-[GEOGRAPHIC_DATA] Planned Maint [GEOGRAPHIC_DATA]-[GEOGR…" at bounding box center [761, 516] width 1167 height 929
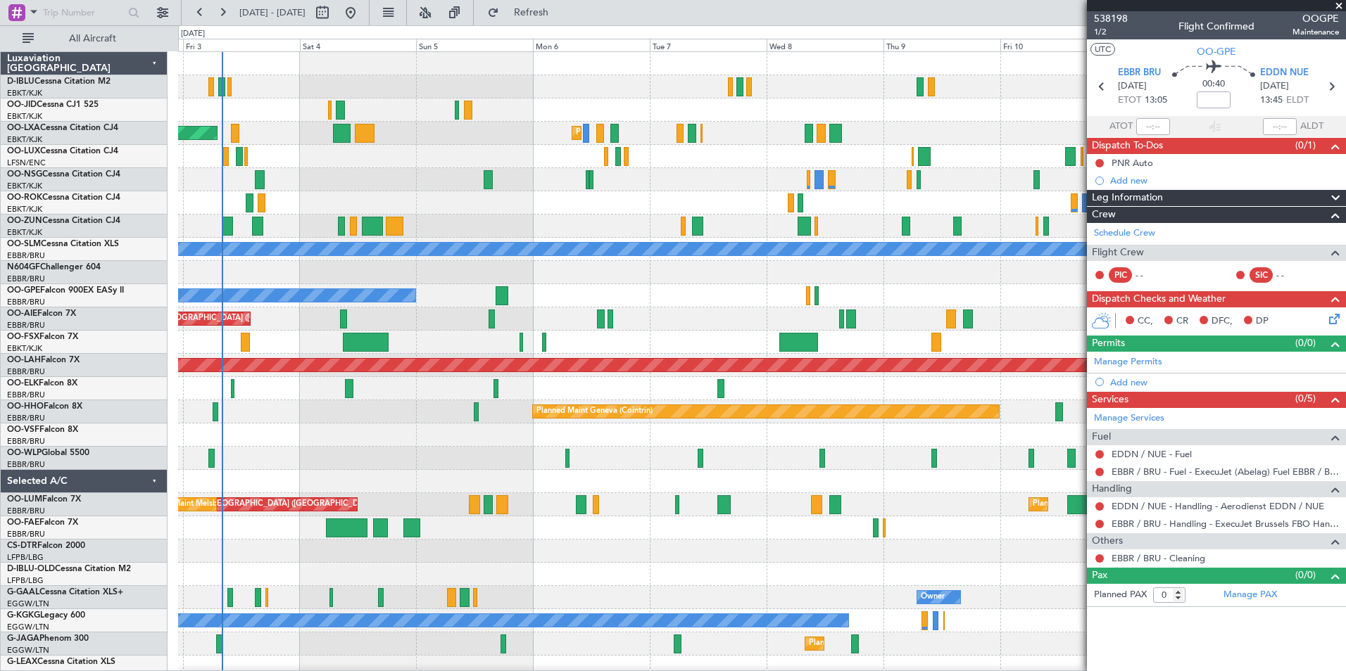
click at [737, 336] on div "Planned Maint Kortrijk-[GEOGRAPHIC_DATA] AOG Maint [GEOGRAPHIC_DATA] AOG Maint …" at bounding box center [761, 493] width 1167 height 883
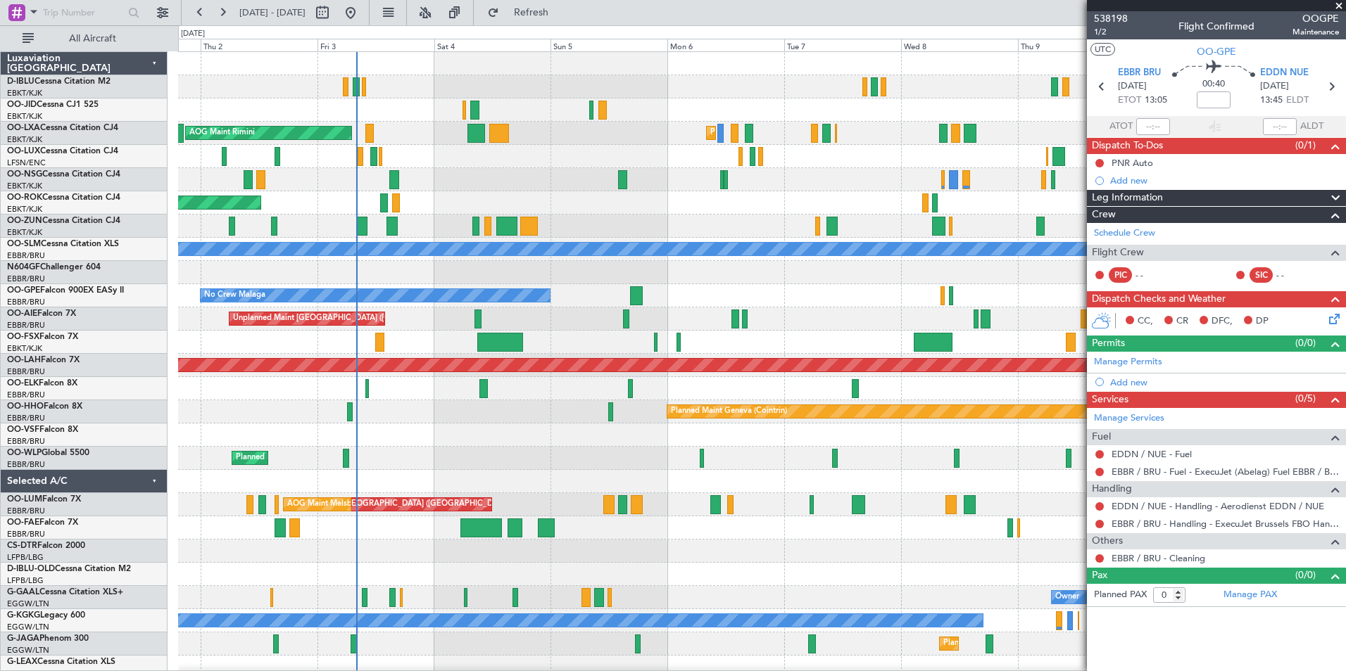
click at [533, 453] on div "Planned Maint Kortrijk-[GEOGRAPHIC_DATA] Planned Maint [GEOGRAPHIC_DATA]-[GEOGR…" at bounding box center [761, 493] width 1167 height 883
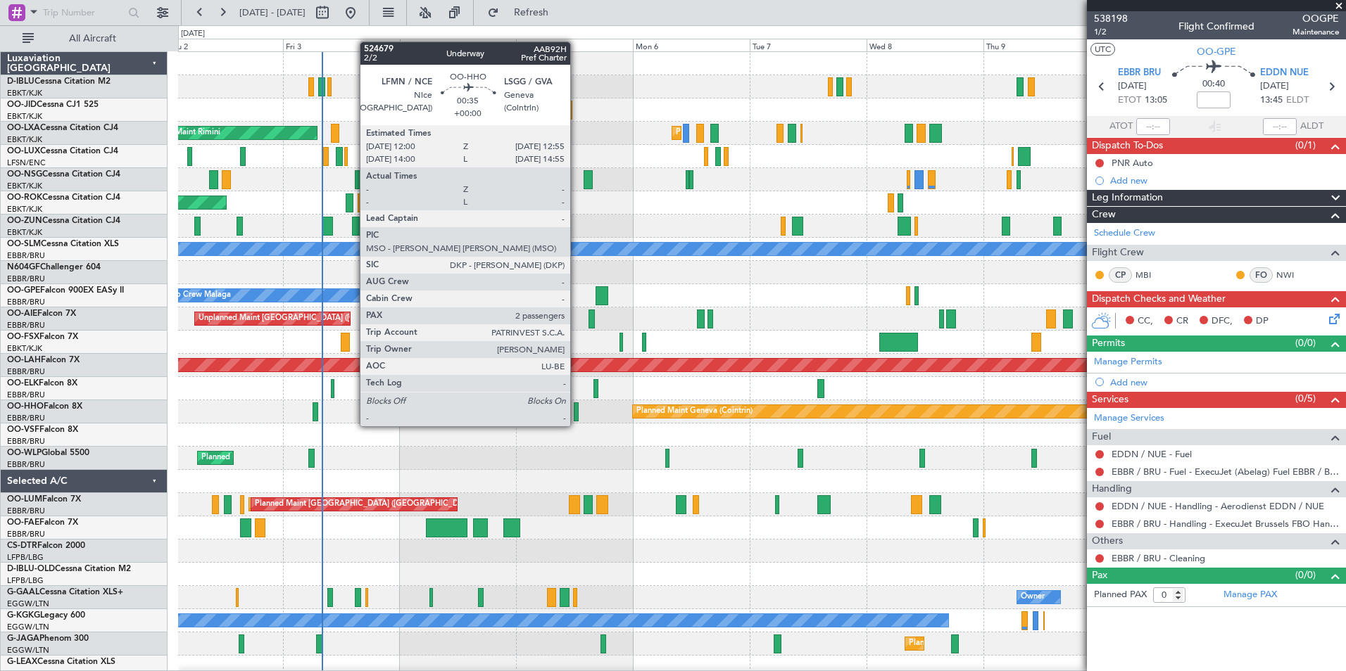
click at [576, 412] on div at bounding box center [576, 412] width 5 height 19
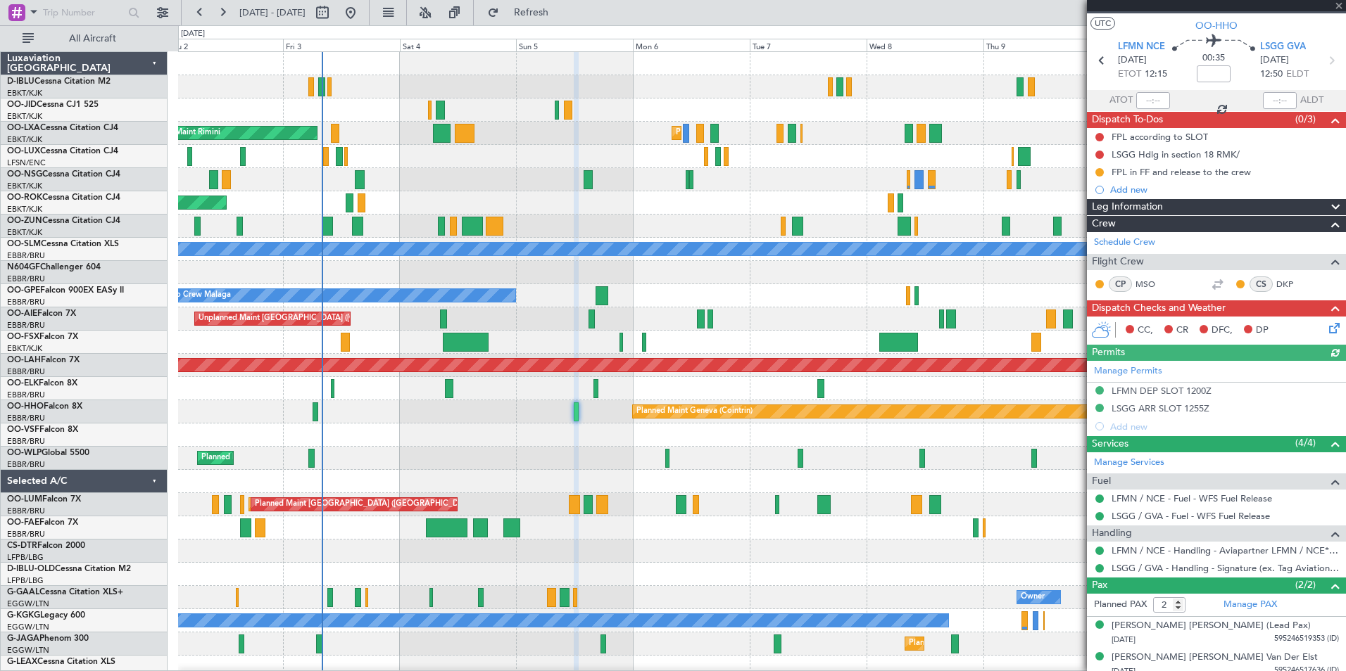
scroll to position [34, 0]
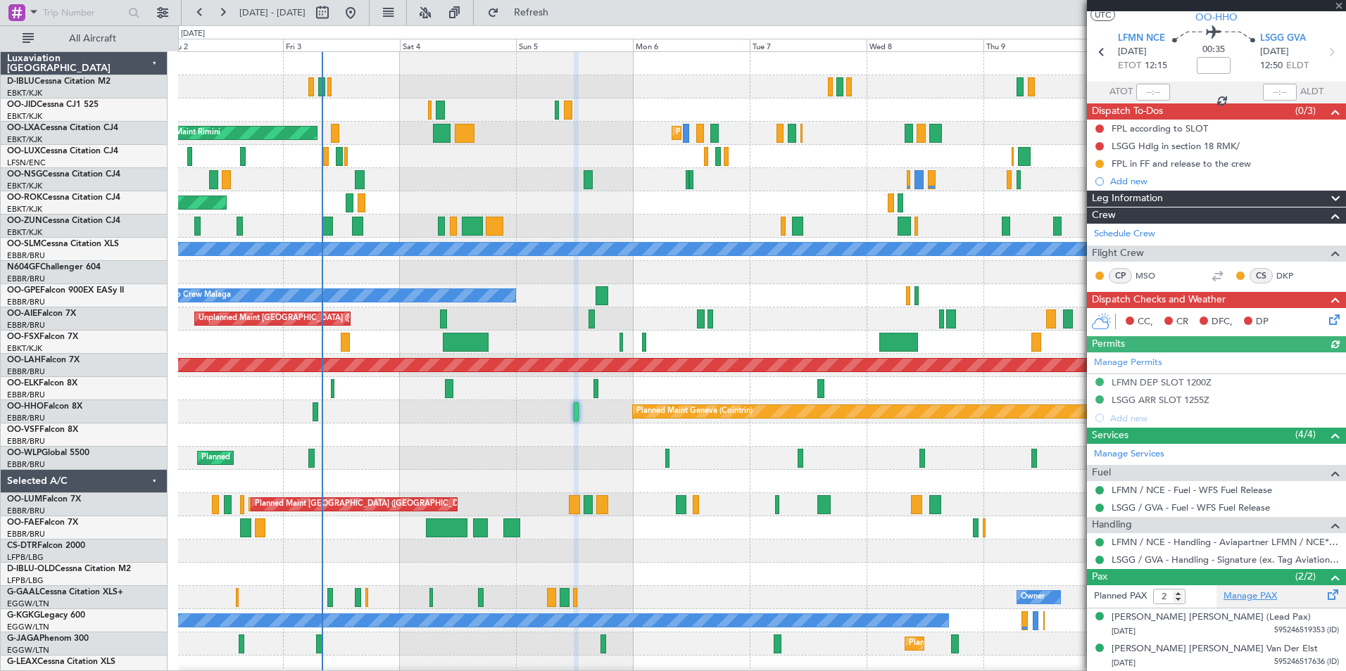
click at [1254, 602] on link "Manage PAX" at bounding box center [1249, 597] width 53 height 14
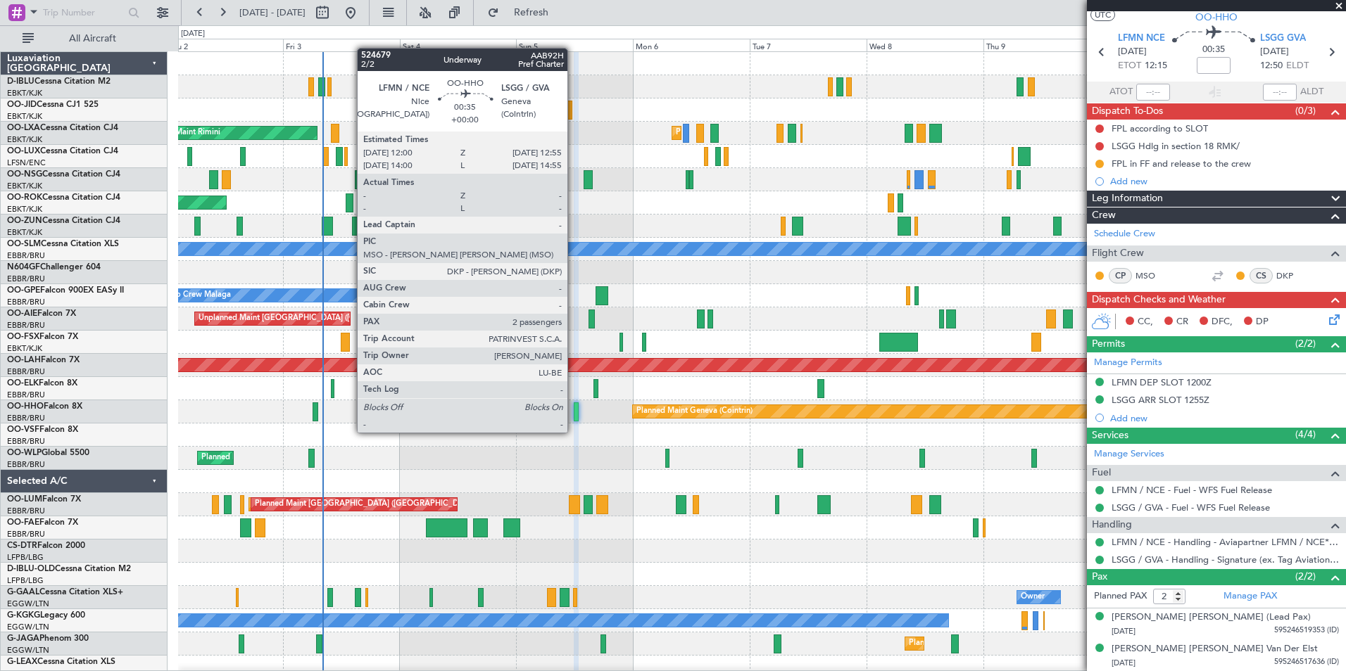
click at [574, 419] on div at bounding box center [576, 412] width 5 height 19
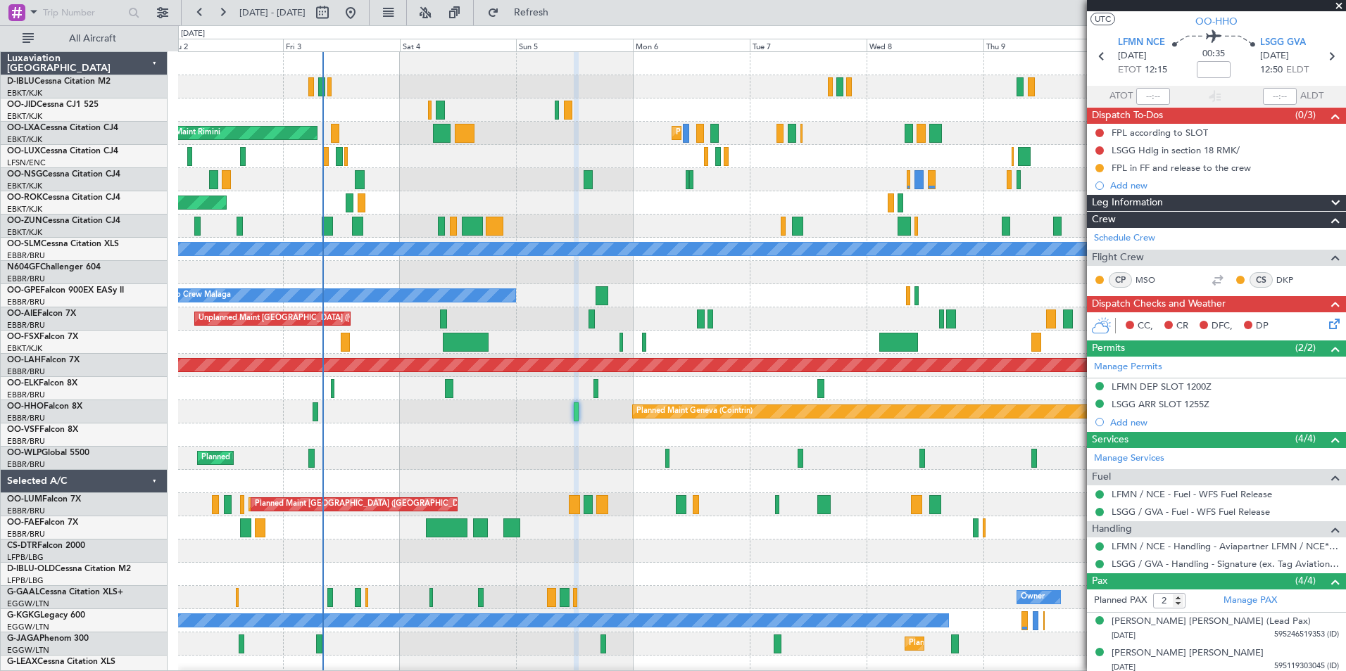
scroll to position [0, 0]
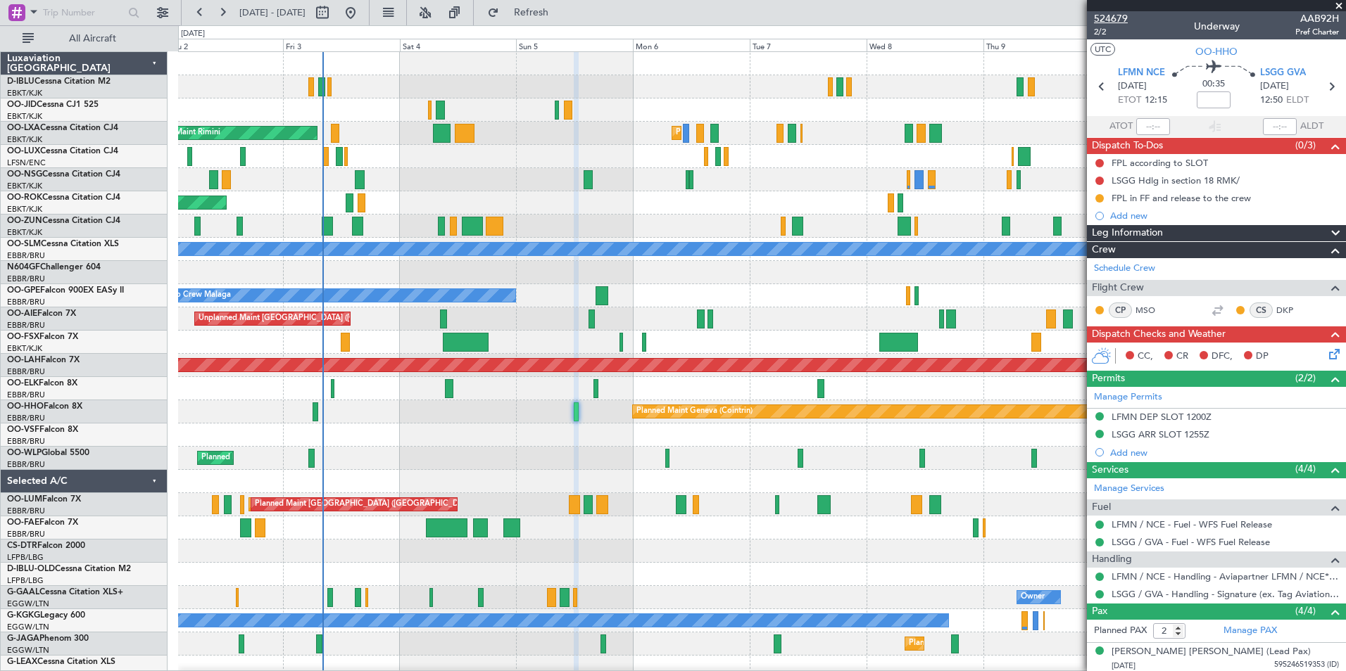
click at [1106, 11] on span "524679" at bounding box center [1111, 18] width 34 height 15
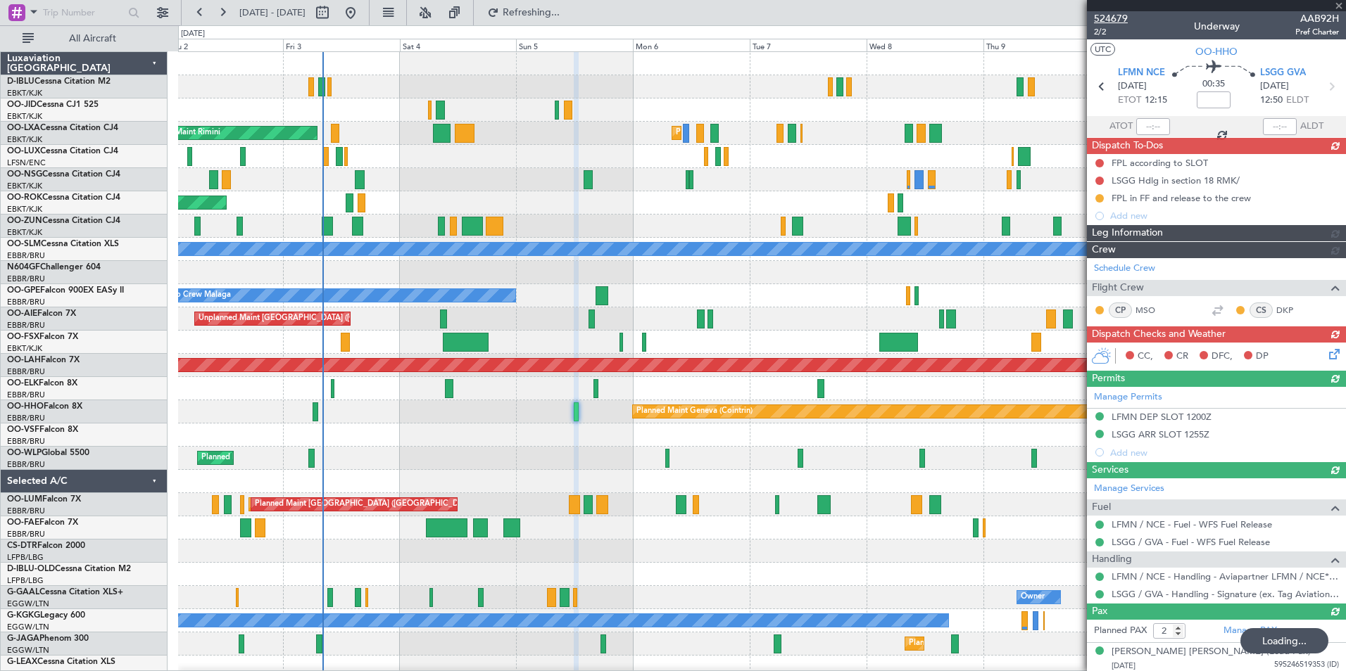
type input "4"
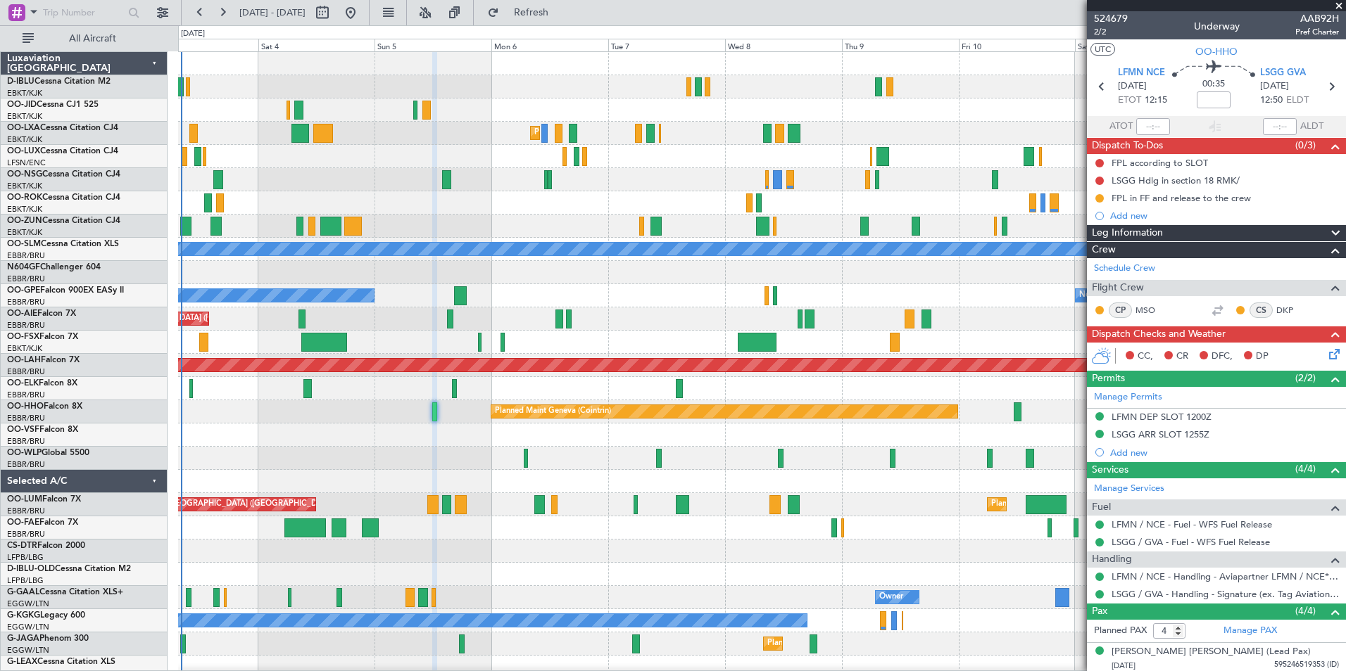
click at [130, 378] on div "Planned Maint Kortrijk-[GEOGRAPHIC_DATA] AOG Maint [GEOGRAPHIC_DATA] AOG Maint …" at bounding box center [673, 348] width 1346 height 646
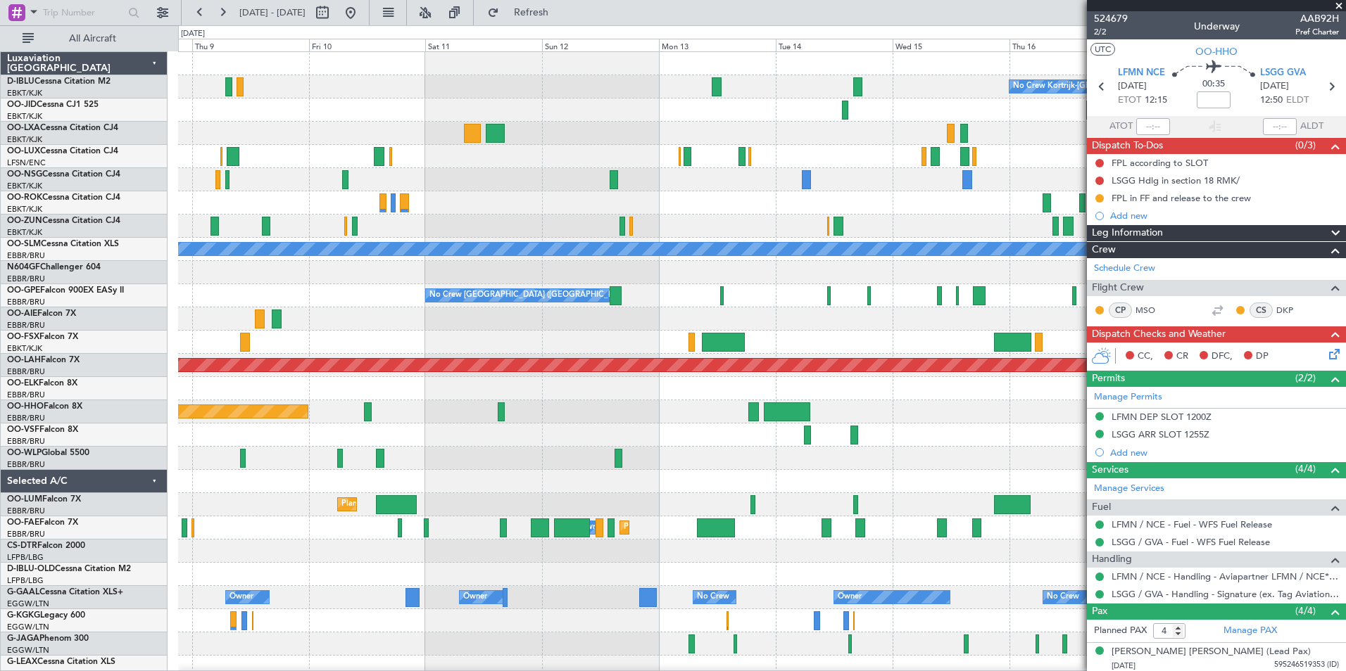
click at [762, 436] on div "No Crew Kortrijk-[GEOGRAPHIC_DATA] Planned Maint [GEOGRAPHIC_DATA]-[GEOGRAPHIC_…" at bounding box center [761, 493] width 1167 height 883
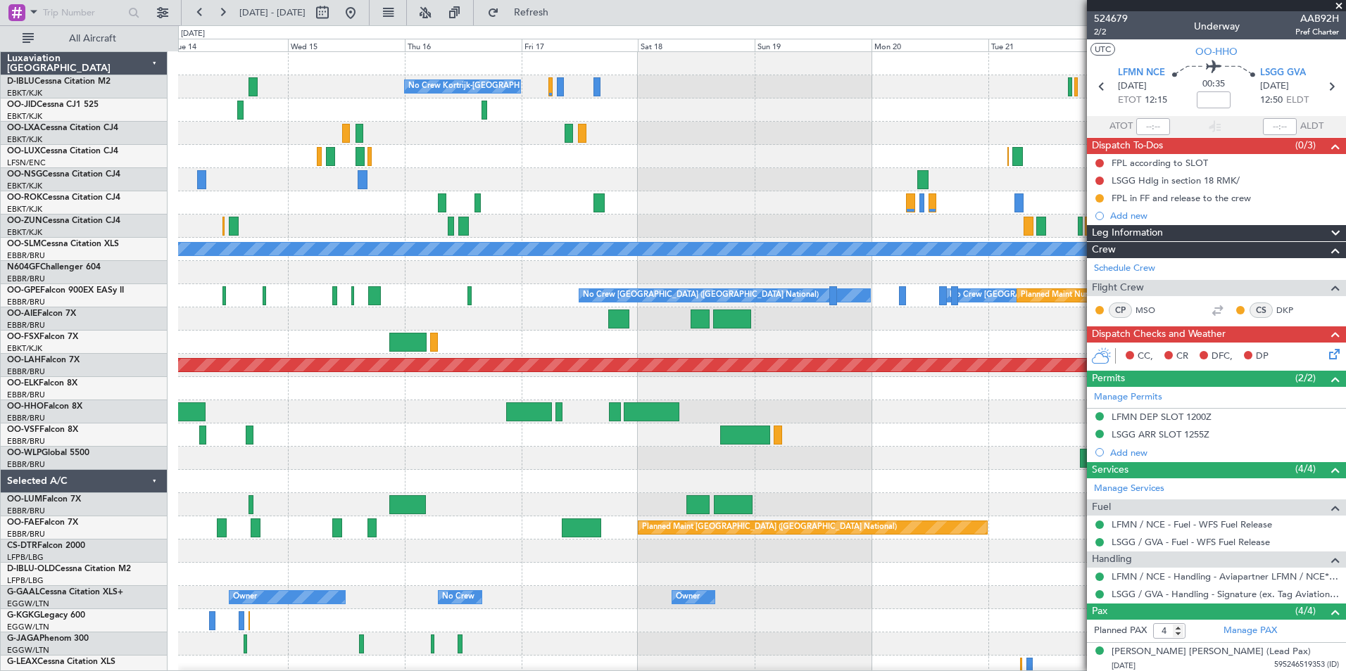
click at [99, 430] on div "No Crew Kortrijk-[GEOGRAPHIC_DATA] No Crew No Crew A/C Unavailable [GEOGRAPHIC_…" at bounding box center [673, 348] width 1346 height 646
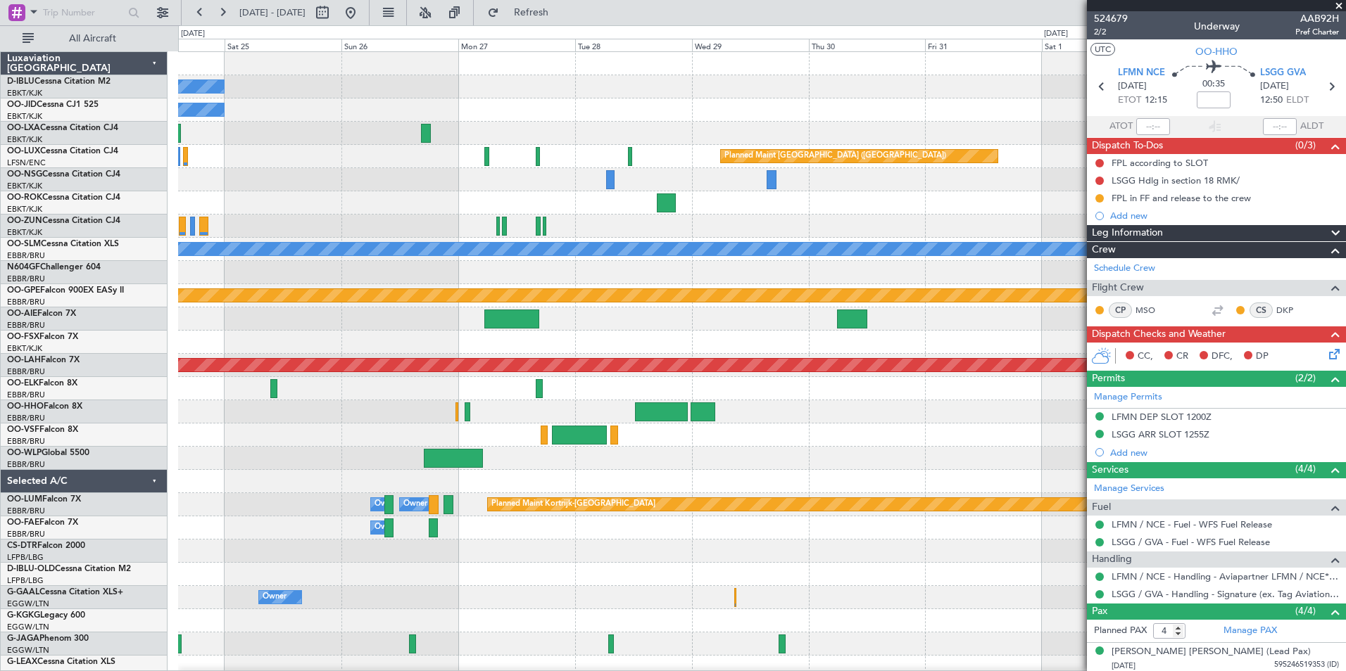
click at [104, 430] on div "No Crew No Crew Planned Maint [GEOGRAPHIC_DATA] ([GEOGRAPHIC_DATA]) A/C Unavail…" at bounding box center [673, 348] width 1346 height 646
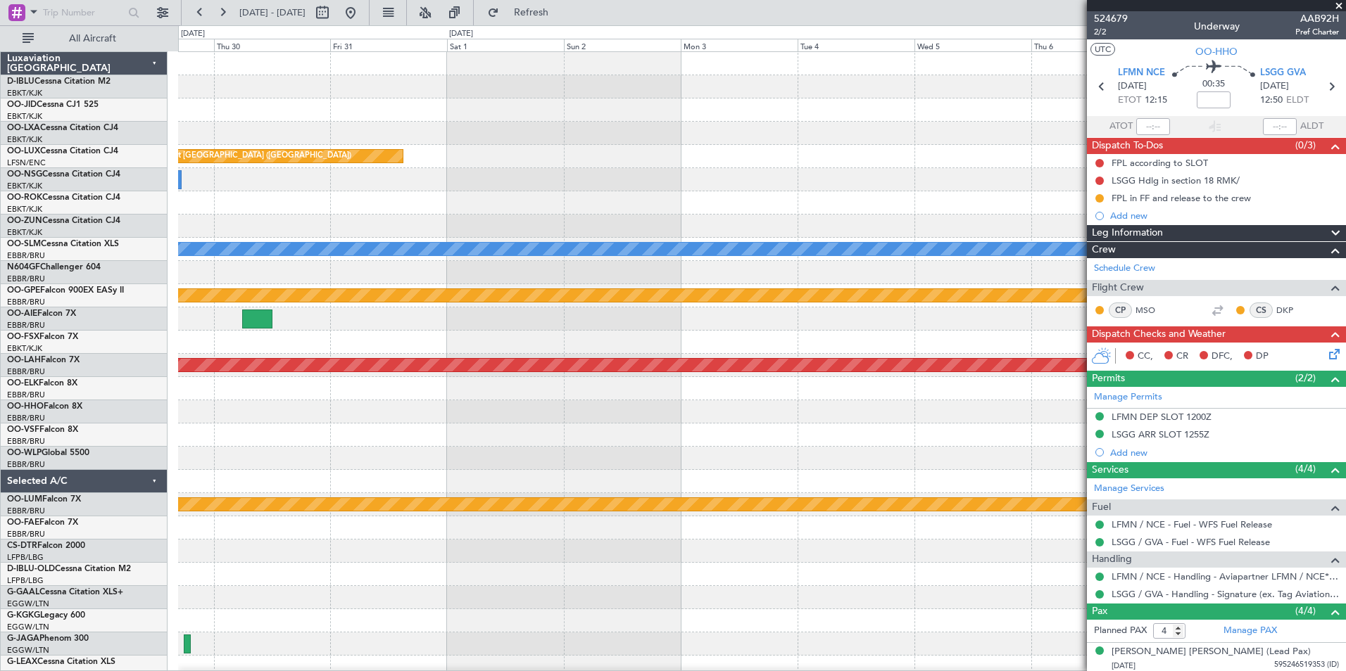
click at [65, 447] on div "Planned Maint [GEOGRAPHIC_DATA] ([GEOGRAPHIC_DATA]) A/C Unavailable [GEOGRAPHIC…" at bounding box center [673, 348] width 1346 height 646
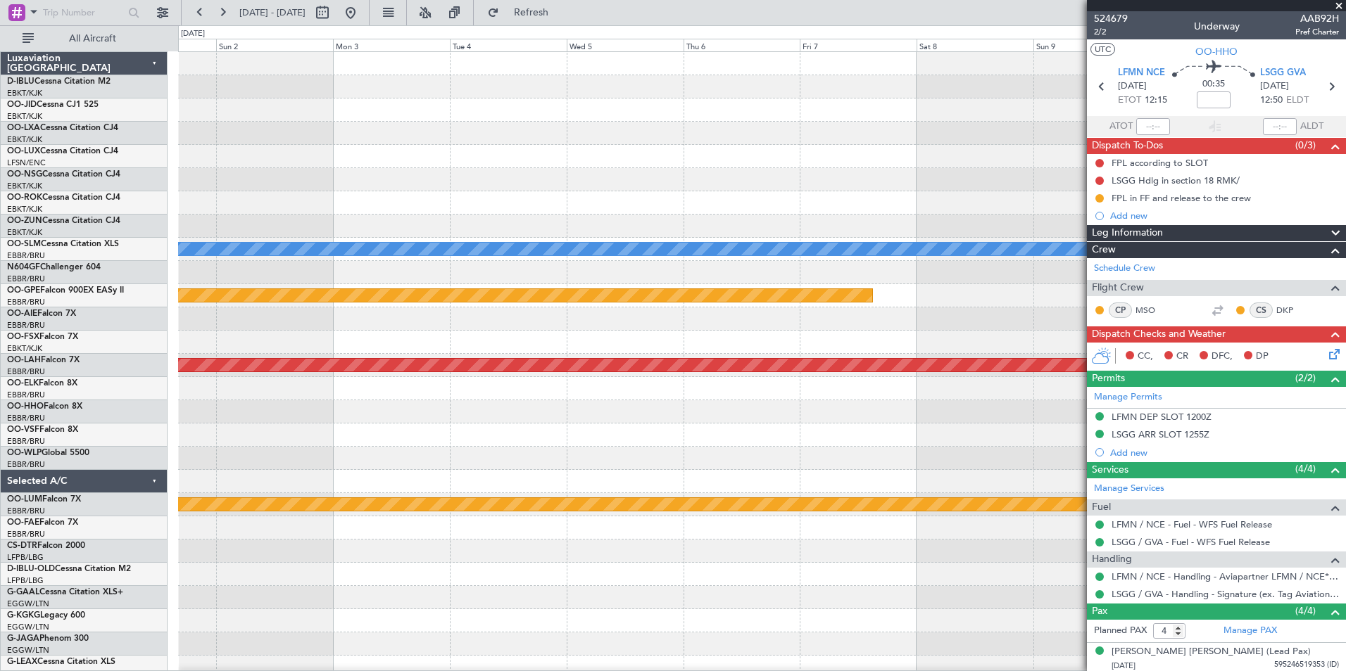
click at [229, 474] on div "Planned Maint [GEOGRAPHIC_DATA] ([GEOGRAPHIC_DATA]) A/C Unavailable [GEOGRAPHIC…" at bounding box center [761, 528] width 1167 height 952
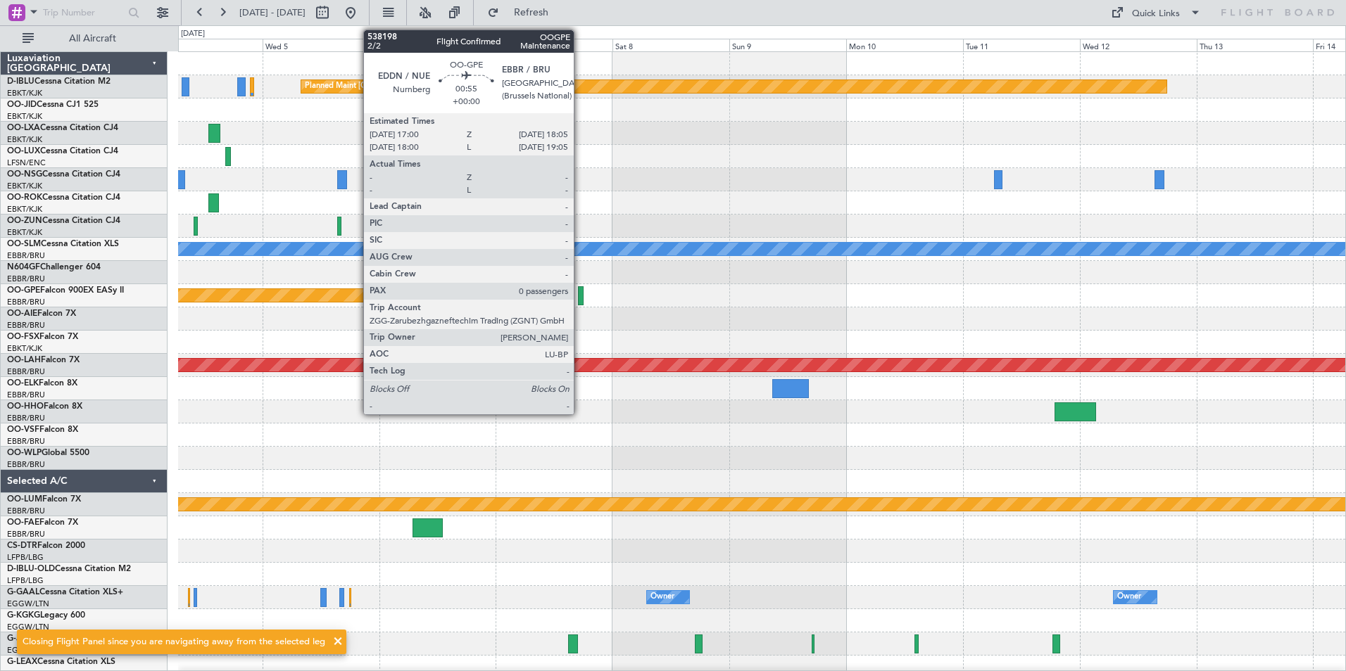
click at [580, 298] on div at bounding box center [581, 295] width 6 height 19
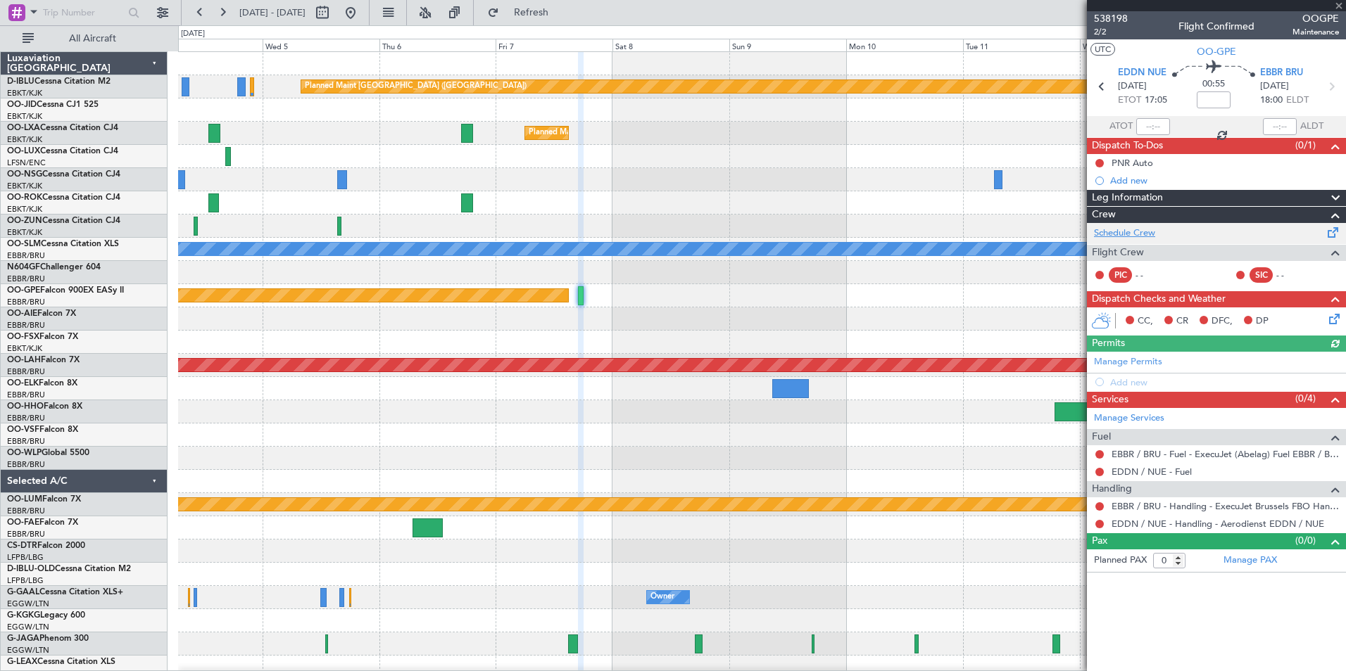
click at [1127, 227] on link "Schedule Crew" at bounding box center [1124, 234] width 61 height 14
click at [362, 18] on button at bounding box center [350, 12] width 23 height 23
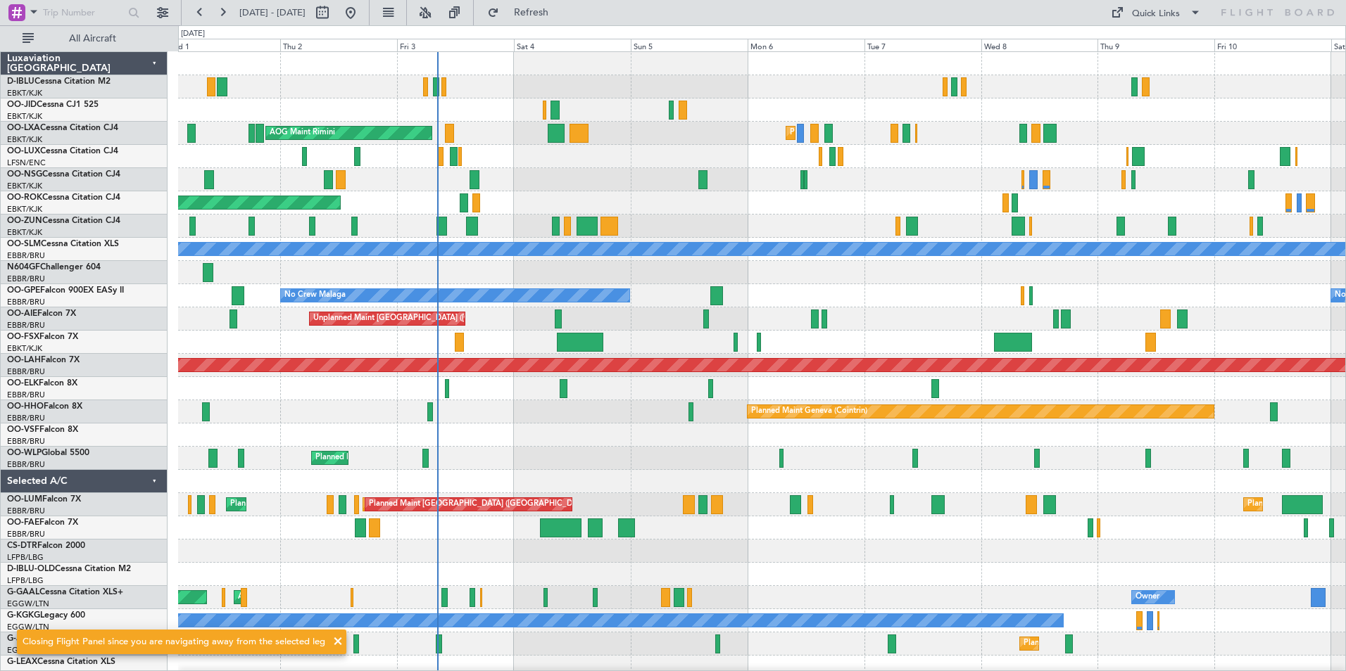
click at [662, 456] on div "Planned Maint Kortrijk-[GEOGRAPHIC_DATA] AOG Maint [GEOGRAPHIC_DATA] Planned Ma…" at bounding box center [761, 493] width 1167 height 883
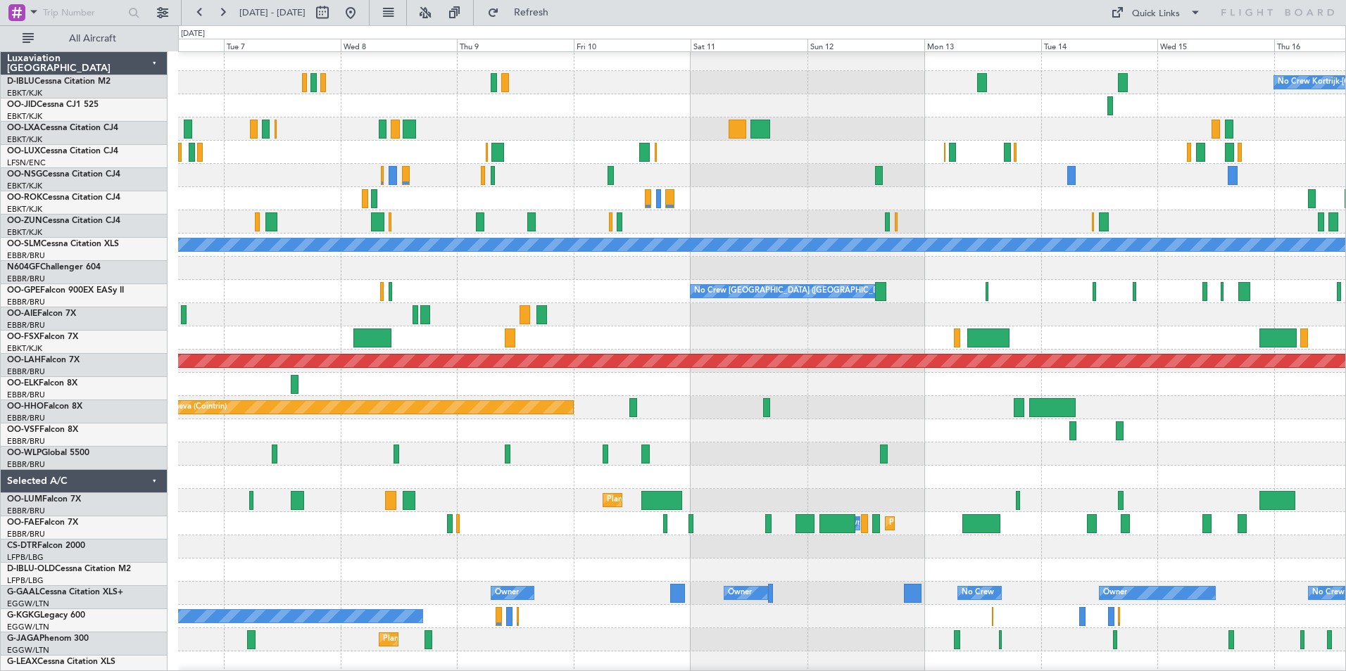
scroll to position [4, 0]
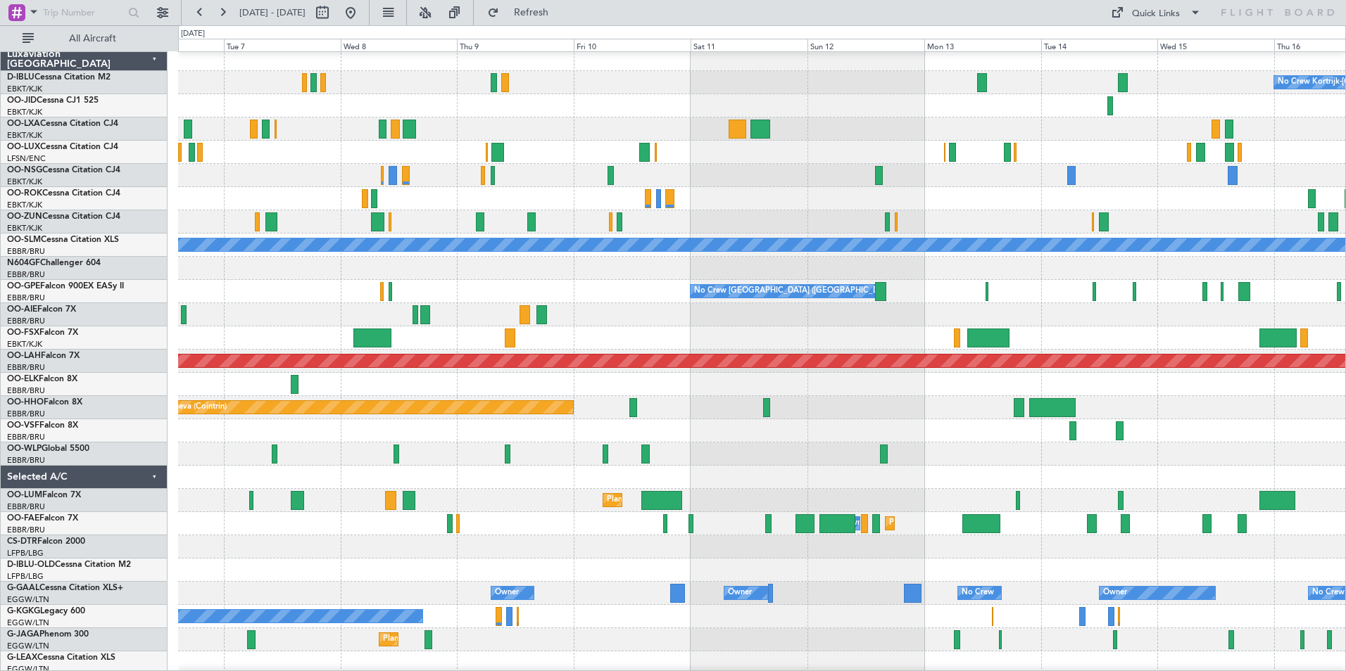
click at [228, 473] on div at bounding box center [761, 477] width 1167 height 23
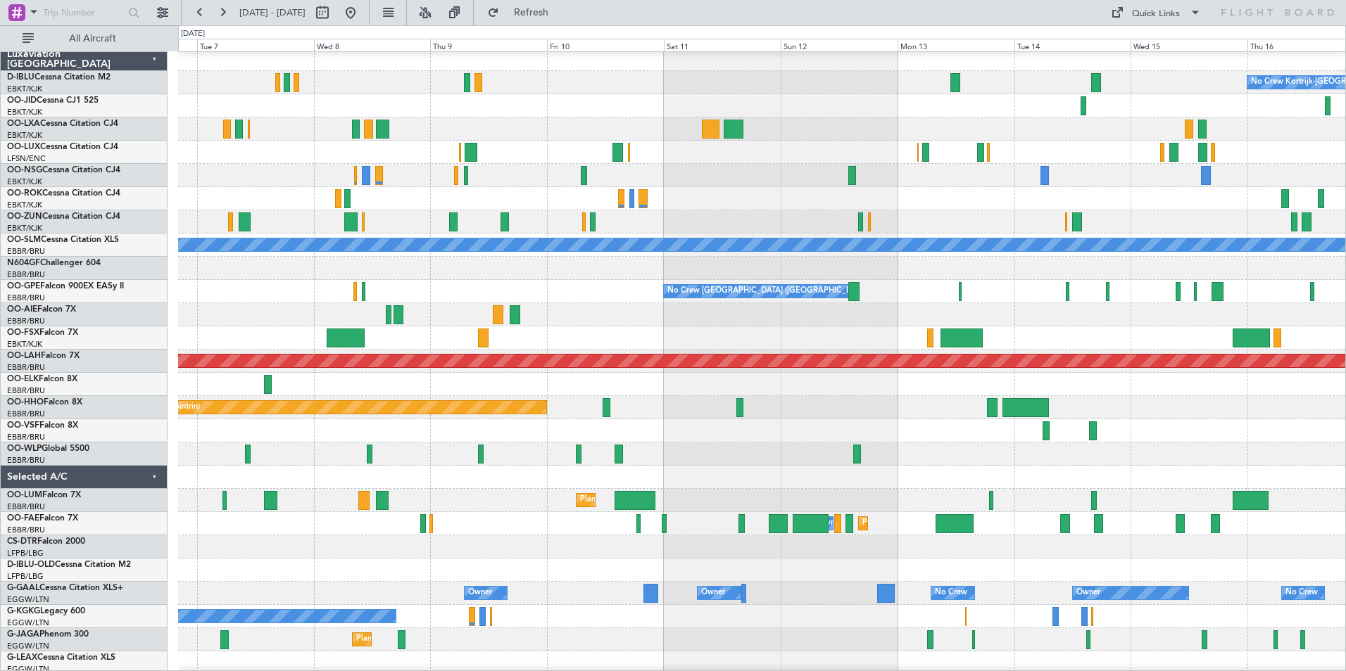
click at [477, 526] on div "No Crew Kortrijk-[GEOGRAPHIC_DATA] Planned Maint [GEOGRAPHIC_DATA]-[GEOGRAPHIC_…" at bounding box center [761, 489] width 1167 height 883
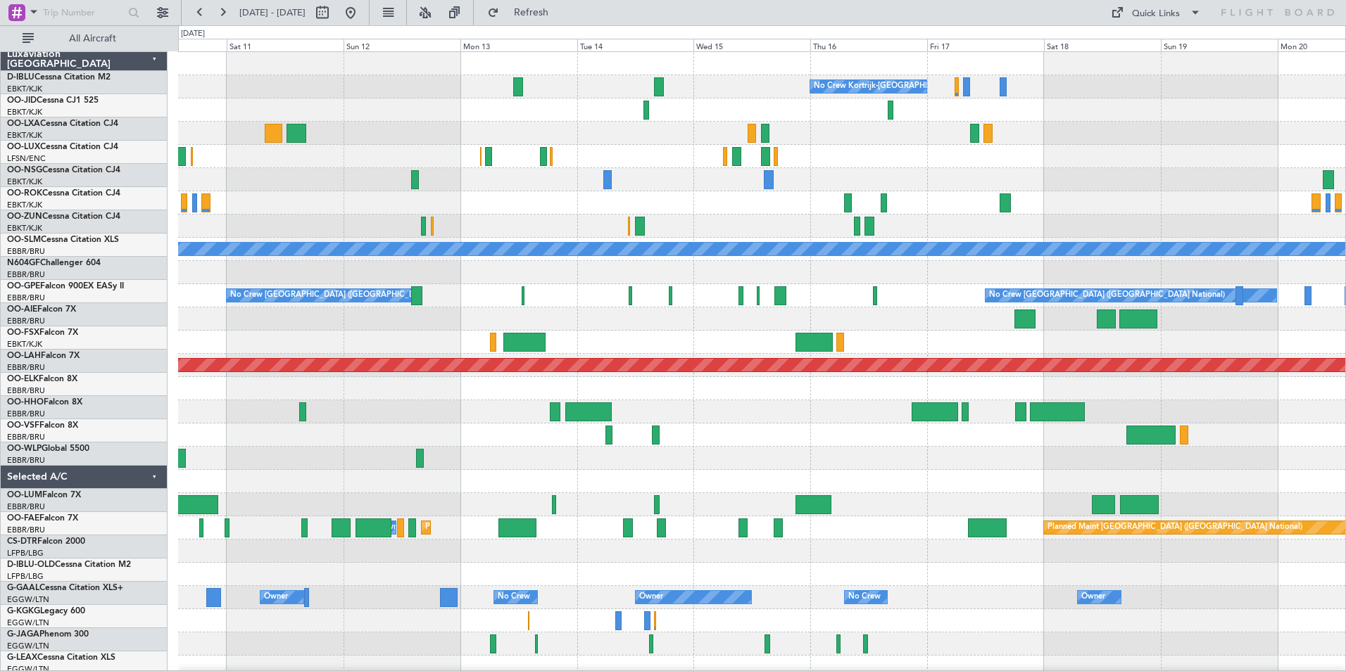
scroll to position [0, 0]
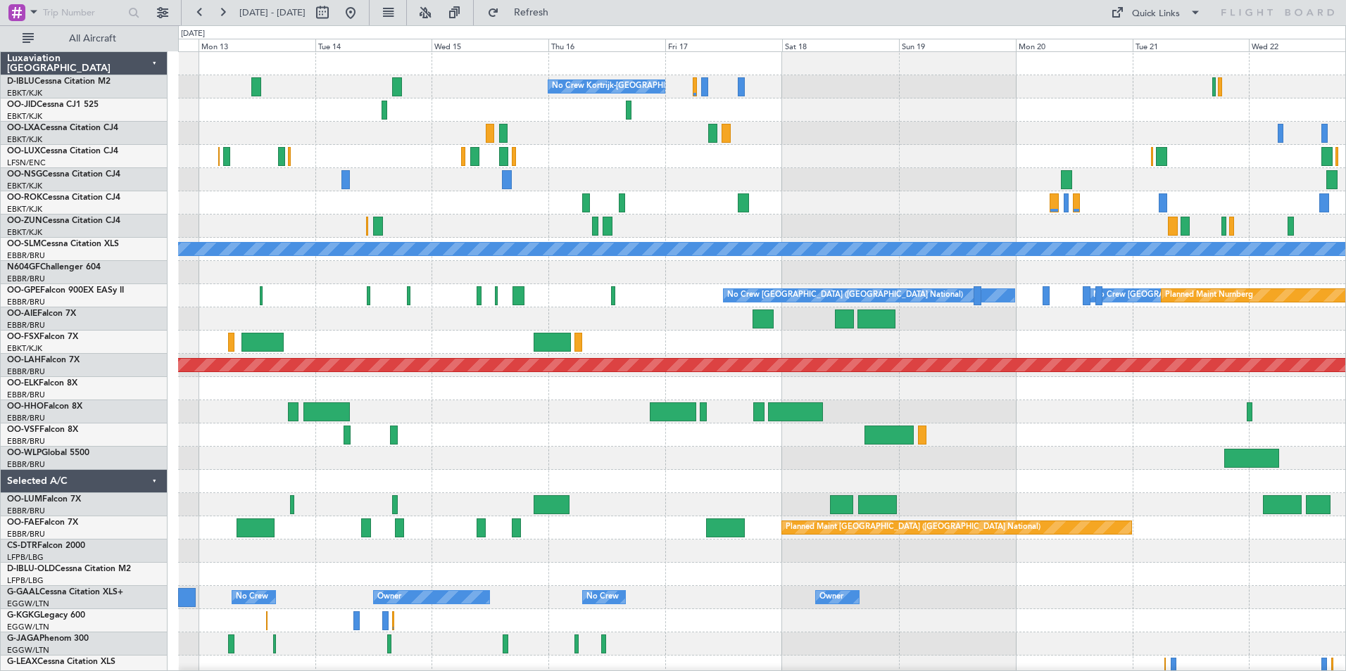
click at [670, 506] on div "No Crew Kortrijk-[GEOGRAPHIC_DATA] No Crew No Crew A/C Unavailable [GEOGRAPHIC_…" at bounding box center [761, 493] width 1167 height 883
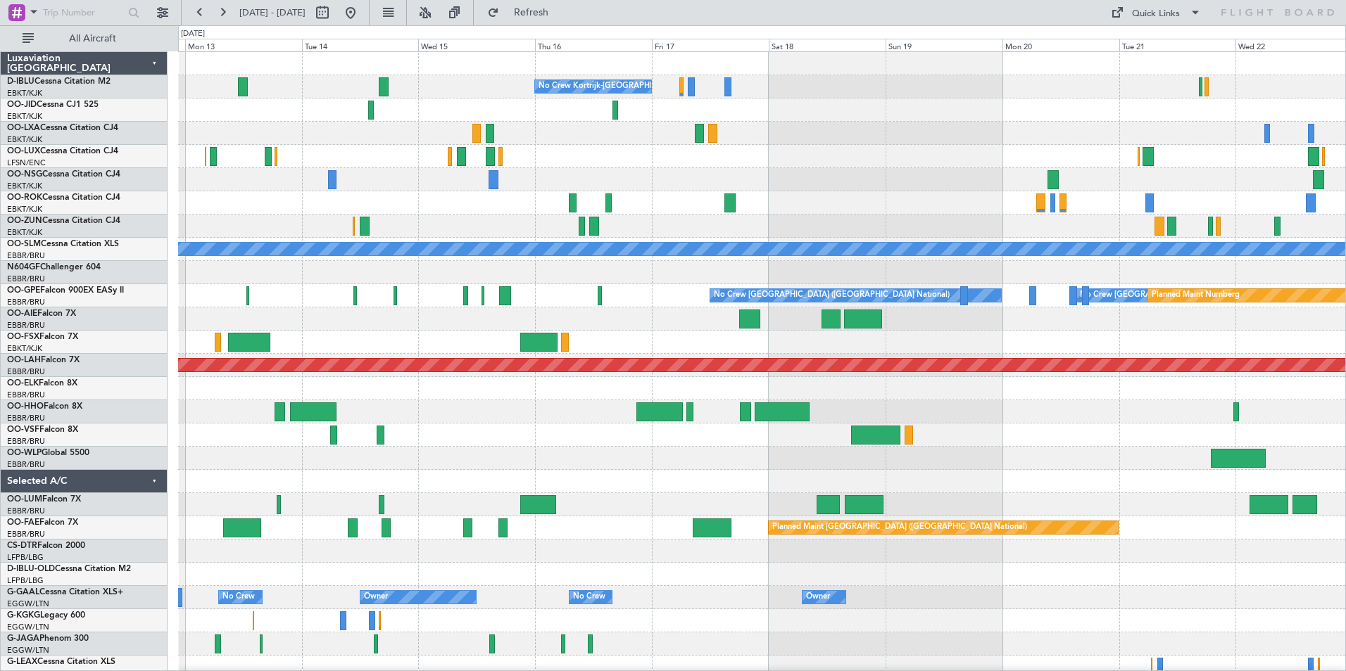
click at [638, 460] on div at bounding box center [761, 458] width 1167 height 23
click at [1061, 428] on div "No Crew Kortrijk-[GEOGRAPHIC_DATA] No Crew No Crew A/C Unavailable [GEOGRAPHIC_…" at bounding box center [761, 528] width 1167 height 952
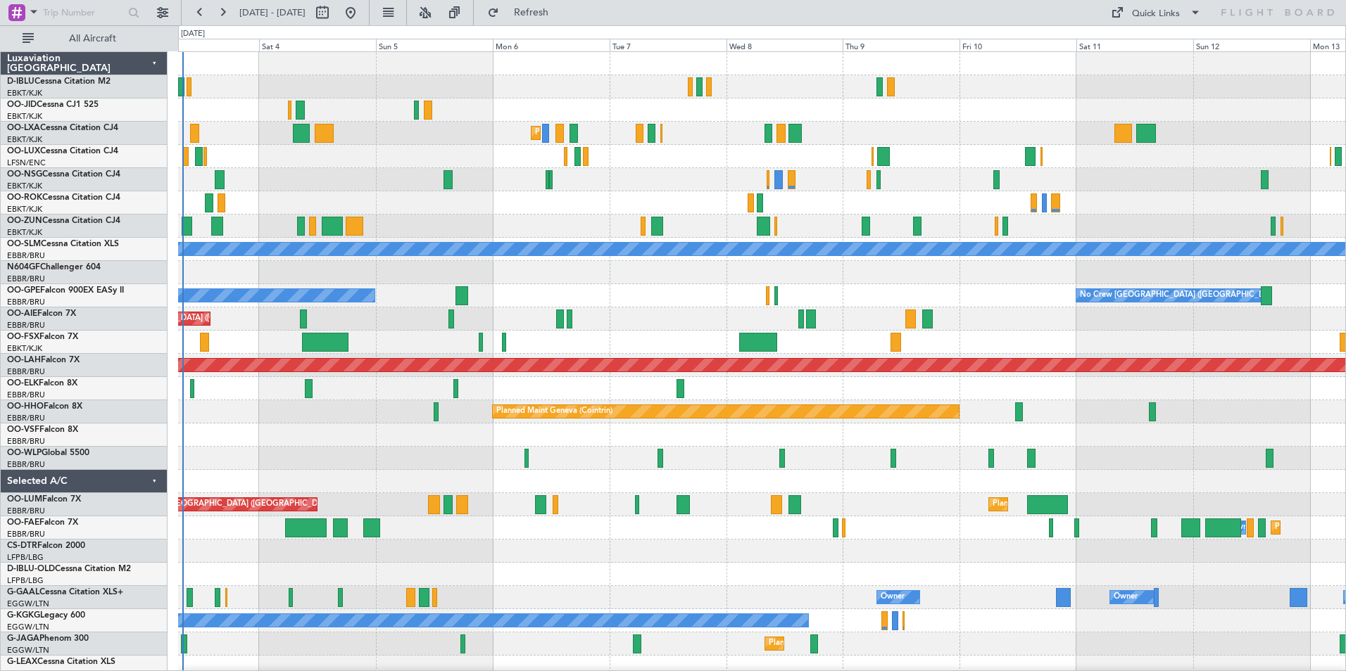
click at [1089, 422] on div "Planned Maint Geneva (Cointrin)" at bounding box center [761, 411] width 1167 height 23
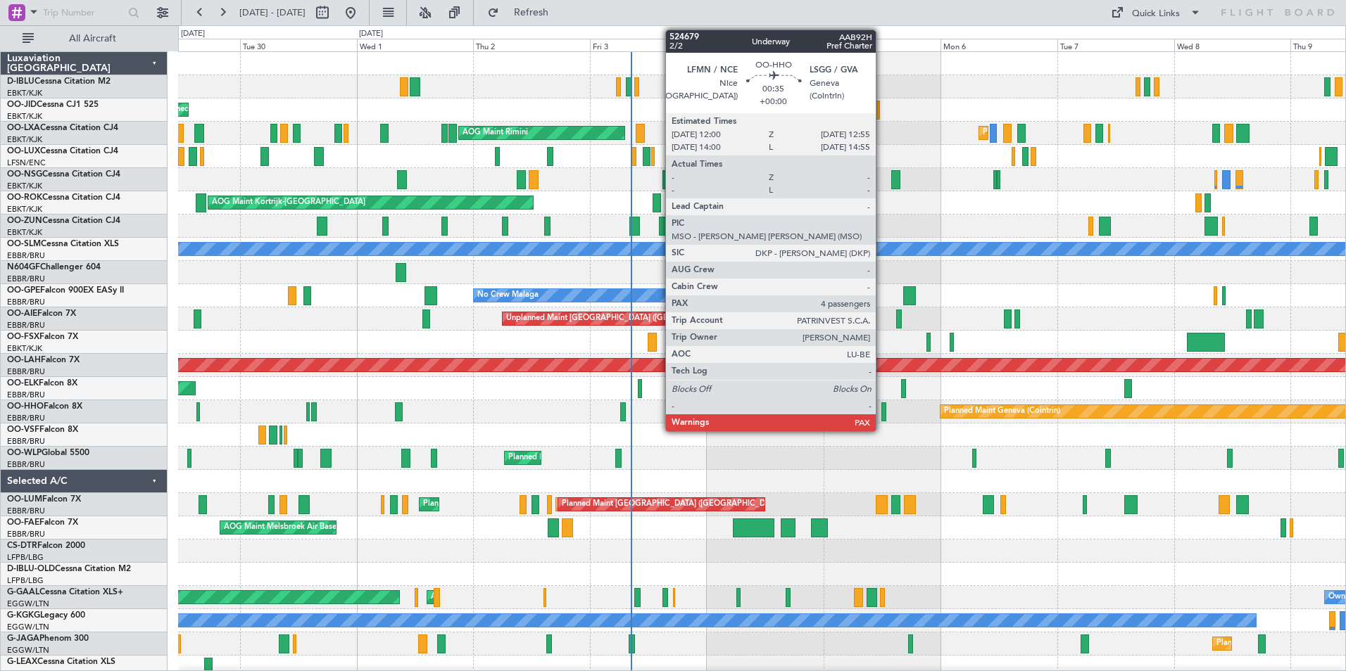
click at [882, 414] on div at bounding box center [883, 412] width 5 height 19
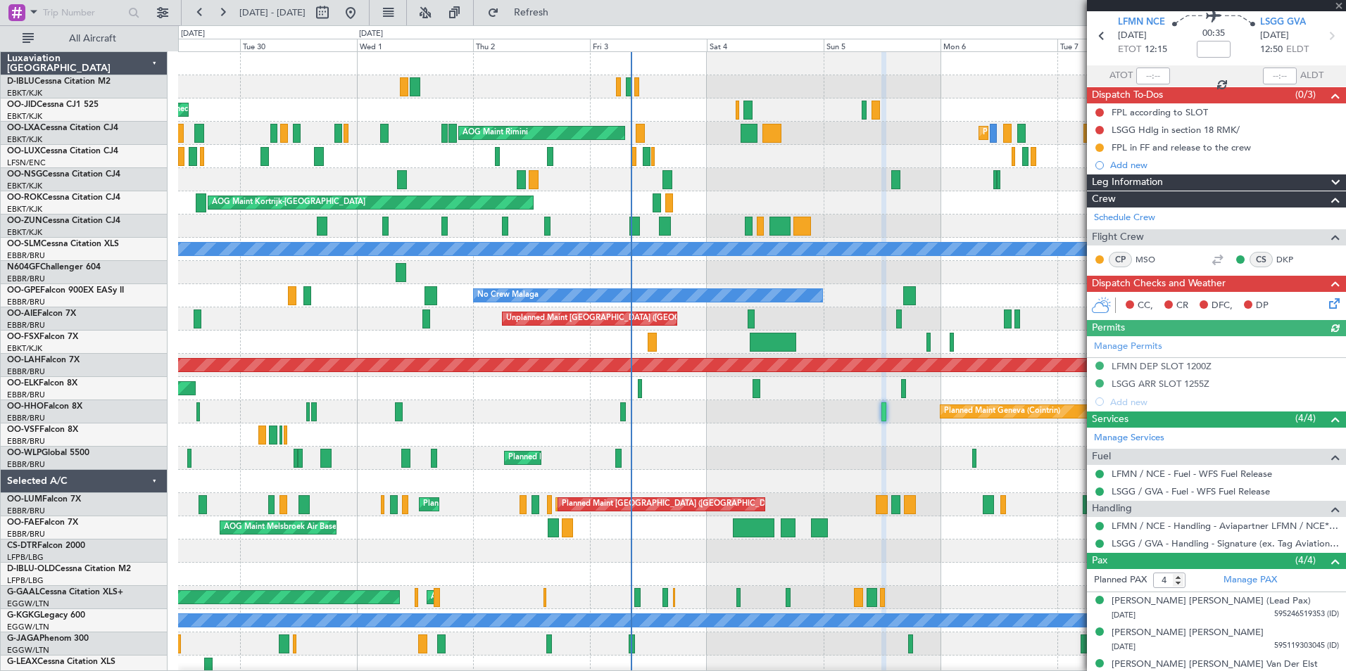
scroll to position [98, 0]
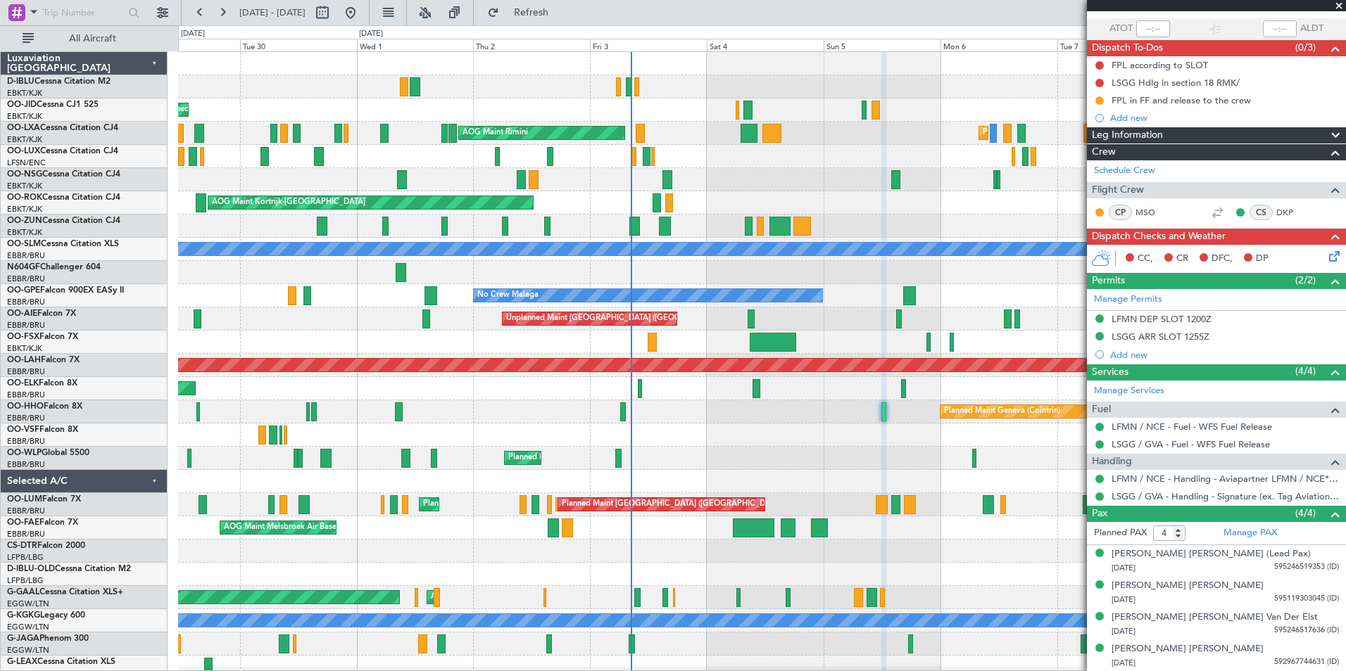
click at [687, 448] on div "A/C Unavailable [GEOGRAPHIC_DATA]-[GEOGRAPHIC_DATA] Planned Maint [GEOGRAPHIC_D…" at bounding box center [761, 493] width 1167 height 883
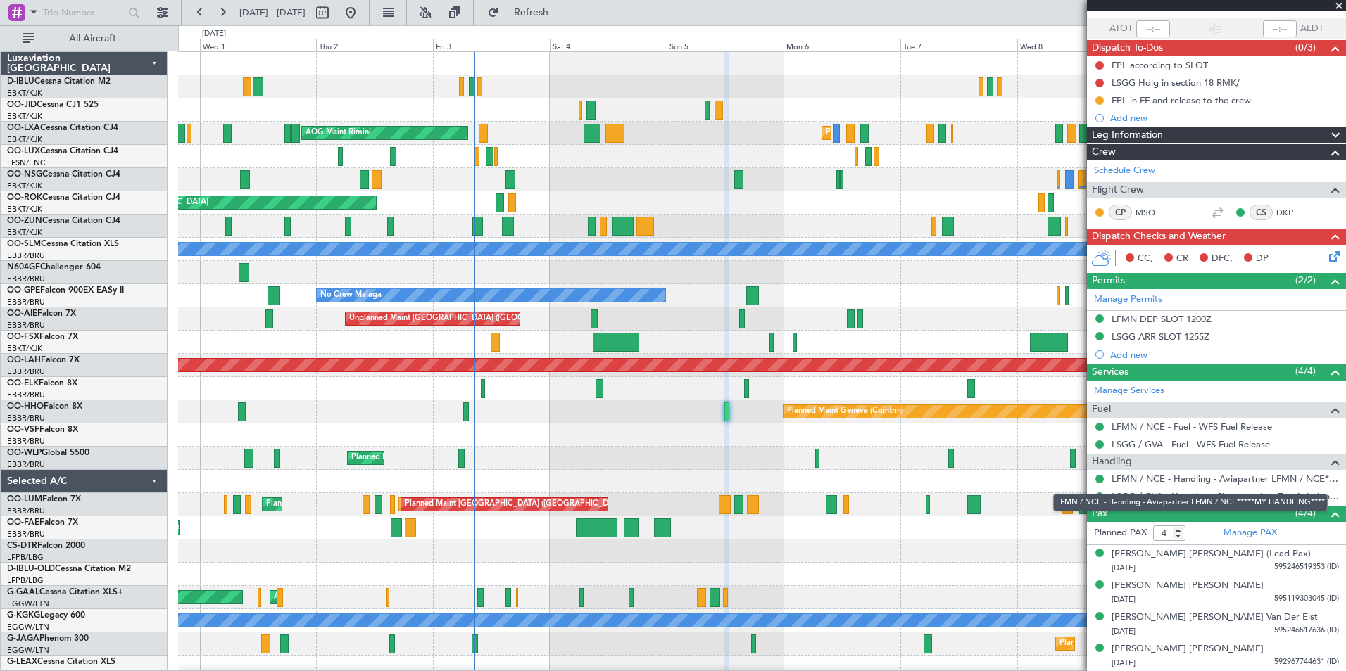
click at [1206, 476] on link "LFMN / NCE - Handling - Aviapartner LFMN / NCE*****MY HANDLING****" at bounding box center [1224, 479] width 227 height 12
click at [1185, 481] on link "LFMN / NCE - Handling - Aviapartner LFMN / NCE*****MY HANDLING****" at bounding box center [1224, 479] width 227 height 12
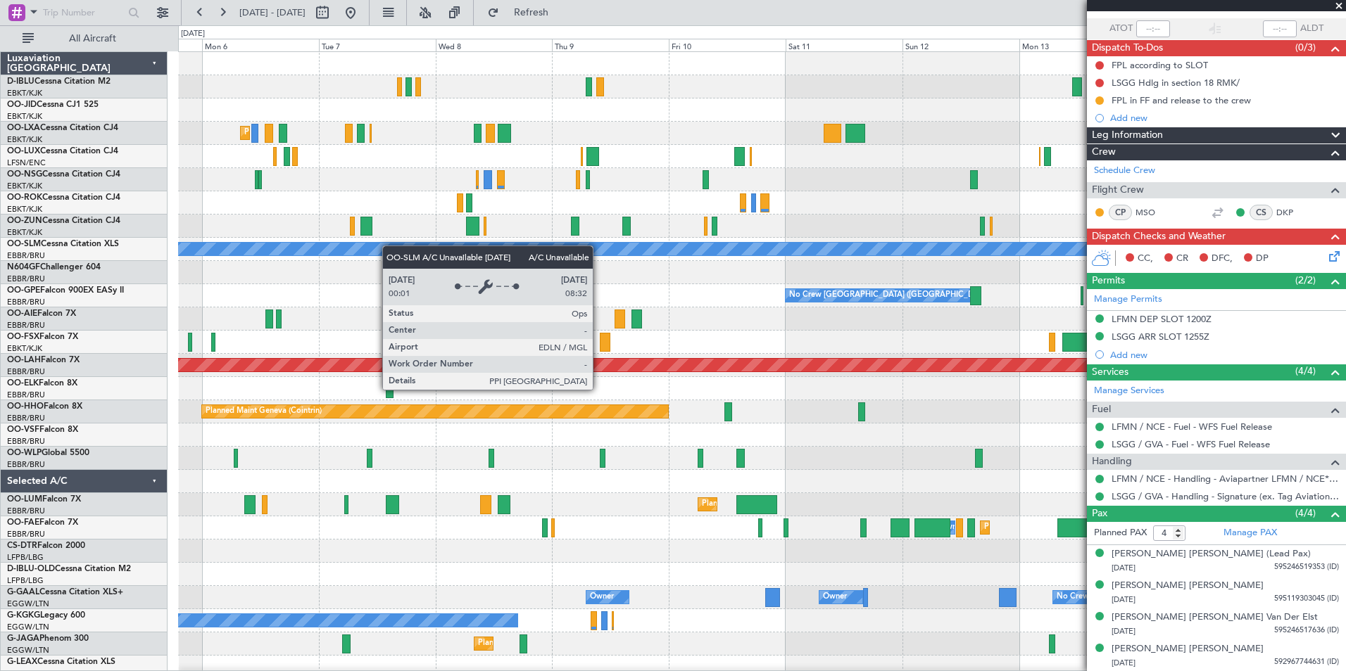
click at [360, 246] on div "No Crew Kortrijk-[GEOGRAPHIC_DATA] Planned Maint [GEOGRAPHIC_DATA]-[GEOGRAPHIC_…" at bounding box center [761, 493] width 1167 height 883
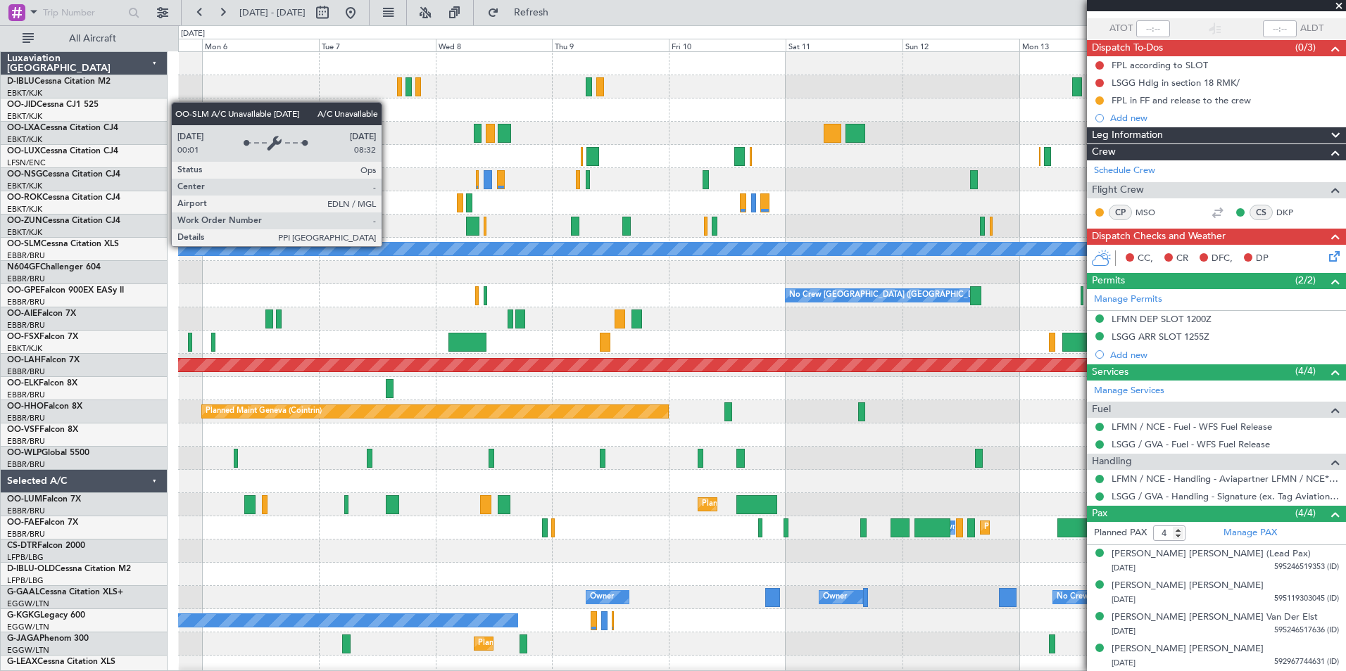
click at [548, 267] on div "No Crew Kortrijk-[GEOGRAPHIC_DATA] Planned Maint [GEOGRAPHIC_DATA]-[GEOGRAPHIC_…" at bounding box center [761, 493] width 1167 height 883
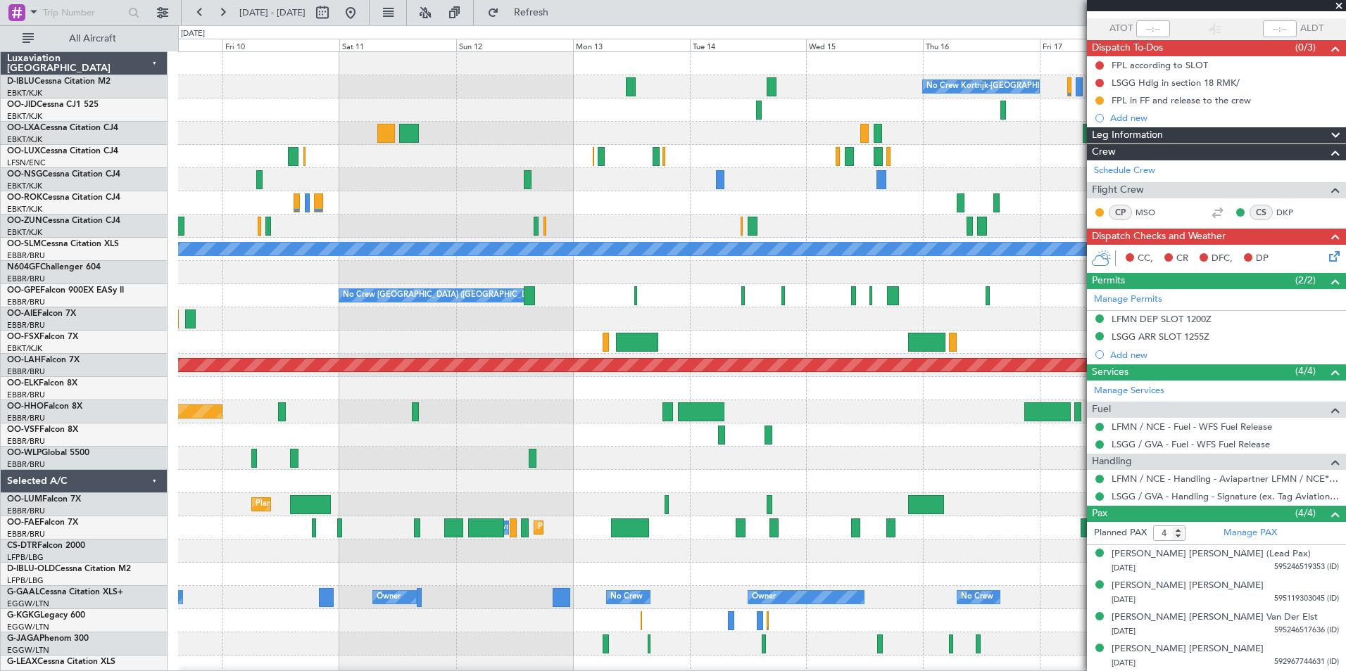
scroll to position [0, 0]
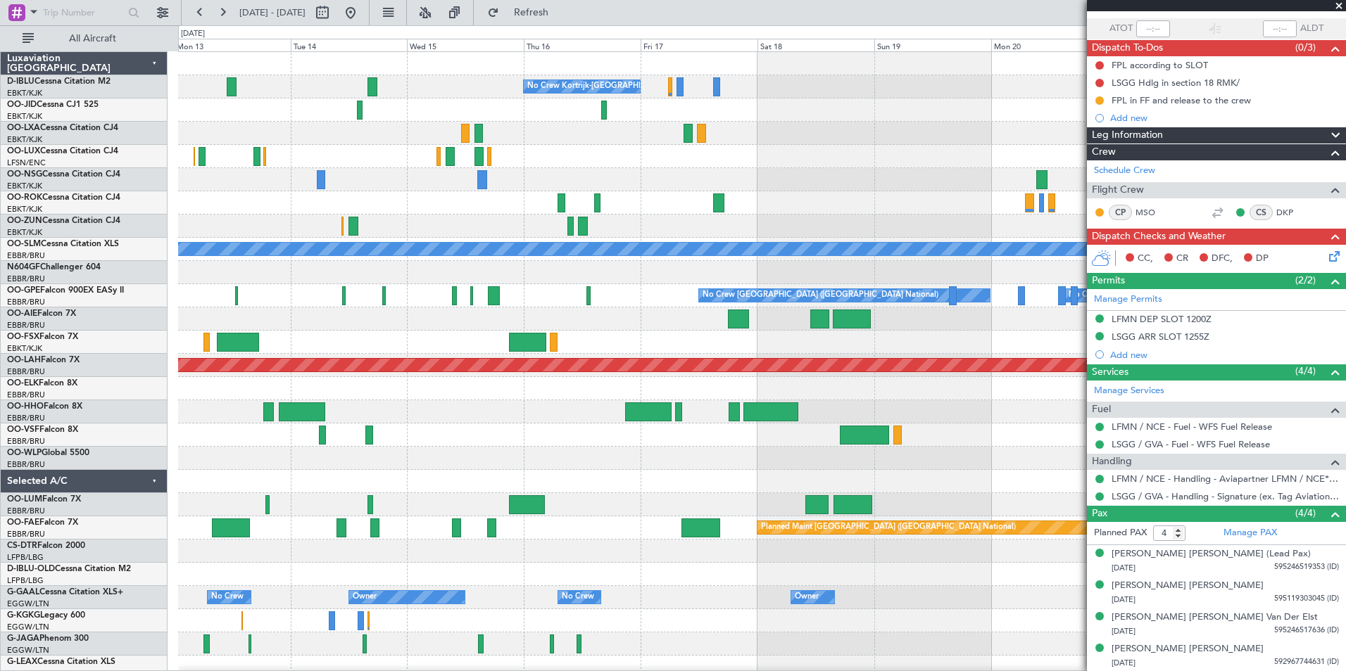
click at [469, 308] on div "No Crew Kortrijk-[GEOGRAPHIC_DATA] No Crew No Crew A/C Unavailable [GEOGRAPHIC_…" at bounding box center [761, 493] width 1167 height 883
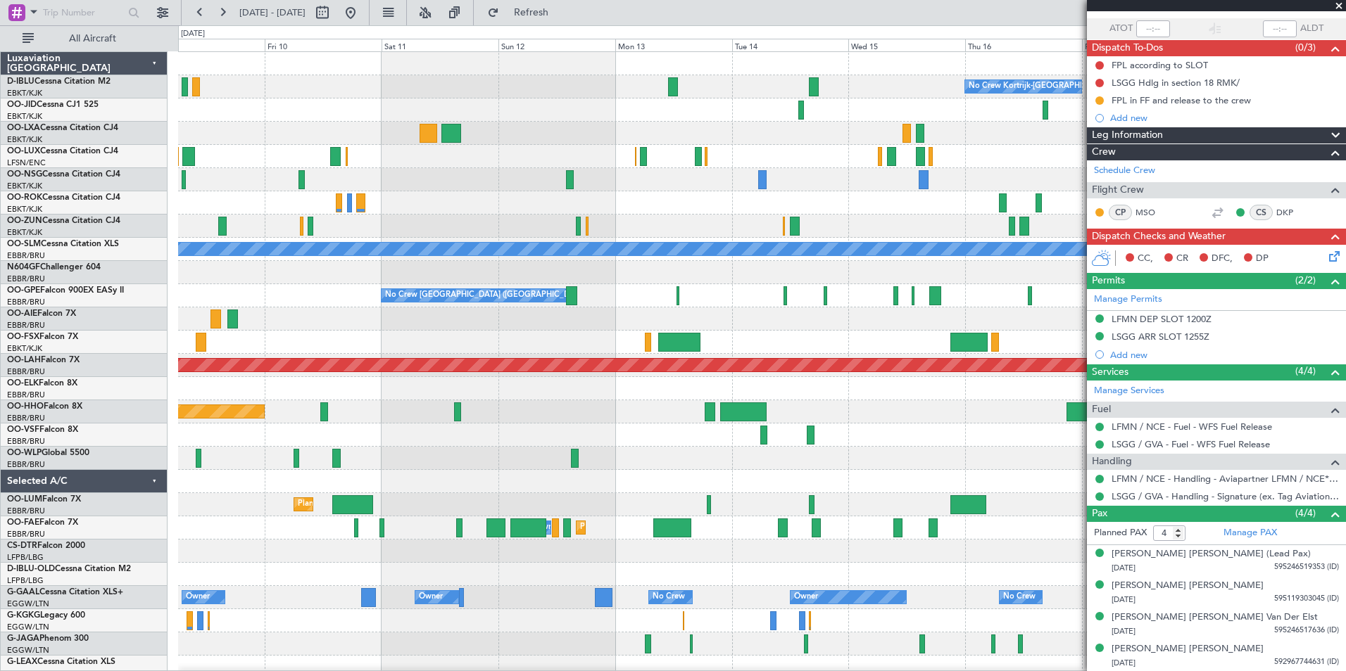
click at [1031, 474] on div "No Crew Kortrijk-[GEOGRAPHIC_DATA] A/C Unavailable [GEOGRAPHIC_DATA] No Crew [G…" at bounding box center [761, 528] width 1167 height 952
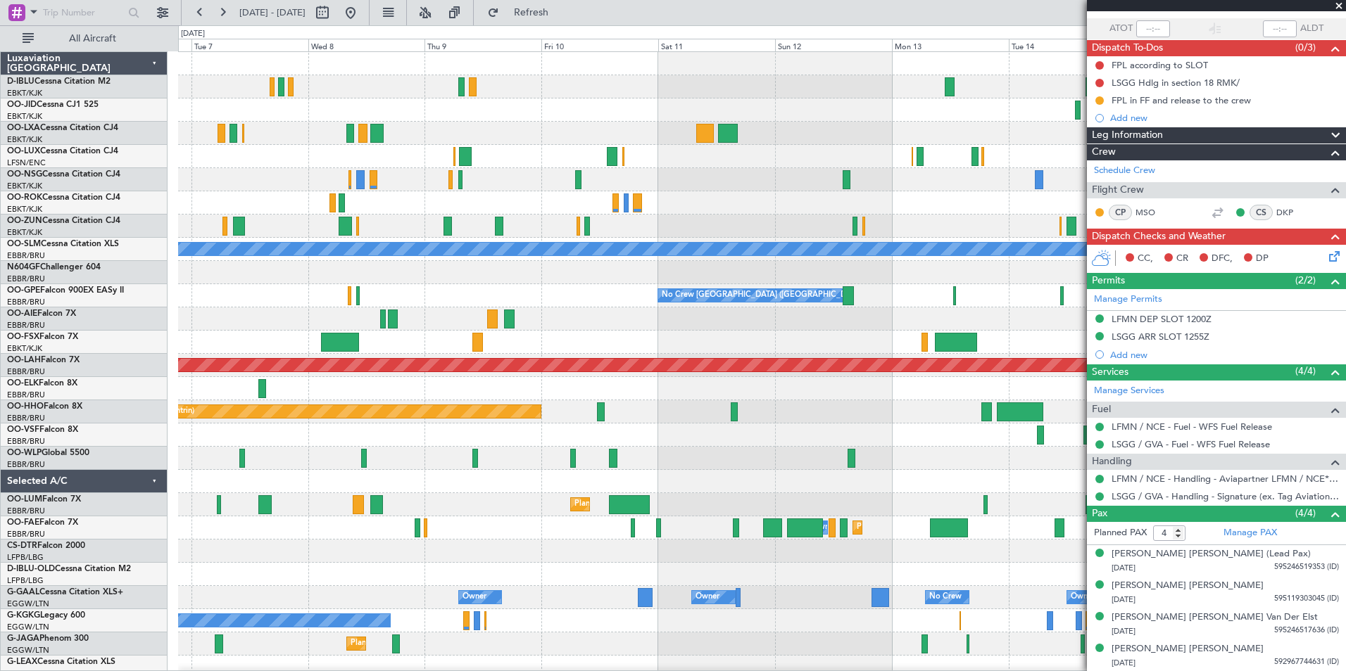
click at [900, 409] on div "No Crew Kortrijk-[GEOGRAPHIC_DATA] Planned Maint [GEOGRAPHIC_DATA]-[GEOGRAPHIC_…" at bounding box center [761, 528] width 1167 height 952
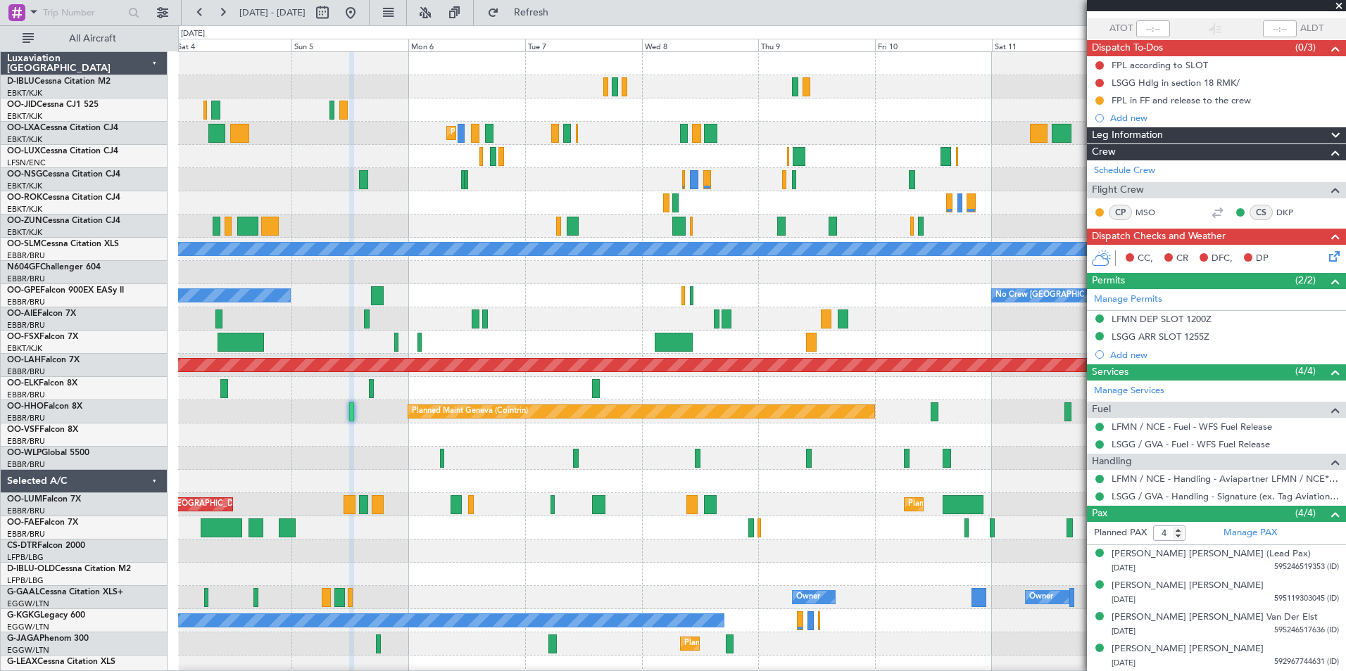
click at [1072, 457] on div "No Crew Kortrijk-[GEOGRAPHIC_DATA] Planned Maint [GEOGRAPHIC_DATA]-[GEOGRAPHIC_…" at bounding box center [761, 528] width 1167 height 952
click at [1142, 387] on link "Manage Services" at bounding box center [1129, 391] width 70 height 14
click at [347, 415] on div "Planned Maint Geneva (Cointrin)" at bounding box center [761, 411] width 1167 height 23
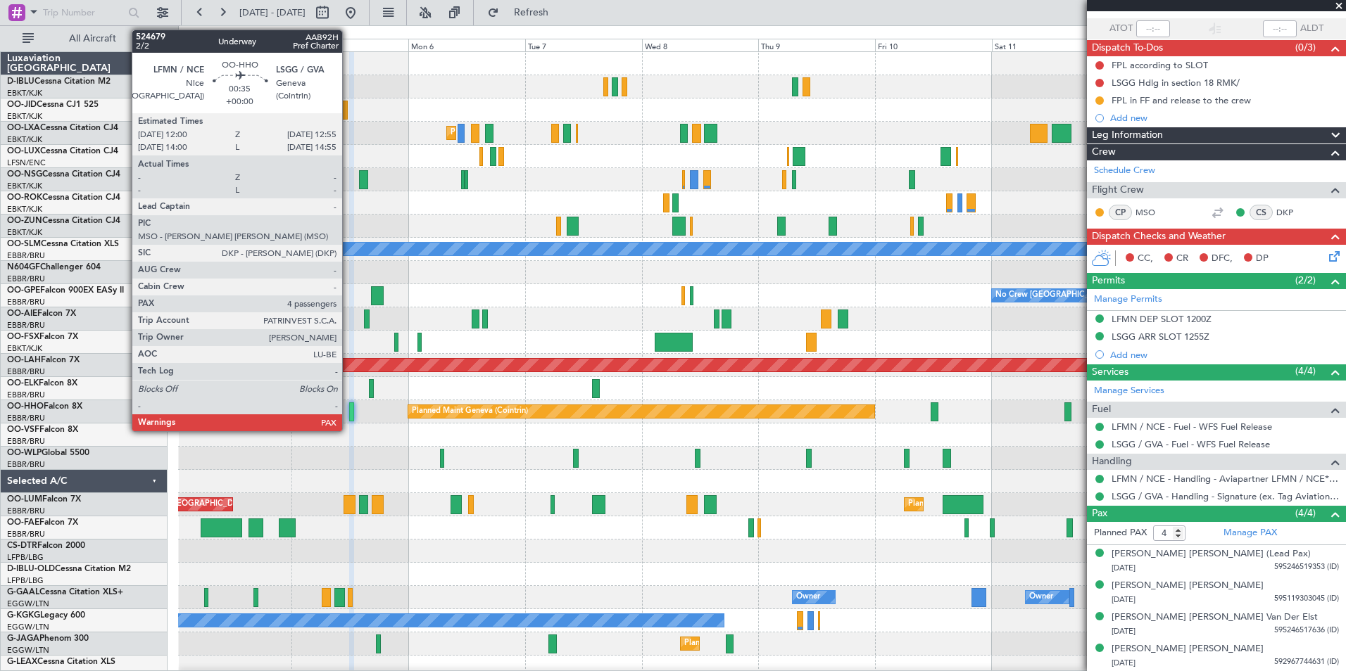
click at [349, 415] on div at bounding box center [351, 412] width 5 height 19
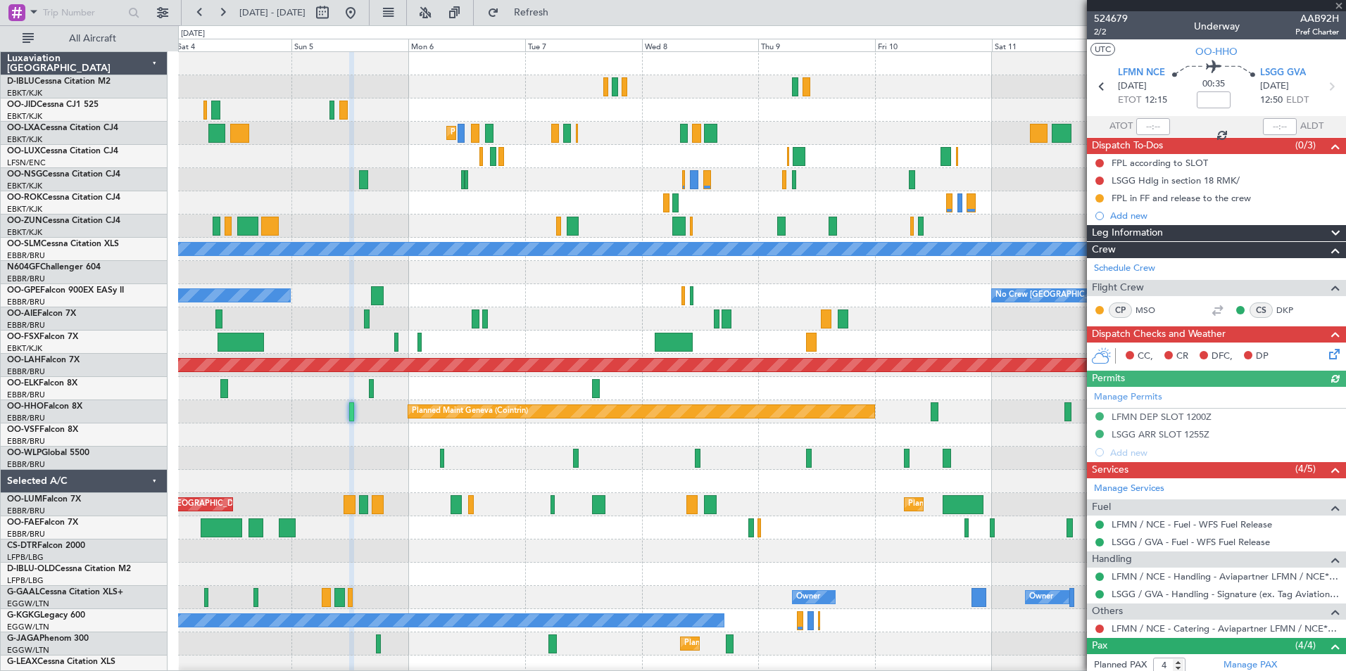
click at [1094, 631] on div at bounding box center [1099, 629] width 11 height 11
click at [1099, 631] on button at bounding box center [1099, 629] width 8 height 8
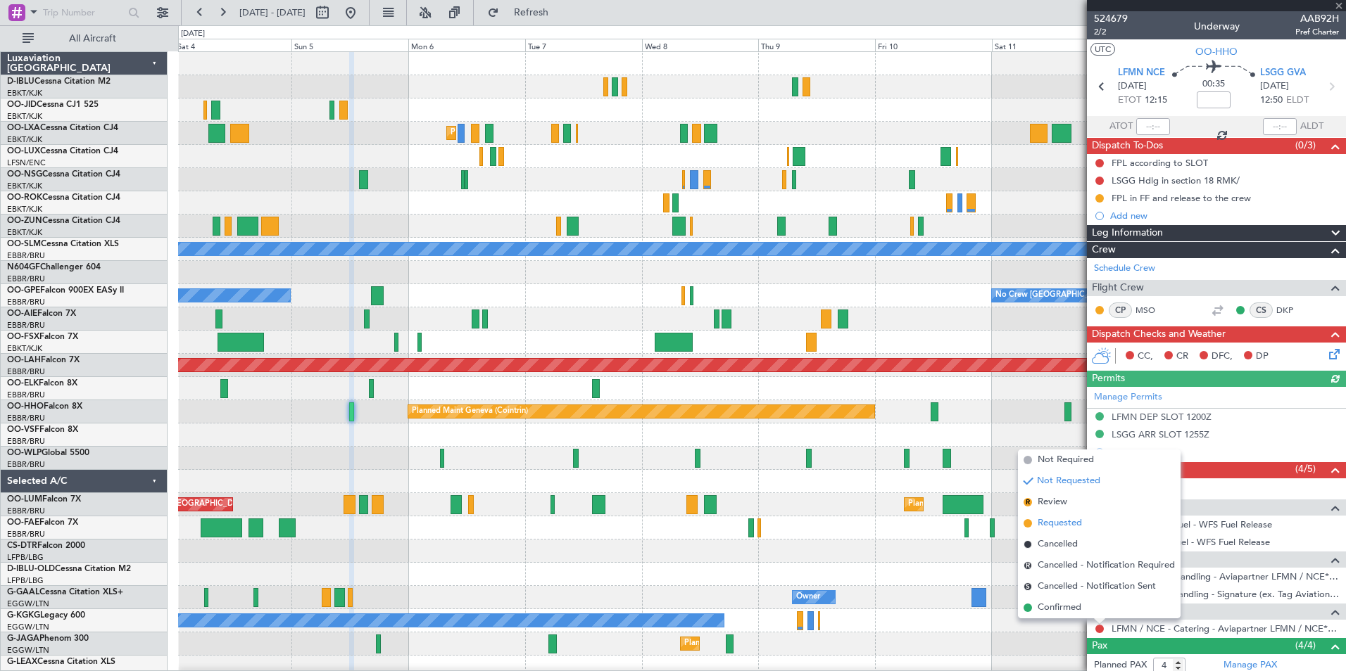
click at [1030, 528] on li "Requested" at bounding box center [1099, 523] width 163 height 21
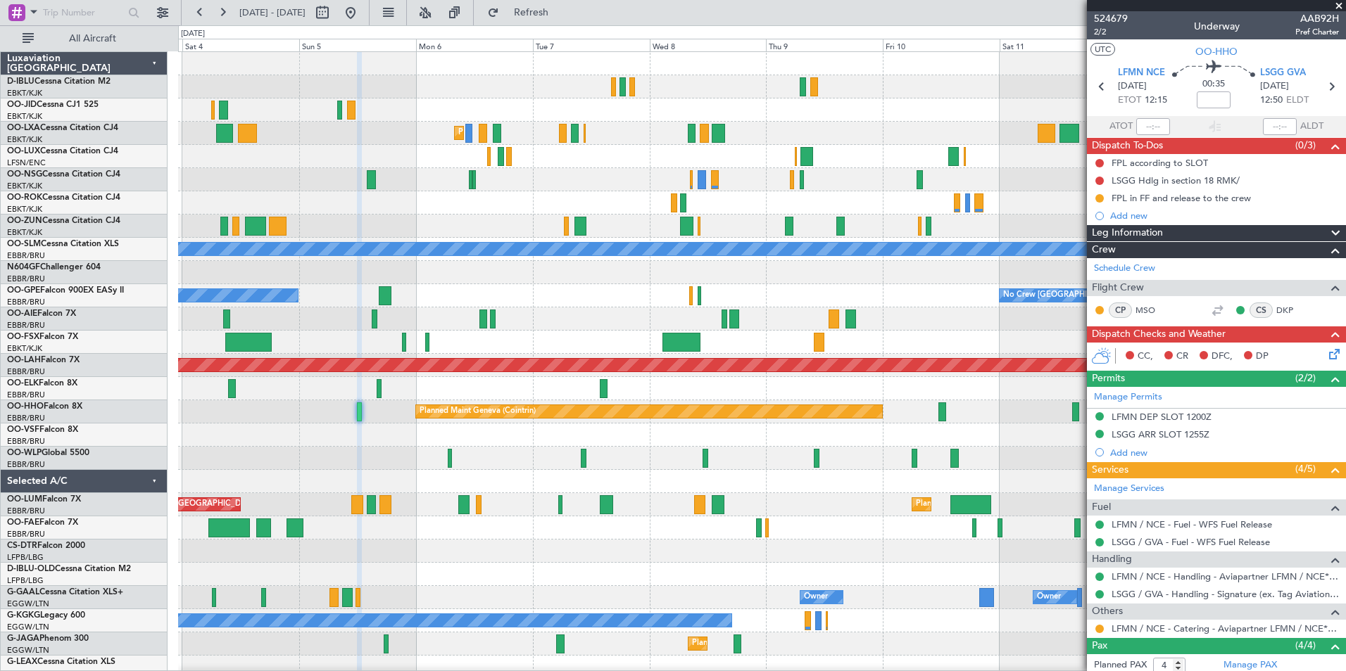
click at [393, 460] on div "Planned Maint Milan (Linate)" at bounding box center [761, 458] width 1167 height 23
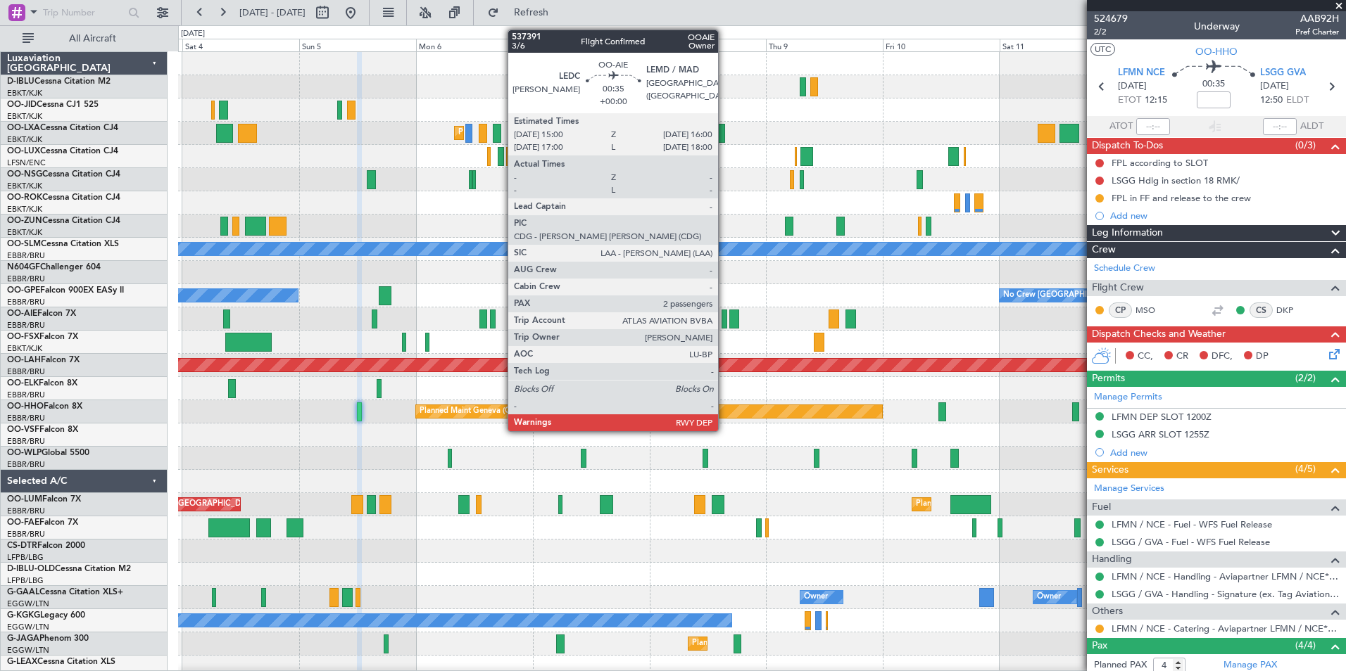
click at [724, 320] on div at bounding box center [723, 319] width 5 height 19
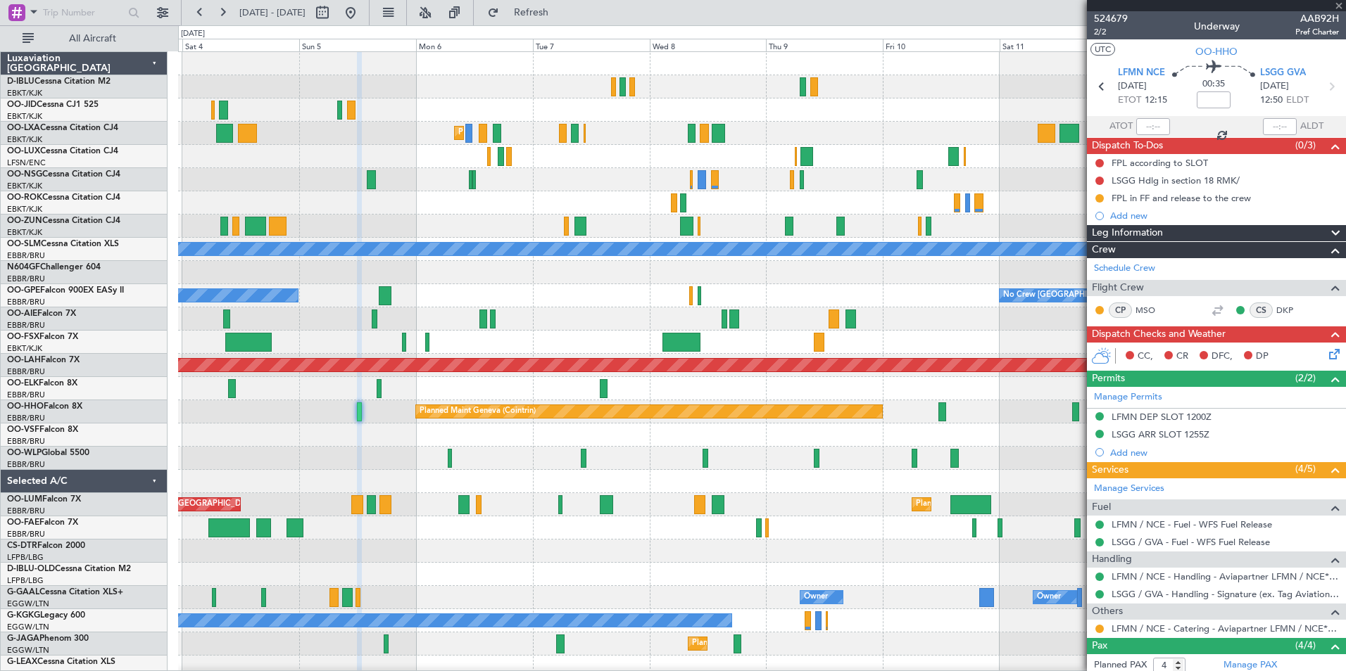
type input "2"
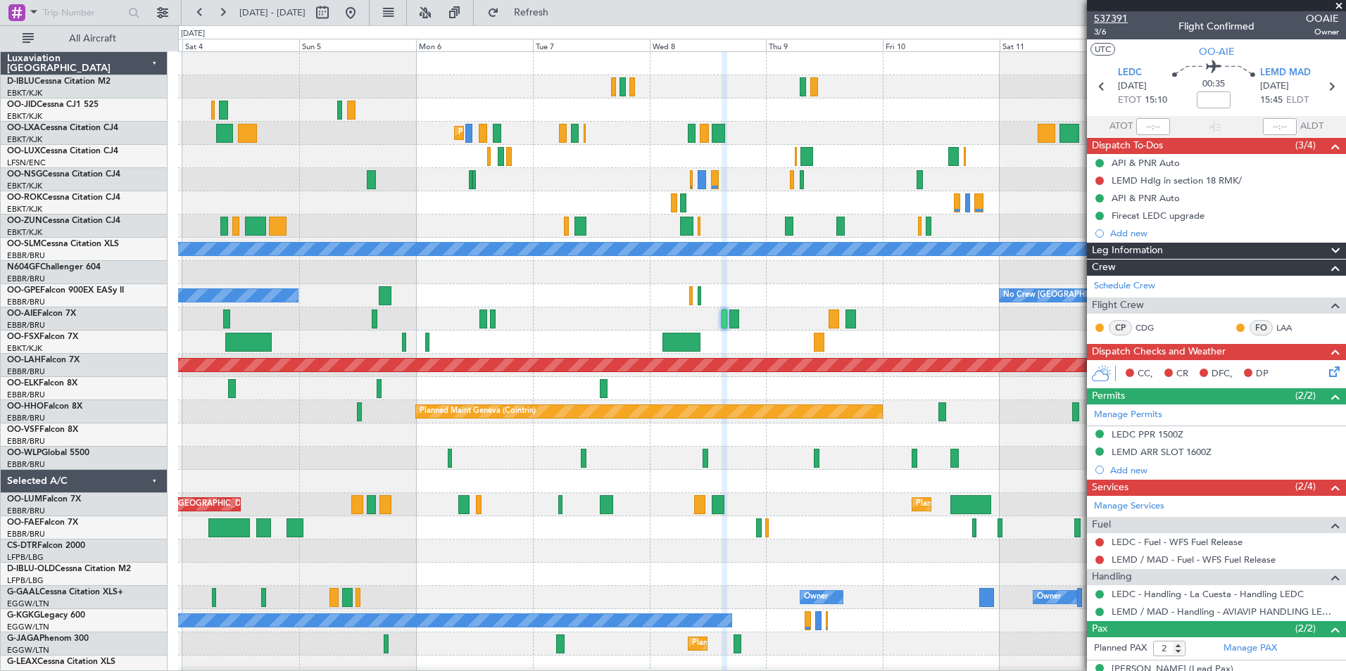
click at [1111, 18] on span "537391" at bounding box center [1111, 18] width 34 height 15
